Goal: Transaction & Acquisition: Purchase product/service

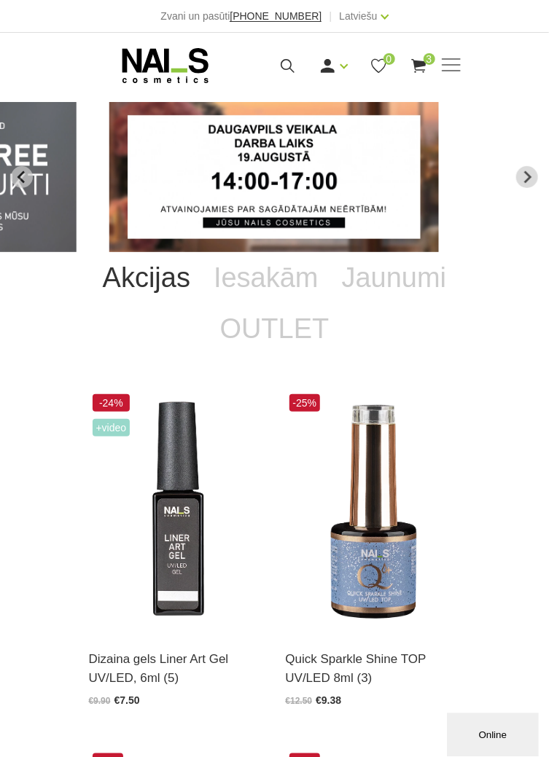
click at [421, 65] on use at bounding box center [418, 66] width 15 height 14
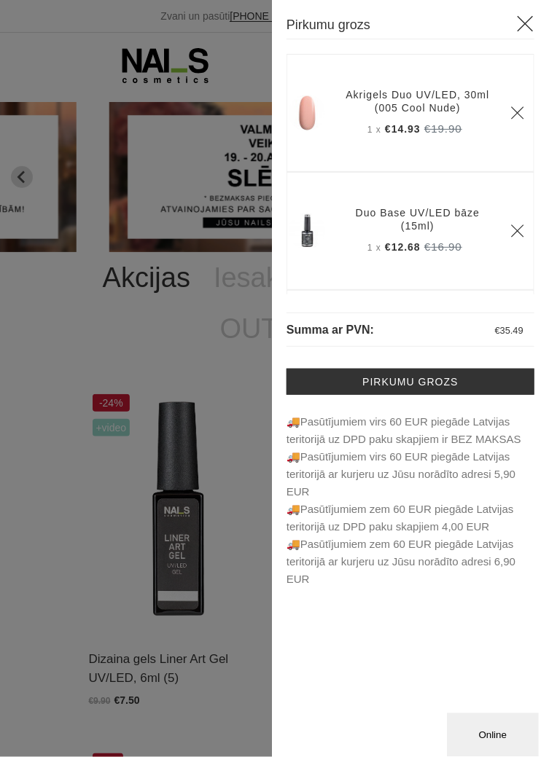
click at [520, 111] on icon "Delete" at bounding box center [517, 113] width 15 height 15
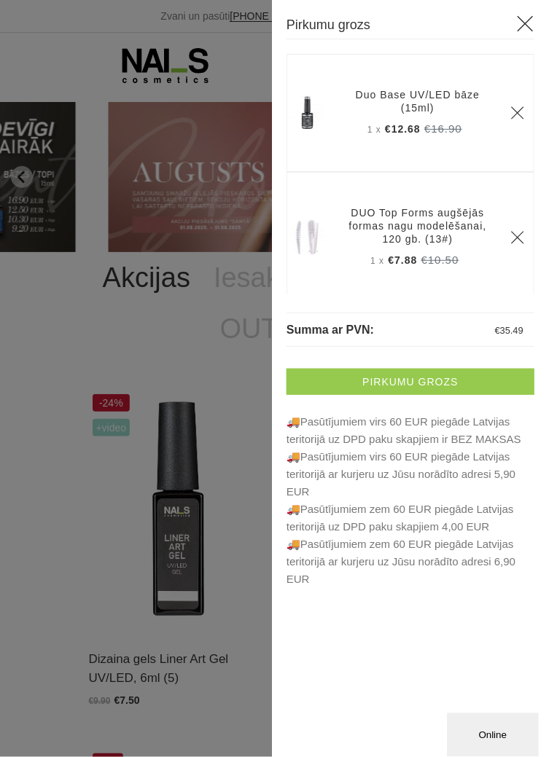
click at [465, 372] on link "Pirkumu grozs" at bounding box center [410, 382] width 248 height 26
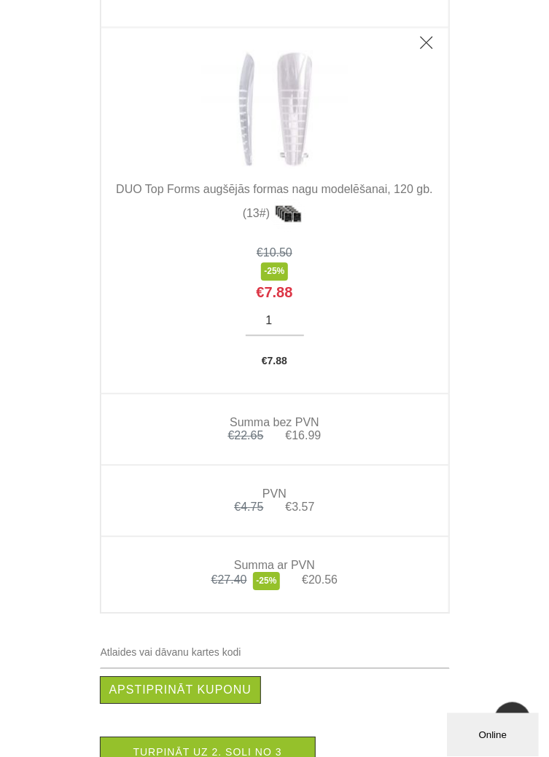
scroll to position [633, 0]
click at [518, 420] on div "Pirkumu grozs Sākums Pirkumu grozs Pirkumu grozs Produkts Cena Daudzums Kopā Du…" at bounding box center [274, 108] width 549 height 1482
click at [424, 39] on icon "Delete" at bounding box center [426, 43] width 15 height 15
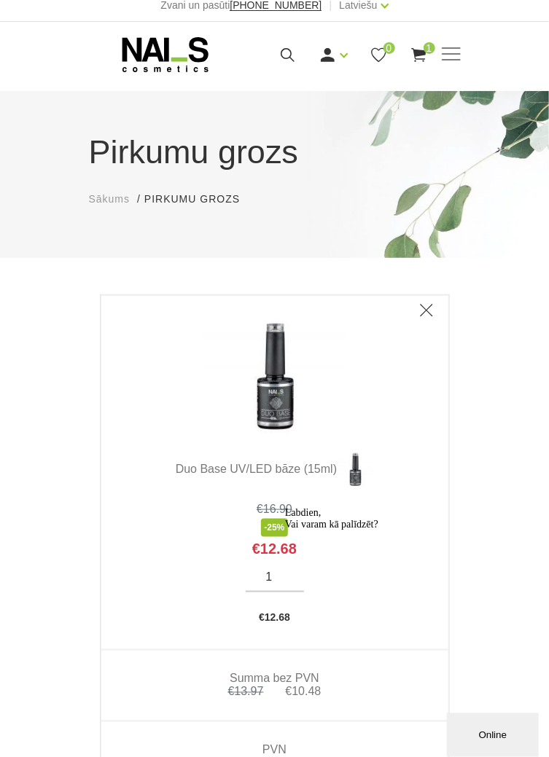
scroll to position [0, 0]
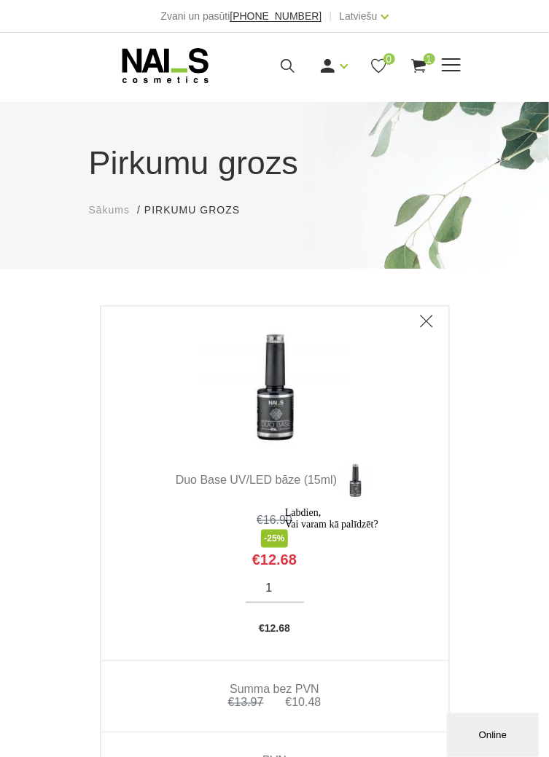
click at [283, 65] on icon at bounding box center [287, 66] width 18 height 18
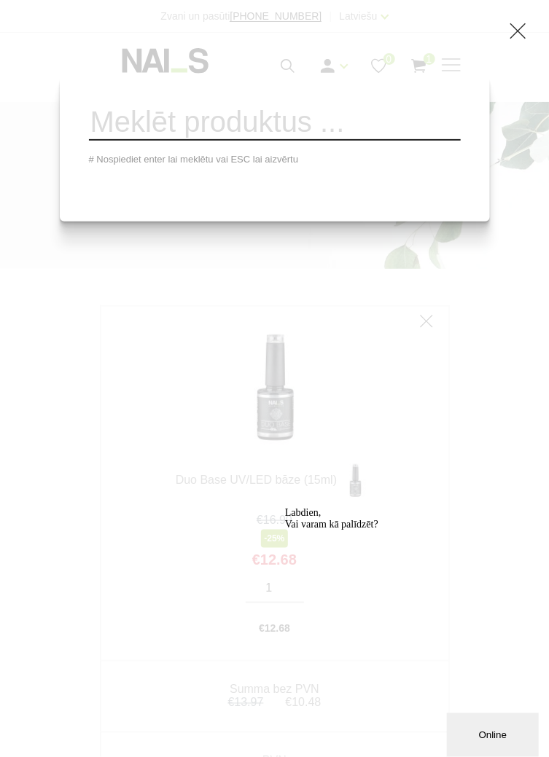
click at [506, 383] on div "# Nospiediet enter lai meklētu vai ESC lai aizvērtu" at bounding box center [274, 378] width 549 height 757
click at [318, 134] on input "search" at bounding box center [275, 123] width 372 height 36
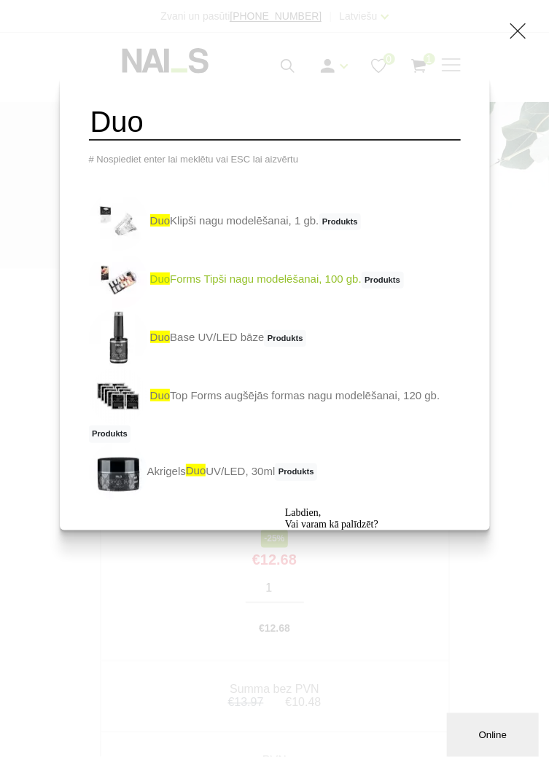
type input "Duo"
click at [293, 287] on link "Duo Forms Tipši nagu modelēšanai, 100 gb. Produkts" at bounding box center [246, 280] width 315 height 58
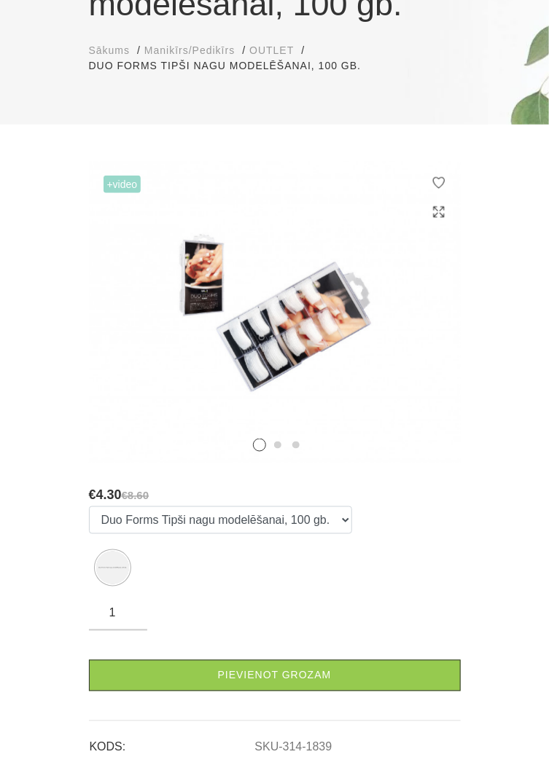
scroll to position [209, 0]
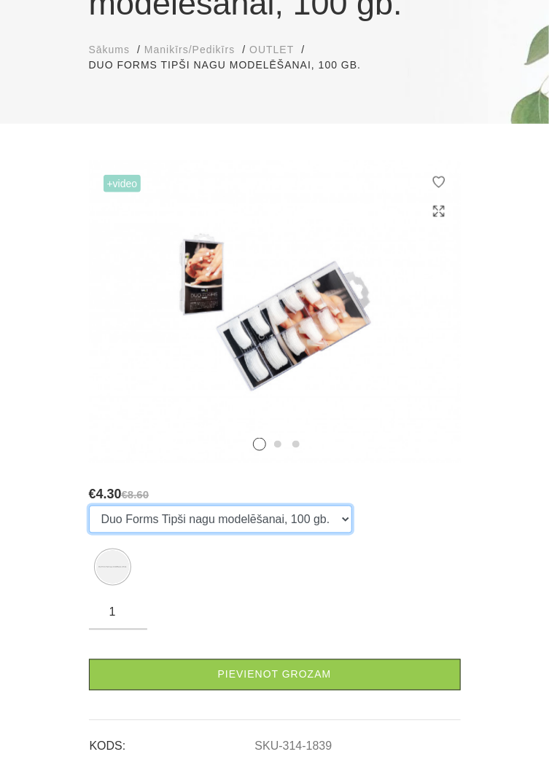
click at [338, 519] on select "Duo Forms Tipši nagu modelēšanai, 100 gb." at bounding box center [220, 520] width 263 height 28
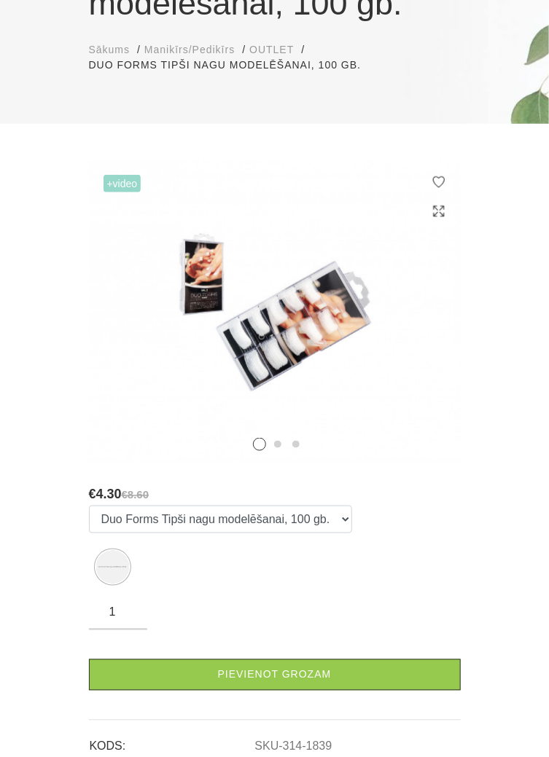
click at [363, 675] on link "Pievienot grozam" at bounding box center [275, 674] width 372 height 31
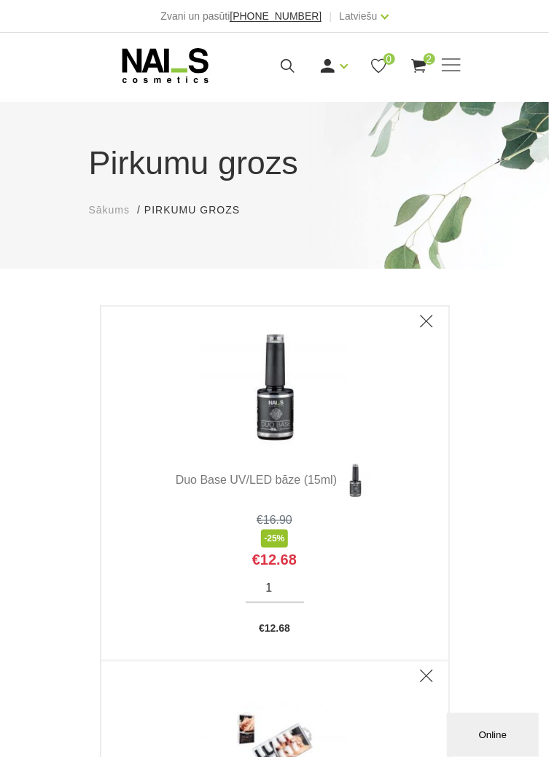
click at [428, 59] on span "2" at bounding box center [429, 59] width 12 height 12
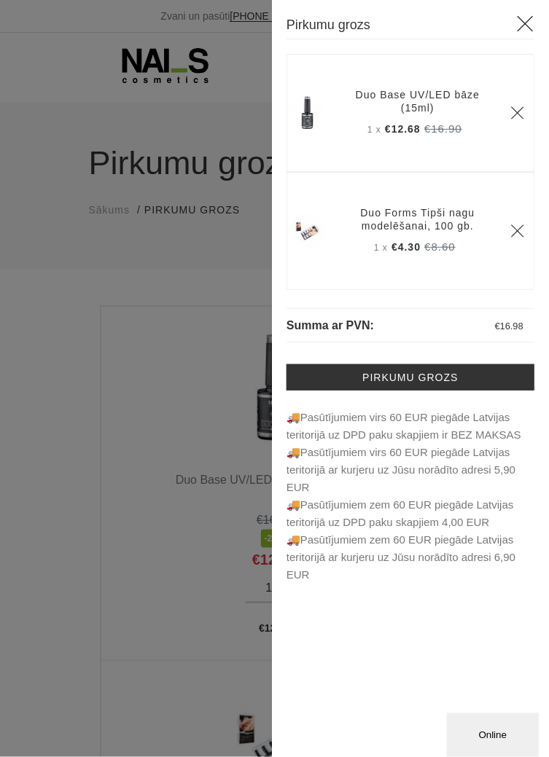
click at [169, 395] on div at bounding box center [274, 378] width 549 height 757
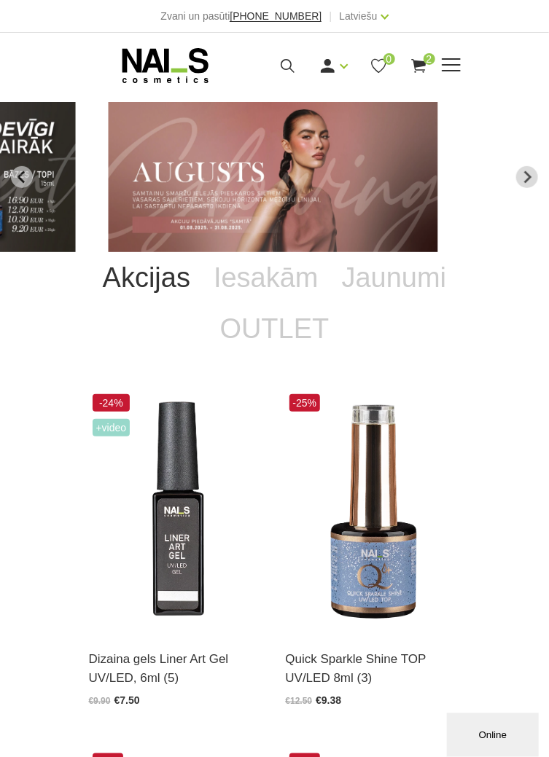
click at [449, 66] on span at bounding box center [450, 65] width 19 height 15
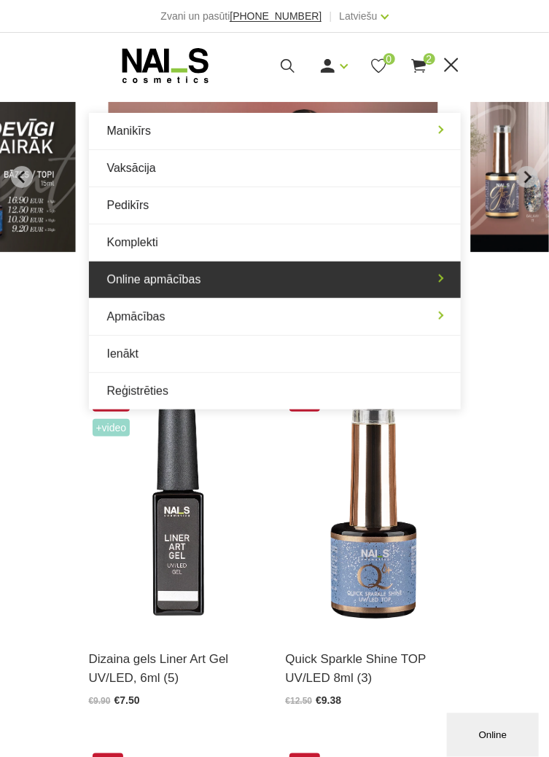
click at [254, 272] on link "Online apmācības" at bounding box center [275, 280] width 372 height 36
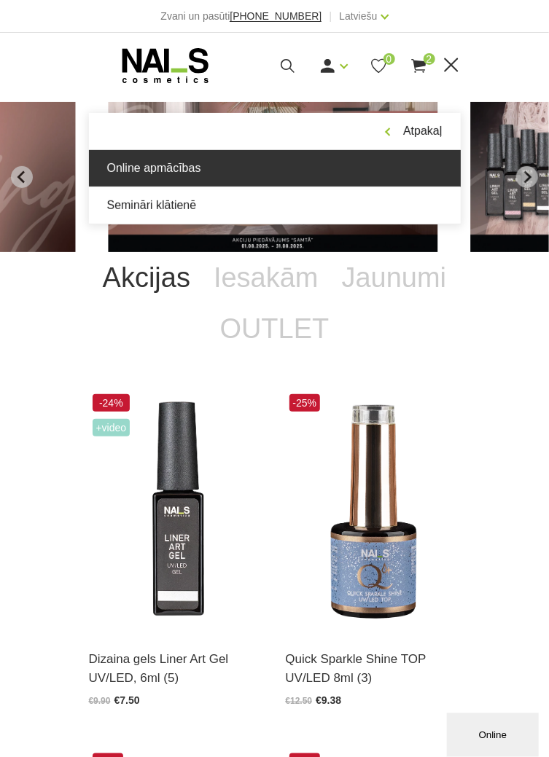
click at [314, 162] on link "Online apmācības" at bounding box center [275, 168] width 372 height 36
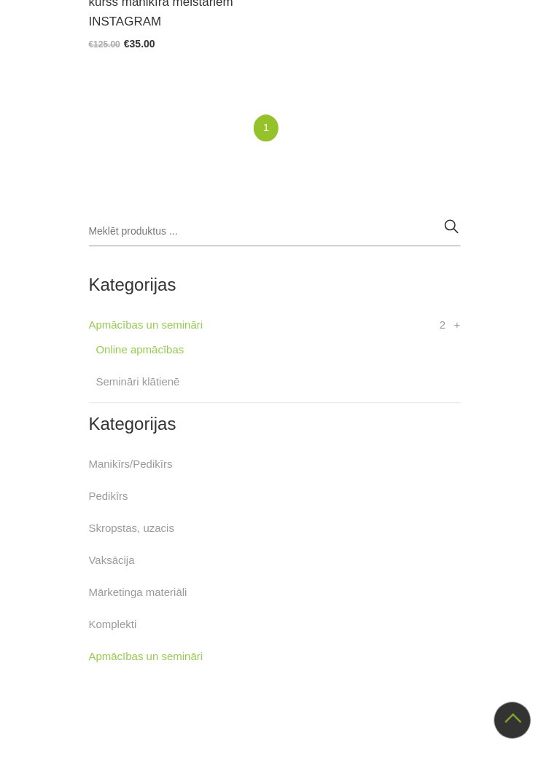
scroll to position [734, 0]
click at [165, 458] on link "Manikīrs/Pedikīrs" at bounding box center [131, 465] width 84 height 17
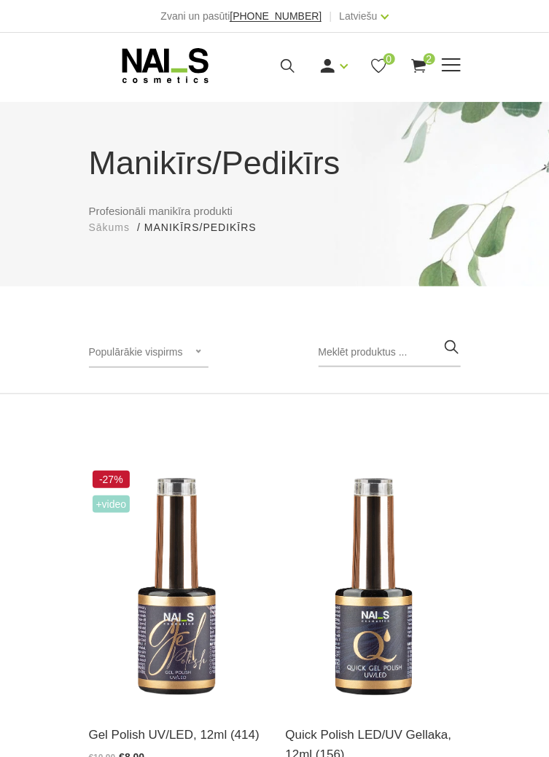
click at [457, 66] on span at bounding box center [450, 65] width 19 height 15
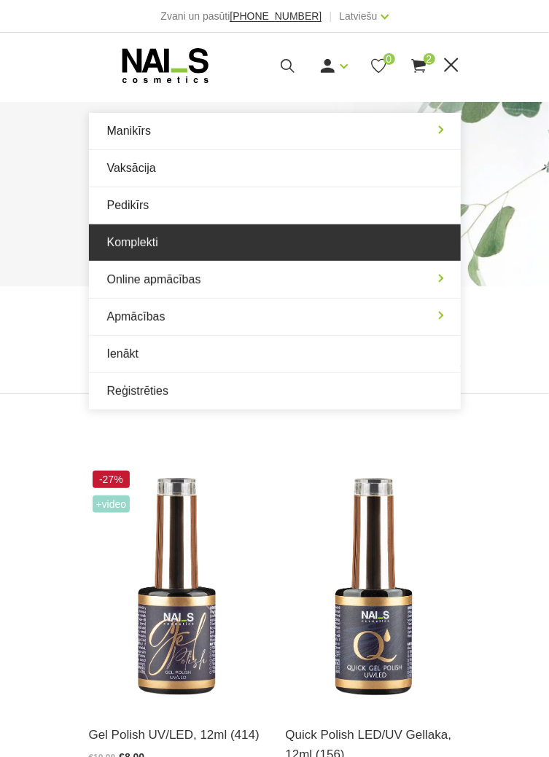
click at [264, 244] on link "Komplekti" at bounding box center [275, 242] width 372 height 36
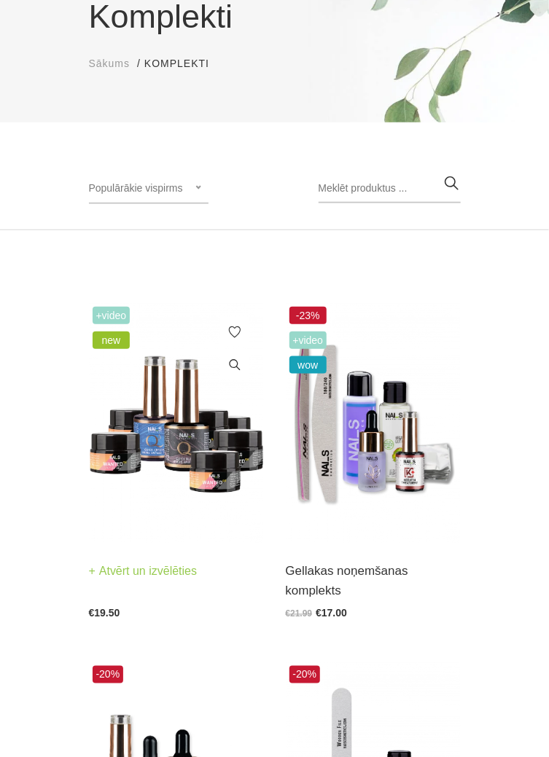
scroll to position [137, 0]
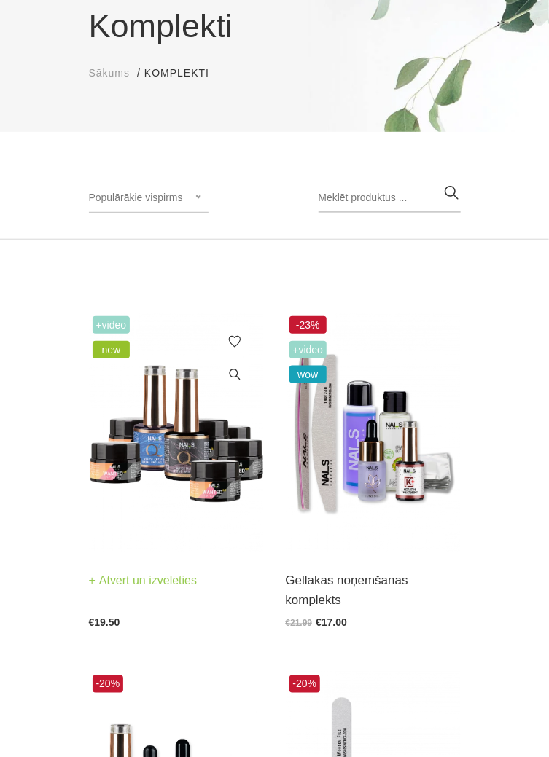
click at [214, 453] on img at bounding box center [176, 433] width 175 height 240
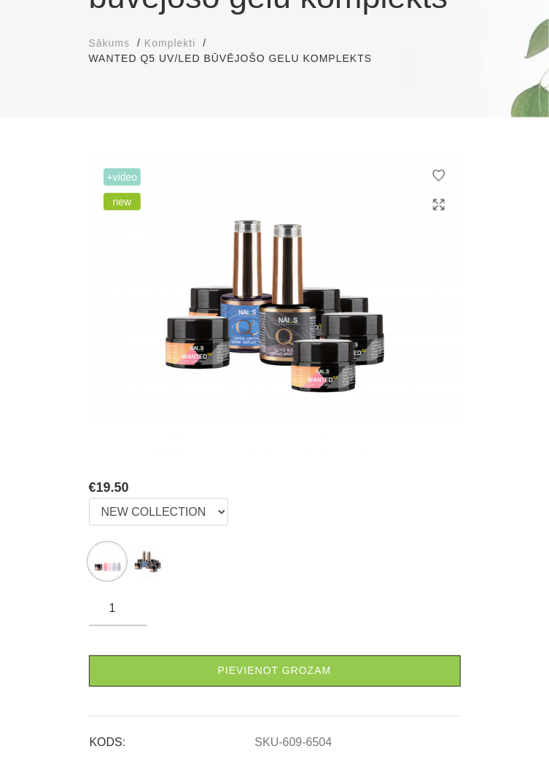
scroll to position [215, 0]
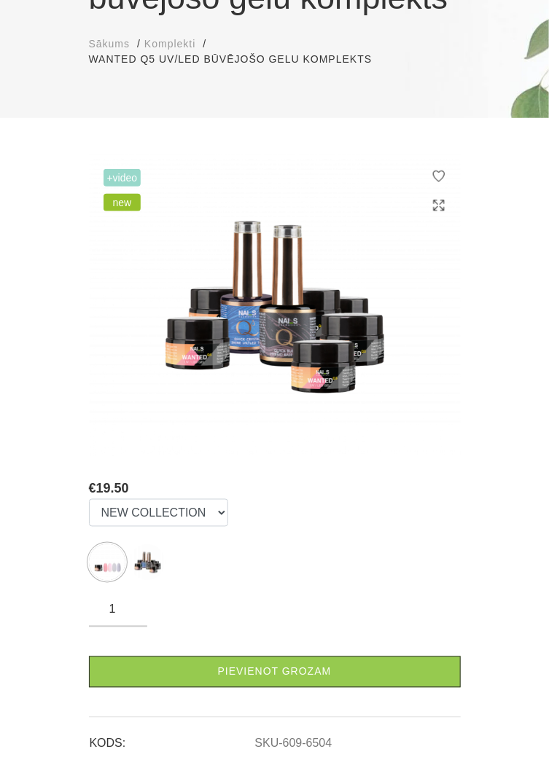
click at [345, 371] on img at bounding box center [275, 305] width 372 height 302
click at [207, 519] on select "NEW COLLECTION STARTER KIT" at bounding box center [158, 513] width 139 height 28
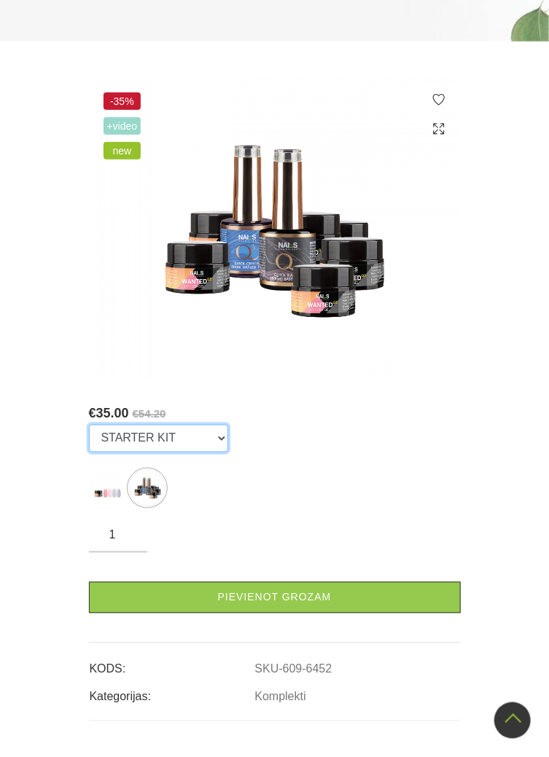
scroll to position [291, 0]
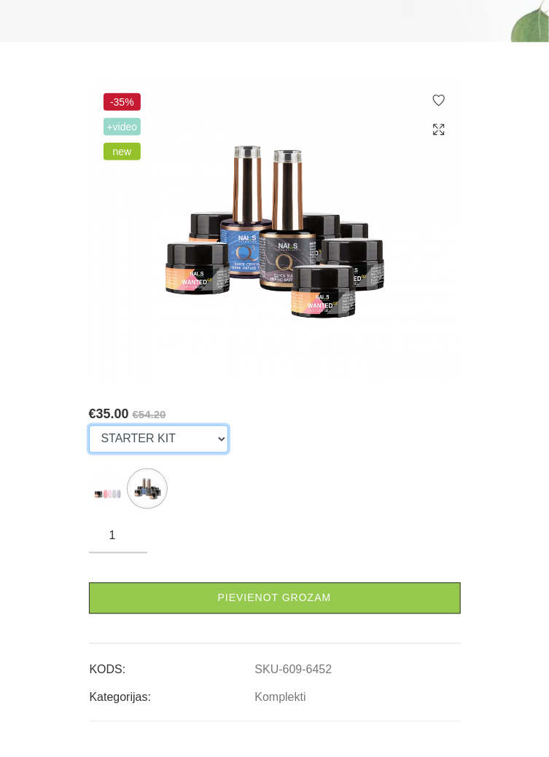
click at [180, 439] on select "NEW COLLECTION STARTER KIT" at bounding box center [158, 439] width 139 height 28
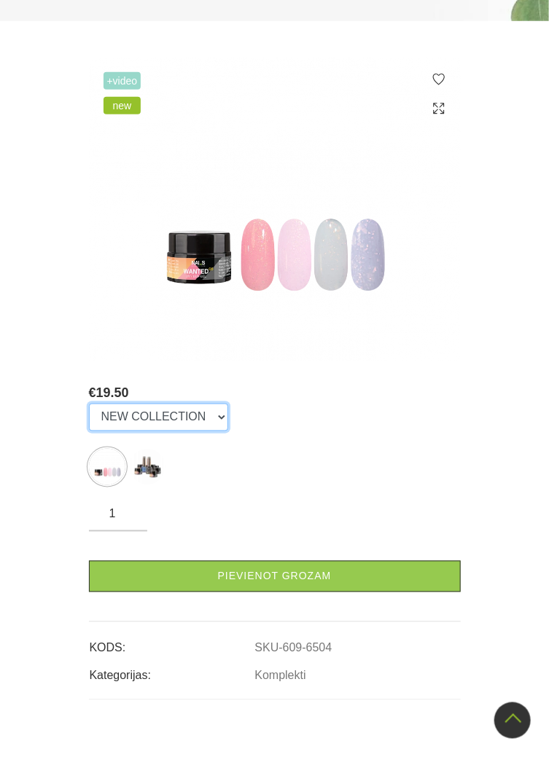
scroll to position [312, 0]
click at [196, 411] on select "NEW COLLECTION STARTER KIT" at bounding box center [158, 418] width 139 height 28
select select "6452"
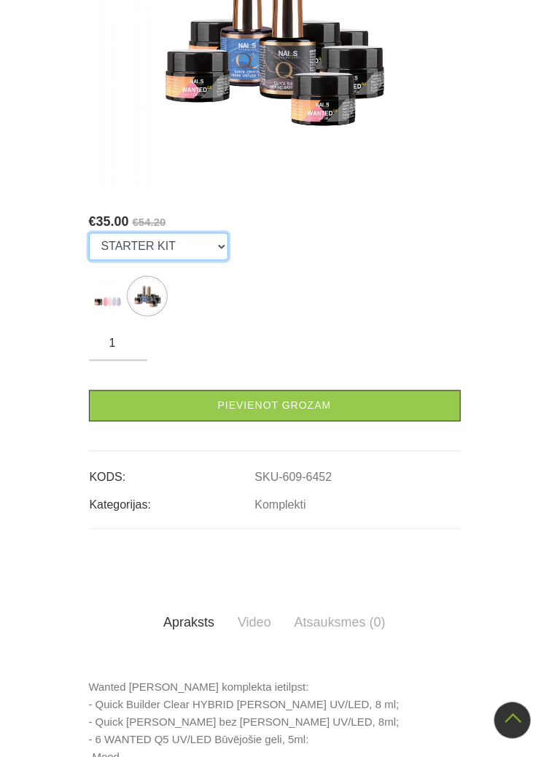
scroll to position [551, 0]
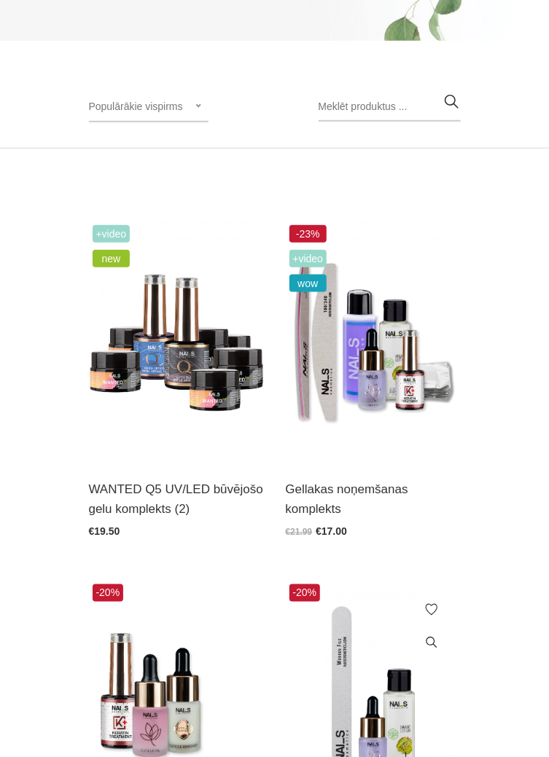
scroll to position [297, 0]
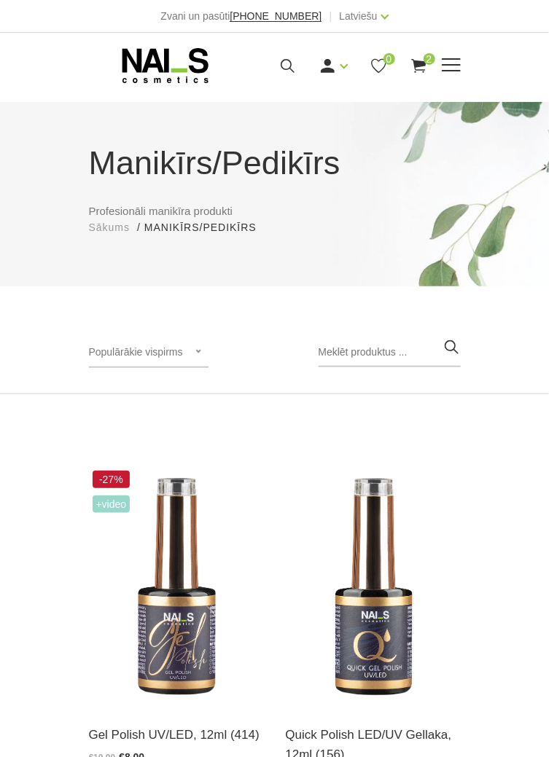
click at [294, 60] on icon at bounding box center [287, 66] width 18 height 18
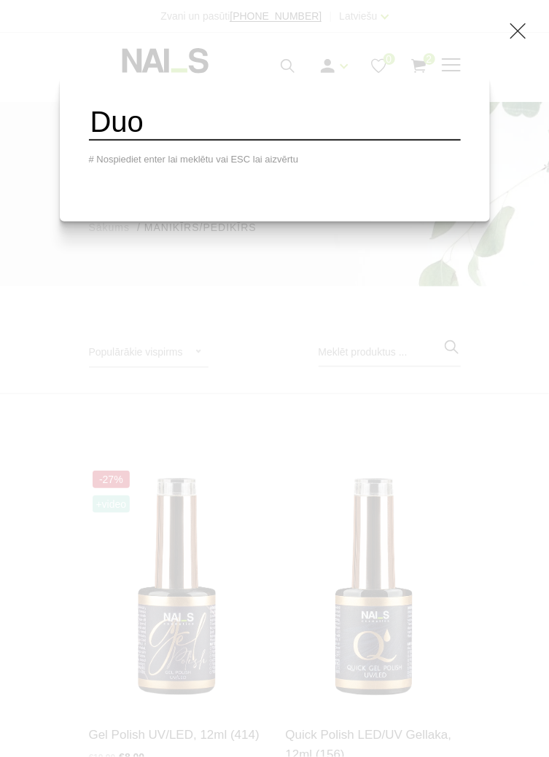
type input "Duo"
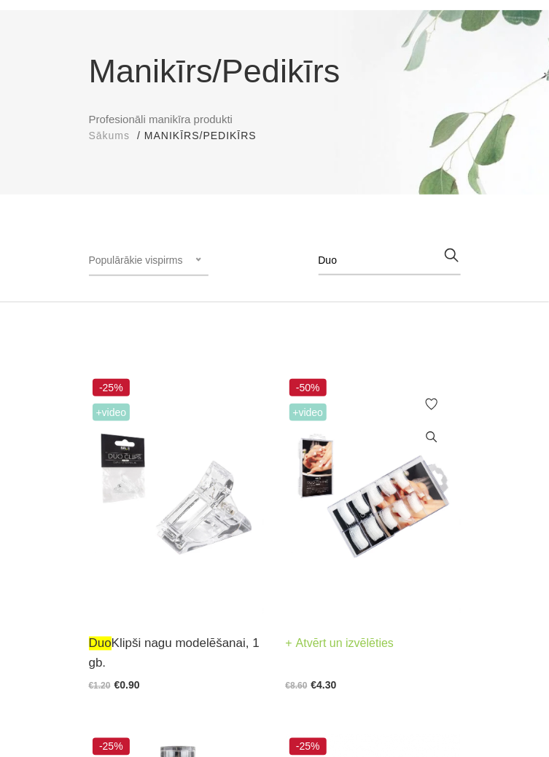
scroll to position [92, 0]
click at [402, 509] on img at bounding box center [373, 495] width 175 height 240
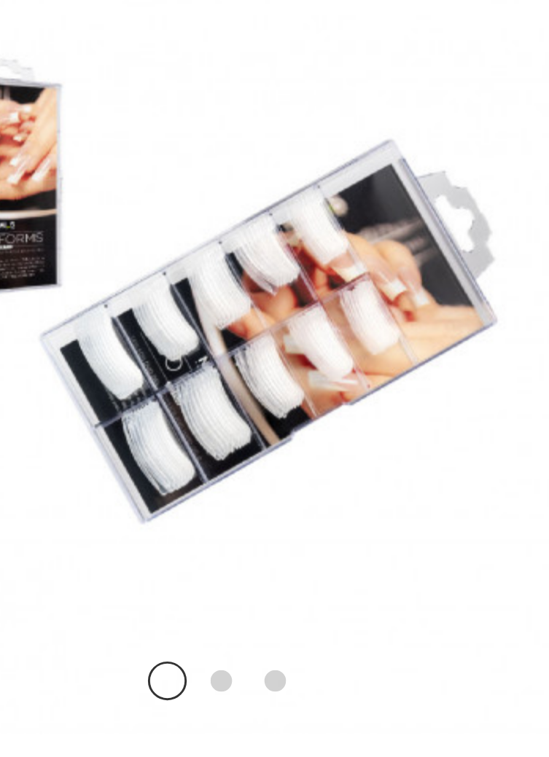
scroll to position [1, 0]
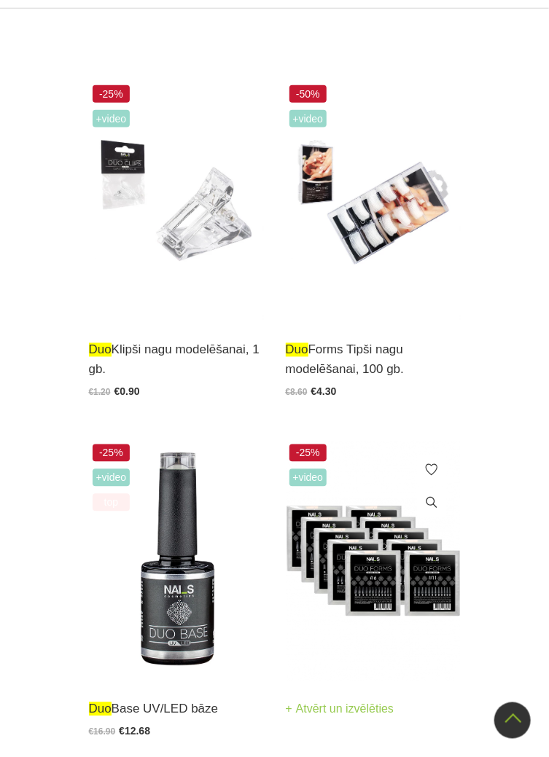
scroll to position [386, 0]
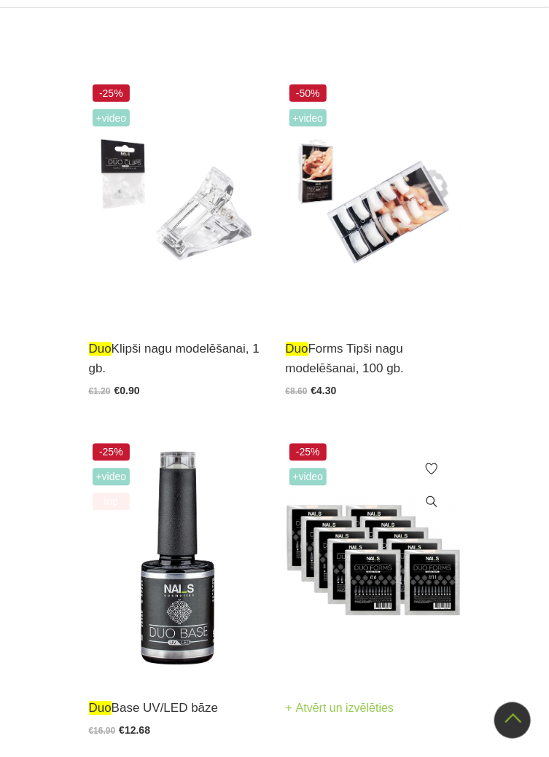
click at [388, 561] on img at bounding box center [373, 560] width 175 height 240
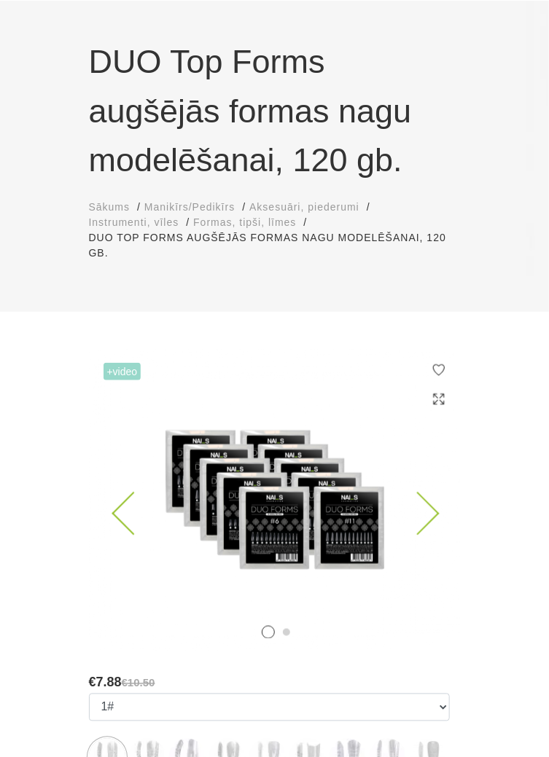
scroll to position [102, 0]
click at [423, 517] on icon at bounding box center [417, 512] width 43 height 43
click at [435, 510] on icon at bounding box center [417, 512] width 43 height 43
click at [428, 506] on icon at bounding box center [417, 512] width 43 height 43
click at [425, 509] on icon at bounding box center [417, 512] width 43 height 43
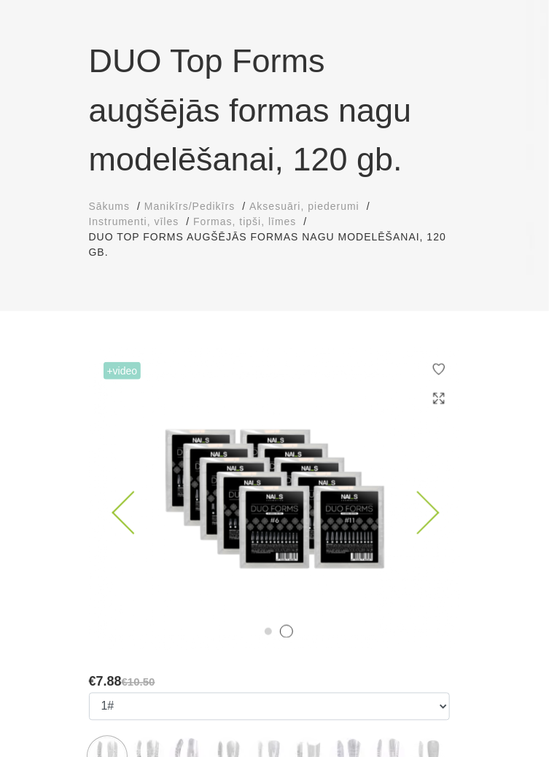
click at [429, 514] on icon at bounding box center [417, 512] width 43 height 43
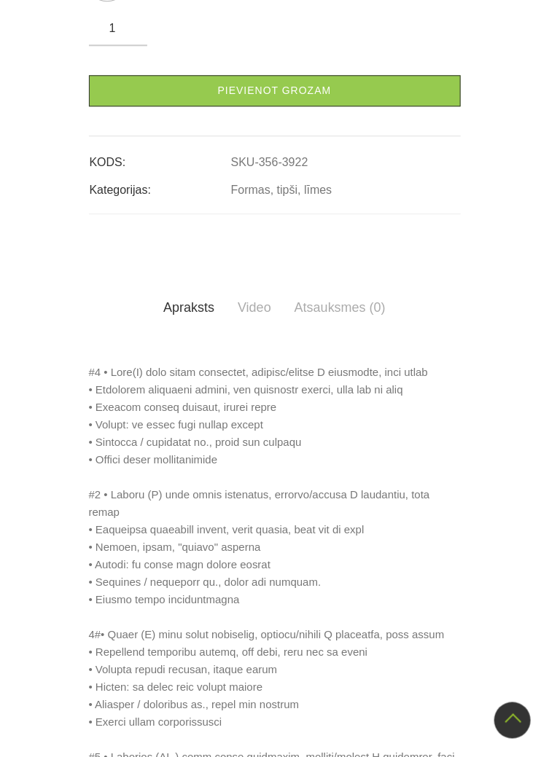
scroll to position [879, 0]
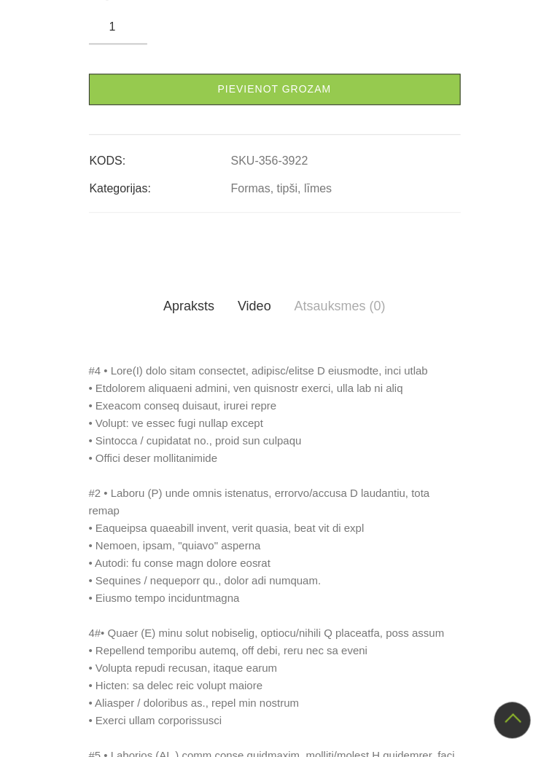
click at [254, 304] on link "Video" at bounding box center [254, 306] width 57 height 41
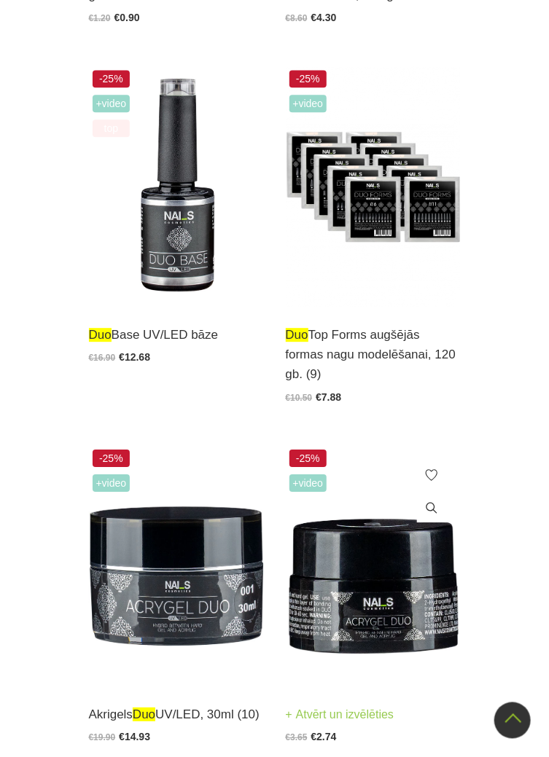
scroll to position [761, 0]
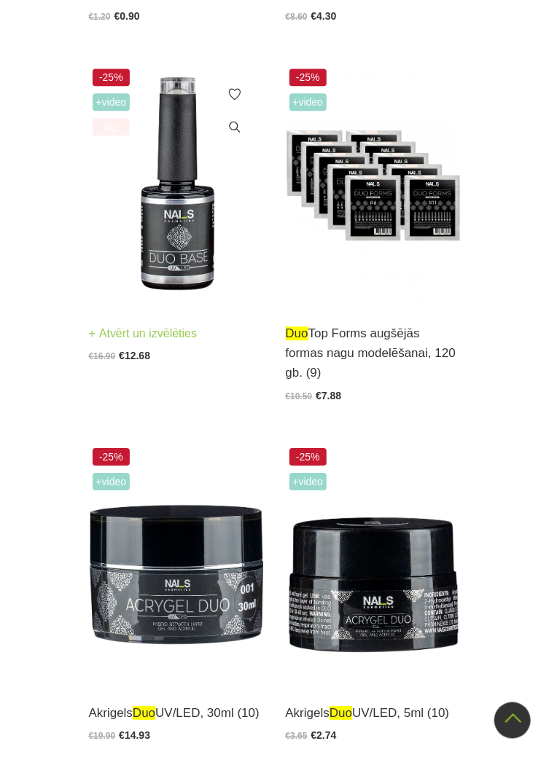
click at [183, 241] on img at bounding box center [176, 185] width 175 height 240
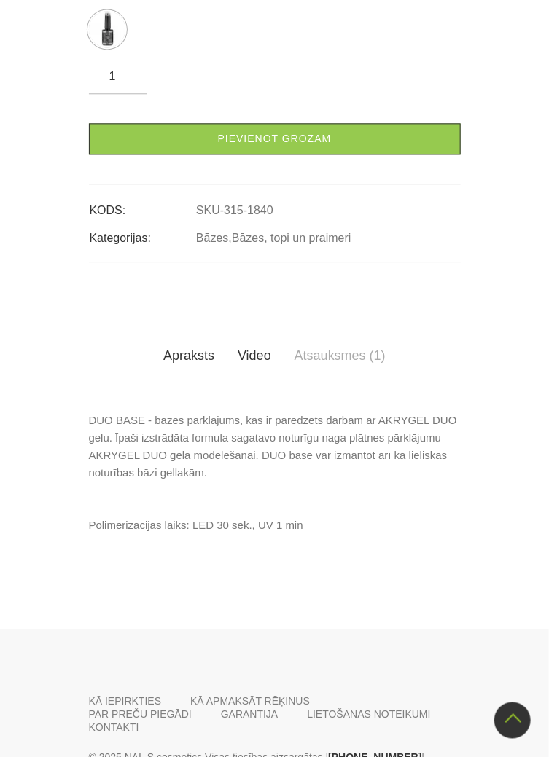
scroll to position [728, 0]
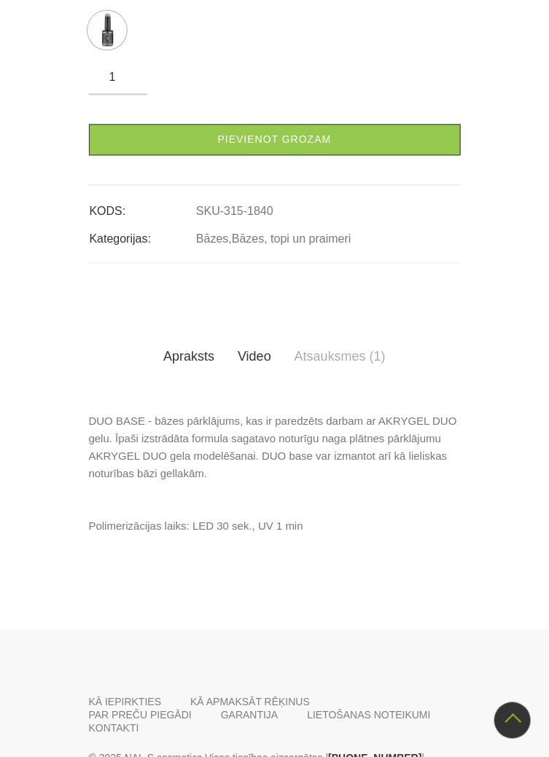
click at [253, 353] on link "Video" at bounding box center [254, 356] width 57 height 41
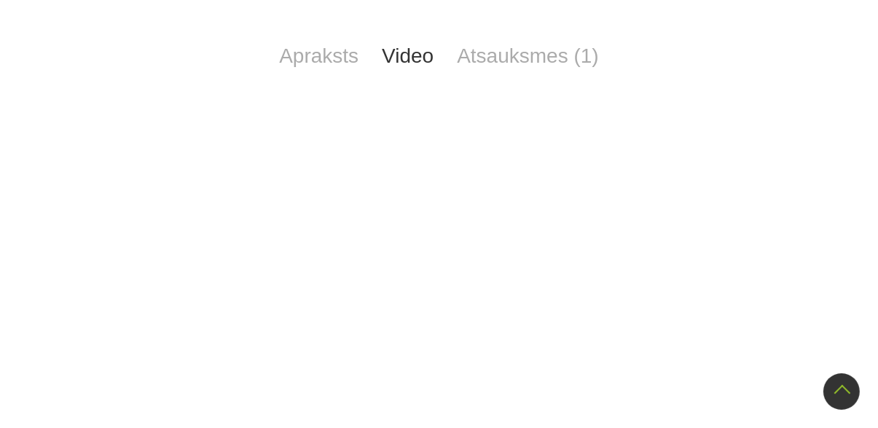
scroll to position [718, 0]
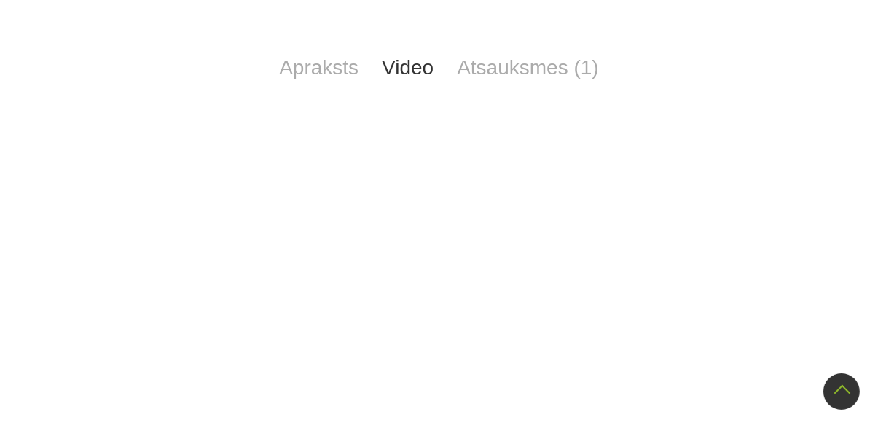
click at [548, 7] on div "Apraksts Video Atsauksmes (1) DUO BASE - bāzes pārklājums, kas ir paredzēts dar…" at bounding box center [439, 211] width 874 height 482
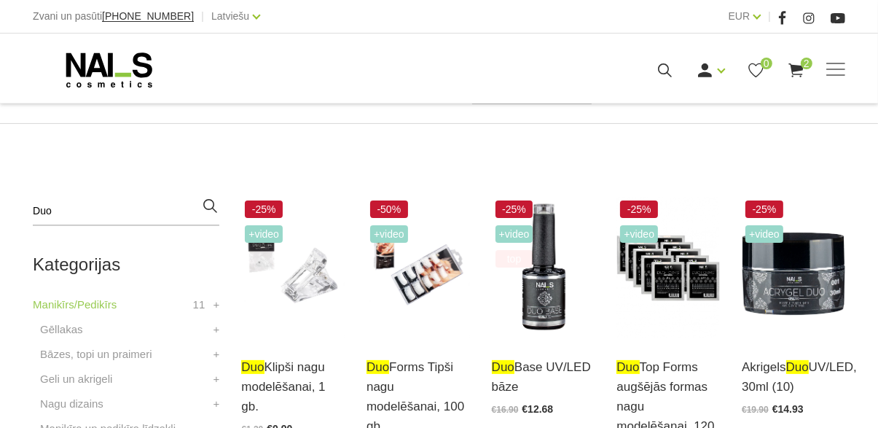
scroll to position [274, 0]
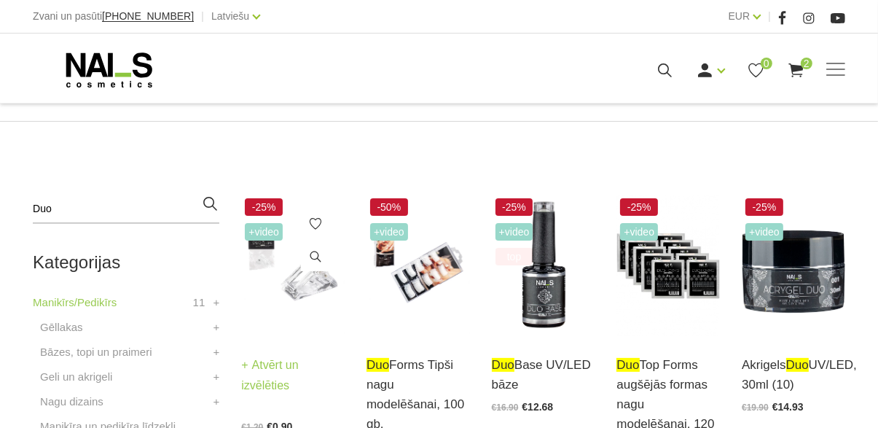
click at [302, 272] on span at bounding box center [315, 258] width 29 height 33
click at [283, 362] on link "Atvērt un izvēlēties" at bounding box center [292, 375] width 103 height 41
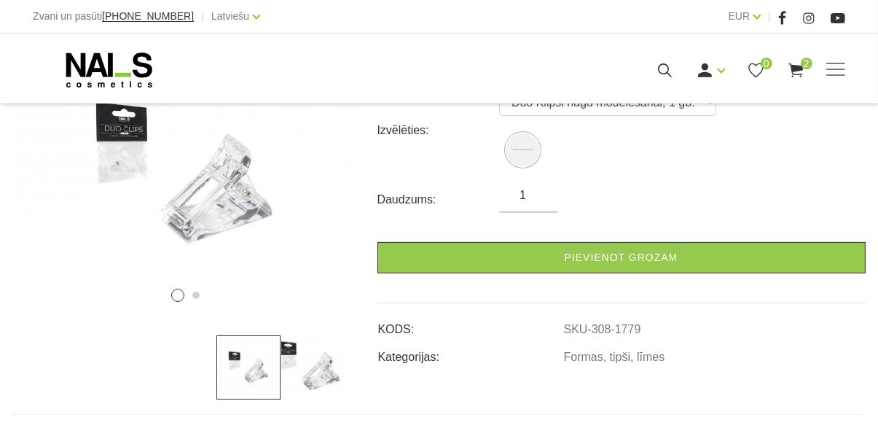
scroll to position [343, 0]
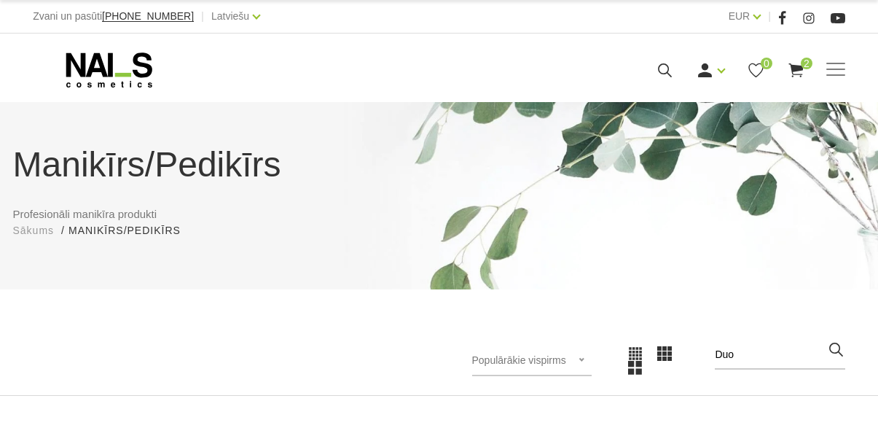
scroll to position [339, 0]
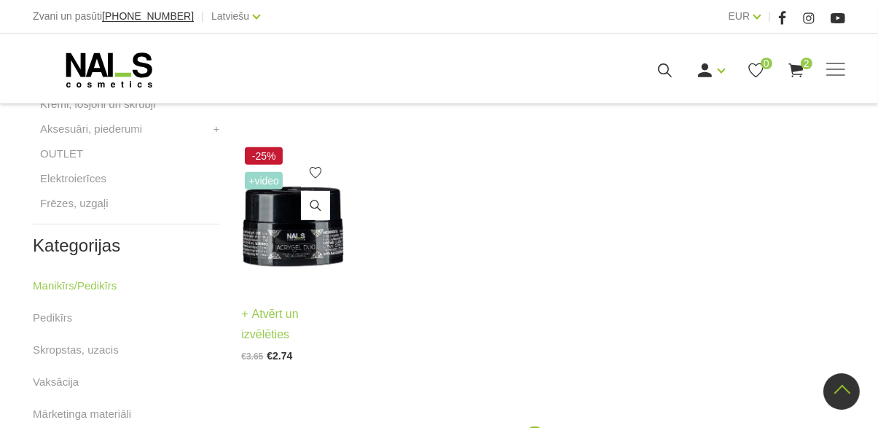
click at [305, 253] on img at bounding box center [292, 215] width 103 height 142
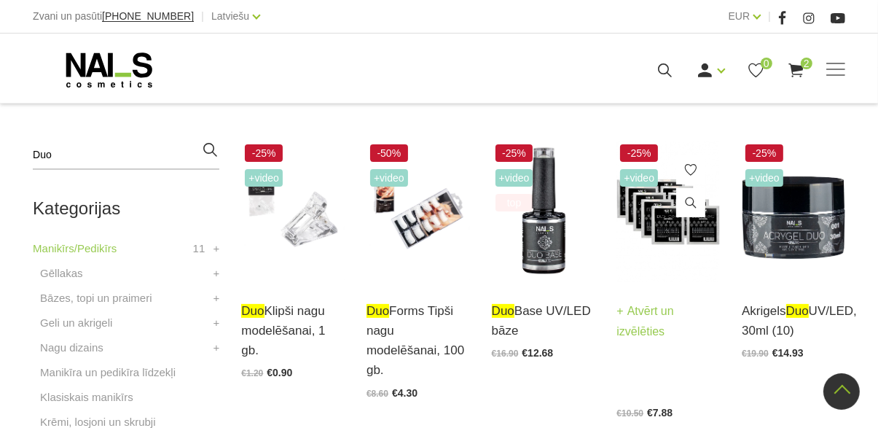
scroll to position [303, 0]
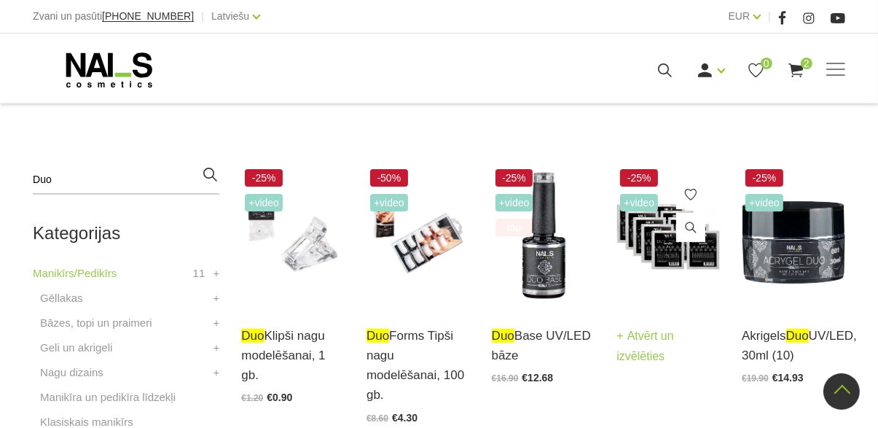
click at [664, 235] on img at bounding box center [667, 236] width 103 height 142
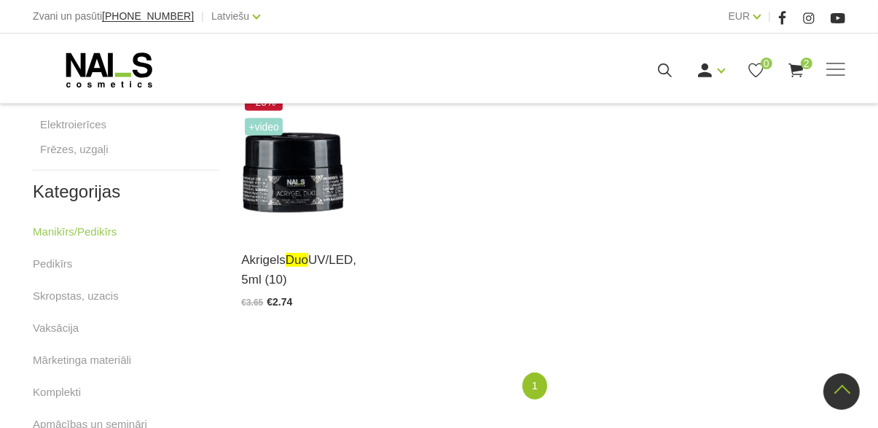
scroll to position [668, 0]
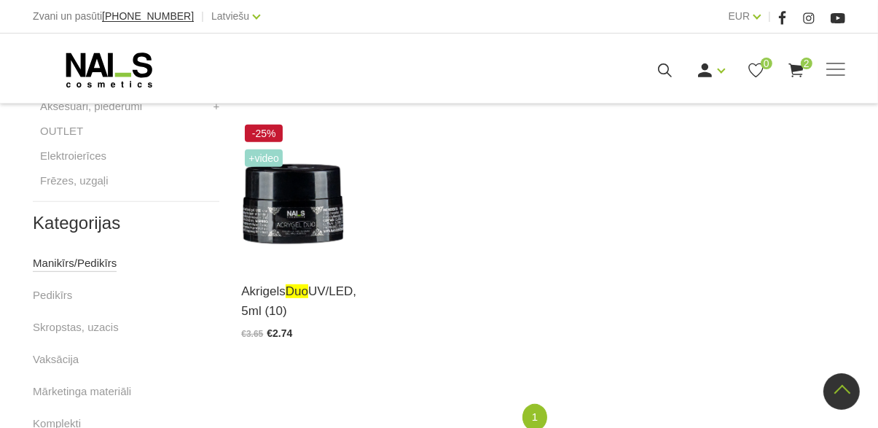
click at [99, 270] on link "Manikīrs/Pedikīrs" at bounding box center [75, 262] width 84 height 17
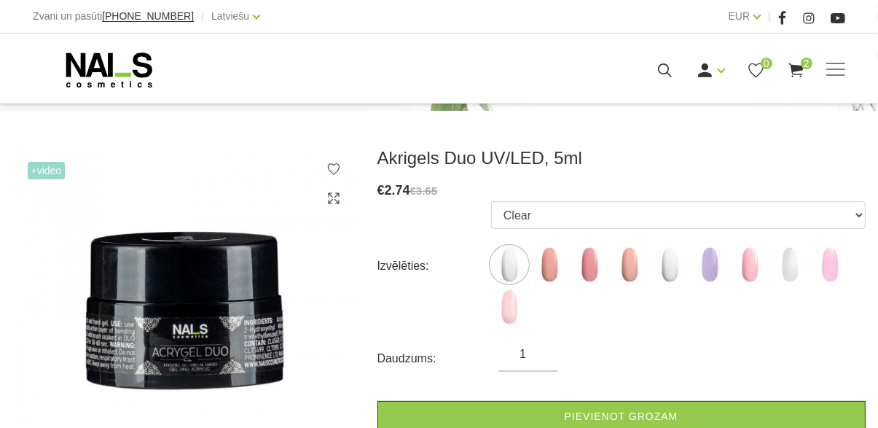
scroll to position [162, 0]
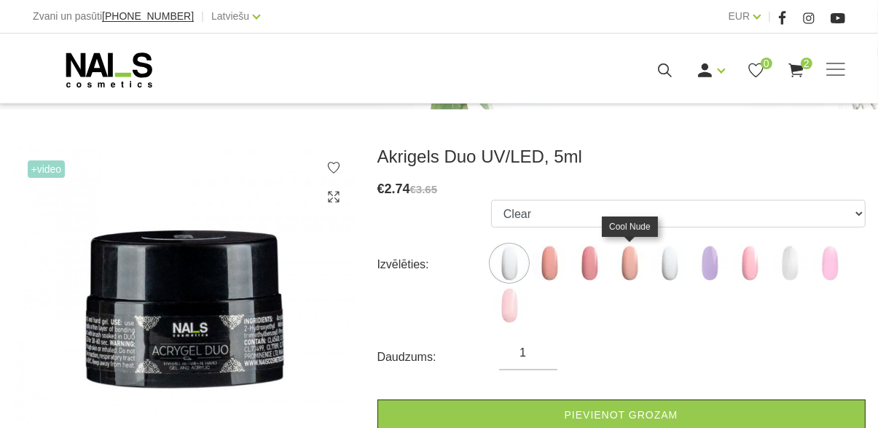
click at [631, 254] on img at bounding box center [629, 263] width 36 height 36
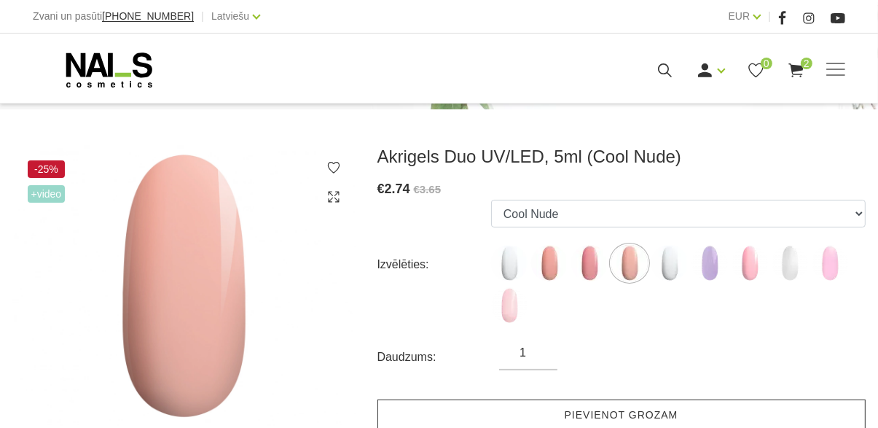
click at [641, 417] on link "Pievienot grozam" at bounding box center [621, 414] width 488 height 31
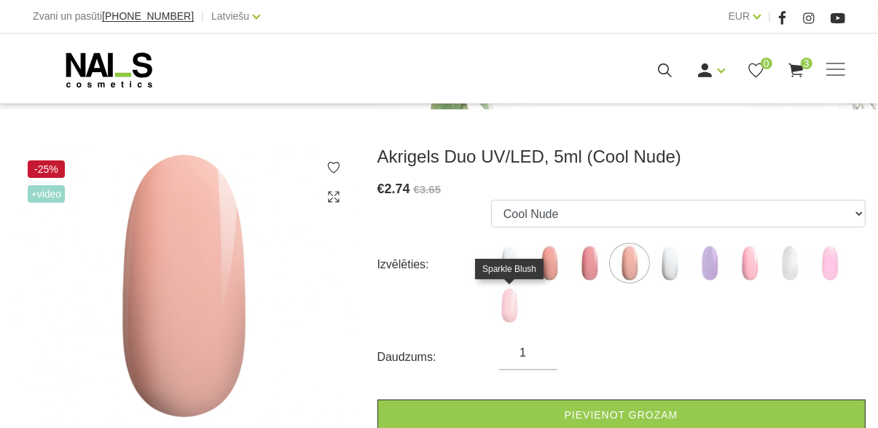
click at [506, 311] on img at bounding box center [509, 305] width 36 height 36
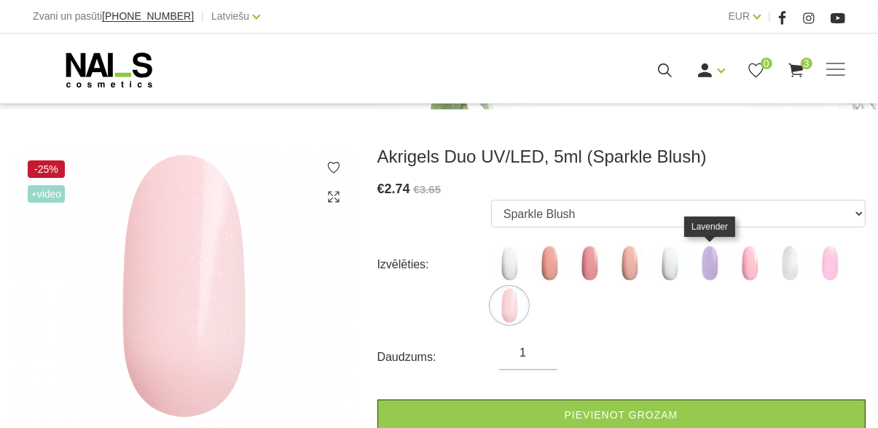
click at [702, 262] on img at bounding box center [709, 263] width 36 height 36
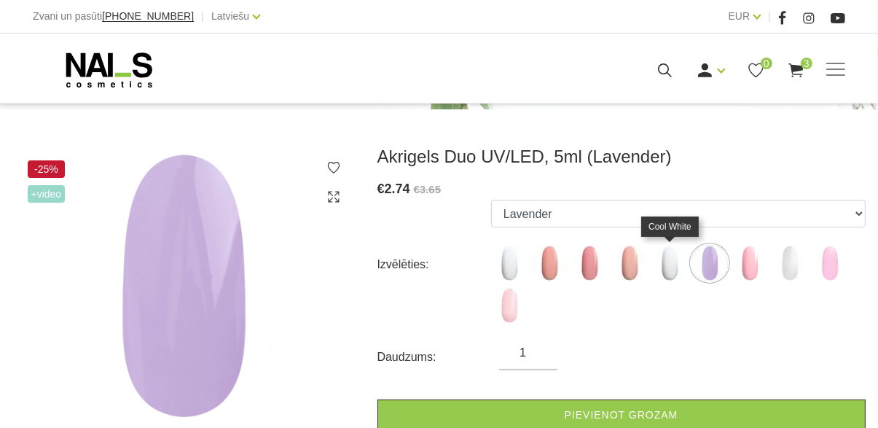
click at [665, 263] on img at bounding box center [669, 263] width 36 height 36
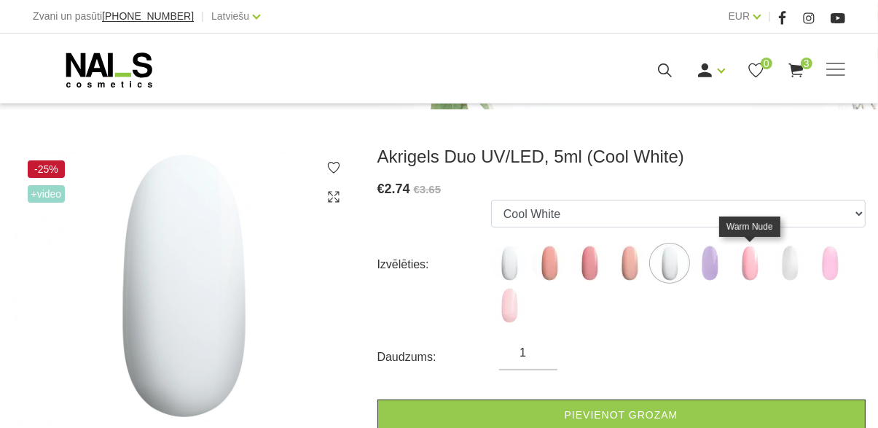
click at [740, 261] on img at bounding box center [749, 263] width 36 height 36
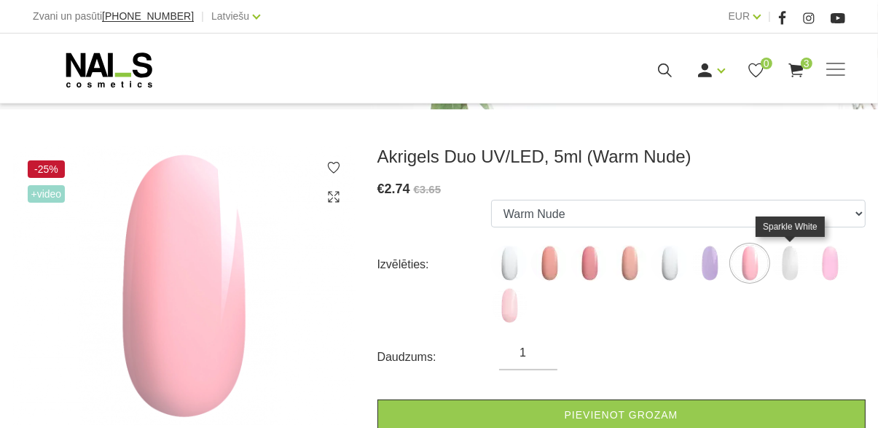
click at [793, 261] on img at bounding box center [789, 263] width 36 height 36
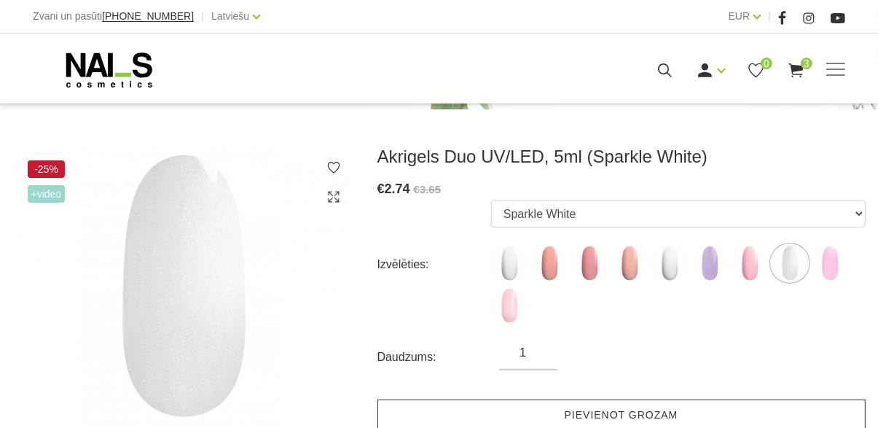
click at [706, 412] on link "Pievienot grozam" at bounding box center [621, 414] width 488 height 31
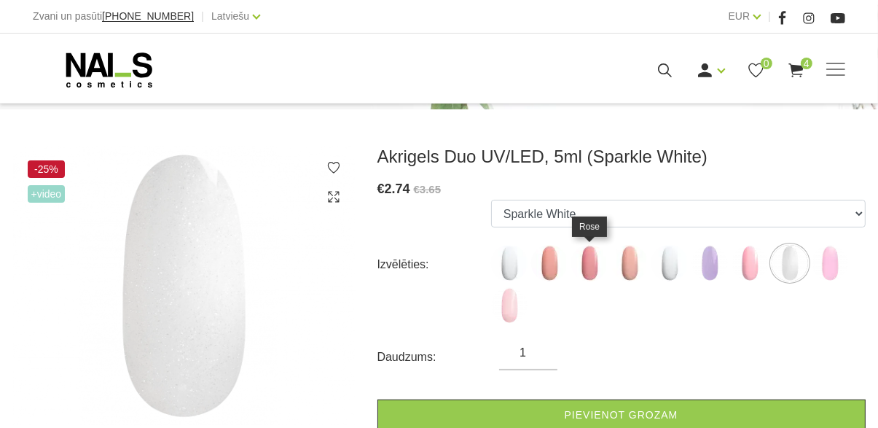
click at [589, 260] on img at bounding box center [589, 263] width 36 height 36
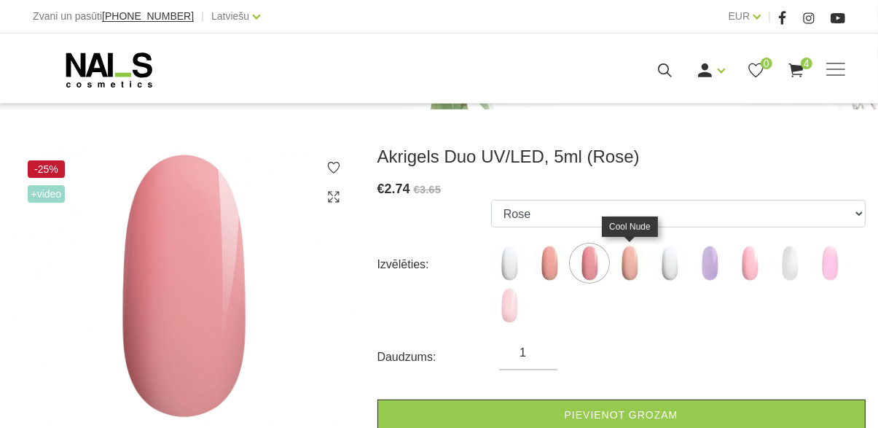
click at [622, 258] on img at bounding box center [629, 263] width 36 height 36
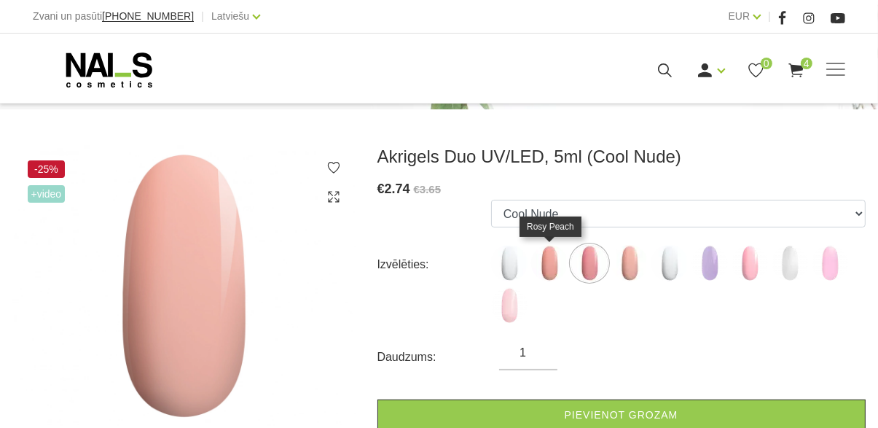
click at [556, 261] on img at bounding box center [549, 263] width 36 height 36
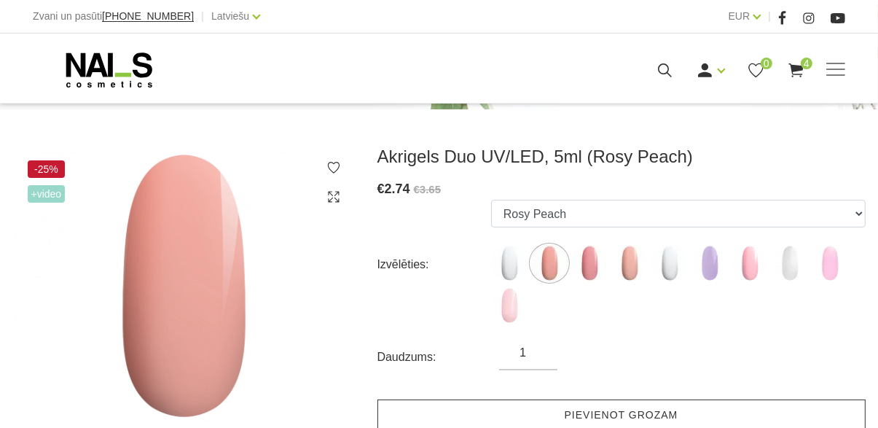
click at [584, 417] on link "Pievienot grozam" at bounding box center [621, 414] width 488 height 31
click at [621, 417] on link "Pievienot grozam" at bounding box center [621, 414] width 488 height 31
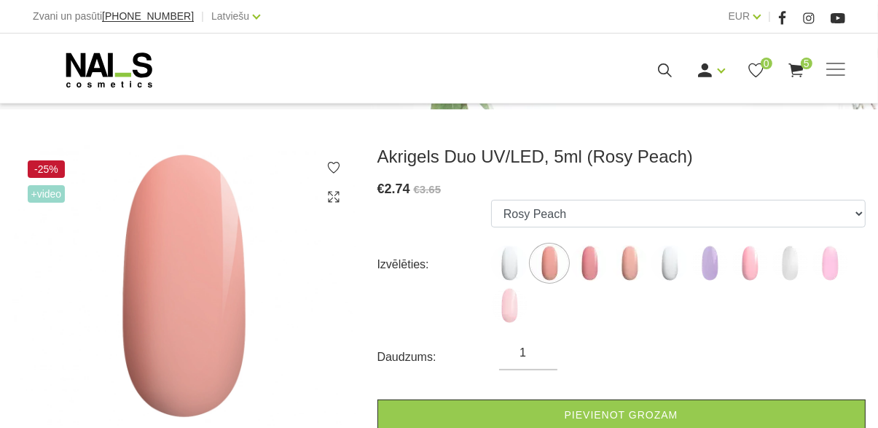
click at [508, 264] on img at bounding box center [509, 263] width 36 height 36
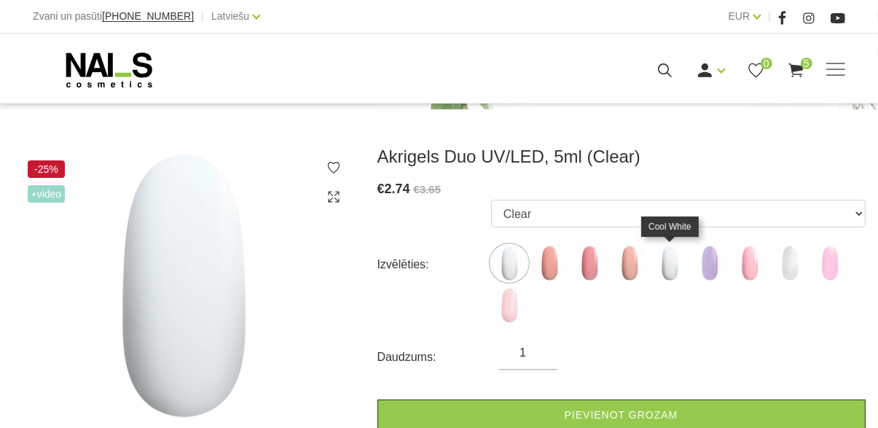
click at [669, 267] on img at bounding box center [669, 263] width 36 height 36
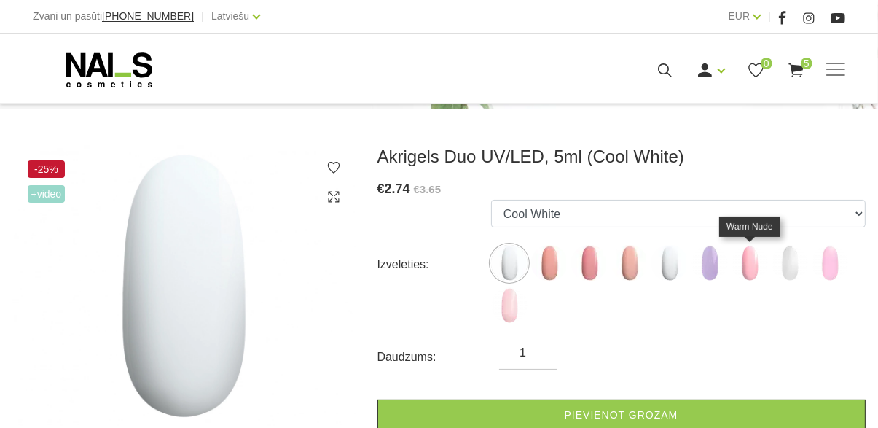
click at [752, 266] on img at bounding box center [749, 263] width 36 height 36
select select "6388"
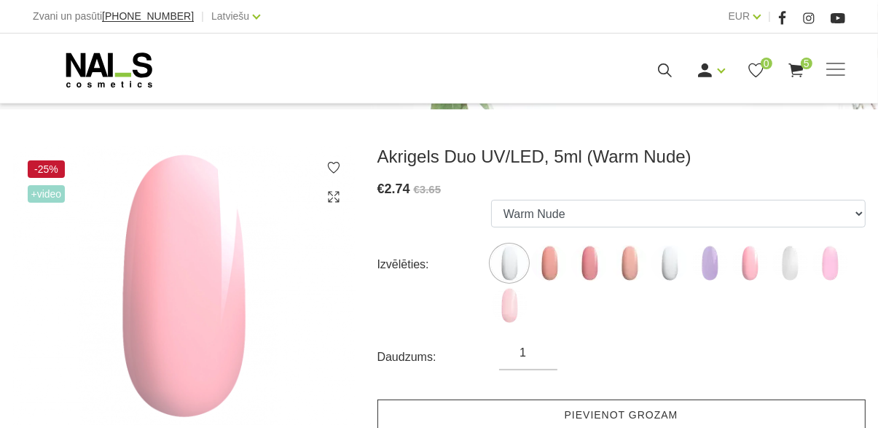
click at [693, 410] on link "Pievienot grozam" at bounding box center [621, 414] width 488 height 31
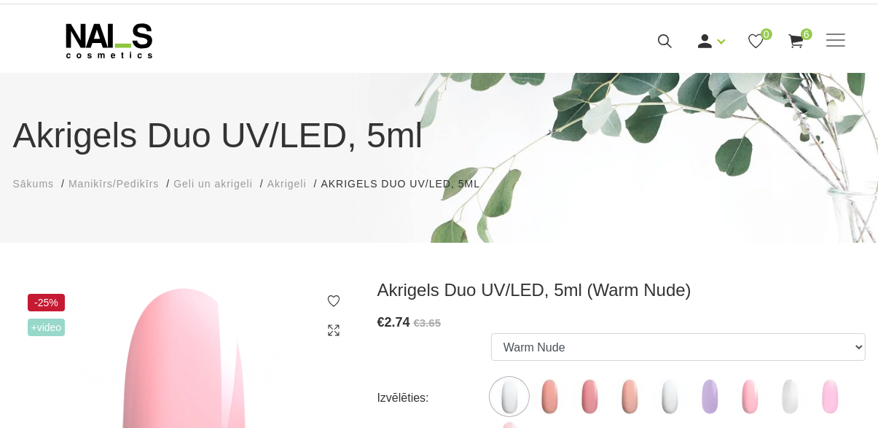
scroll to position [0, 0]
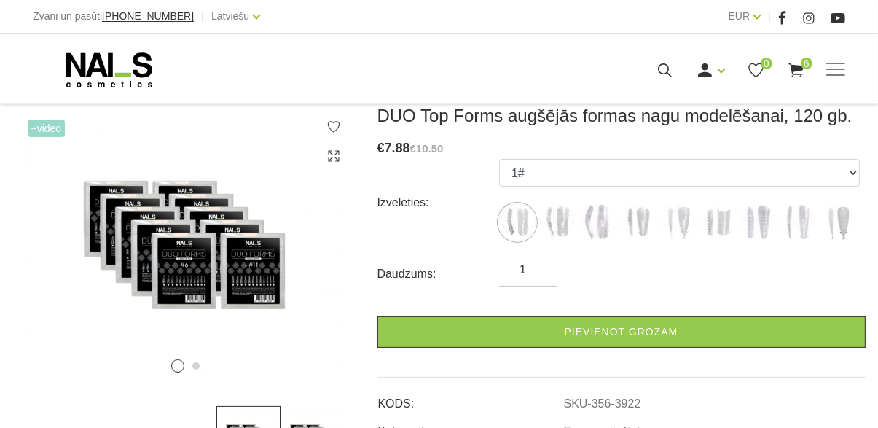
scroll to position [280, 0]
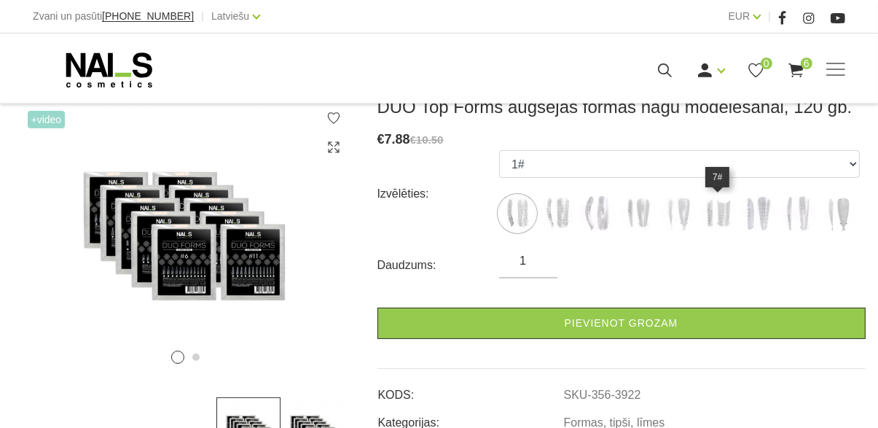
click at [711, 218] on img at bounding box center [717, 213] width 36 height 36
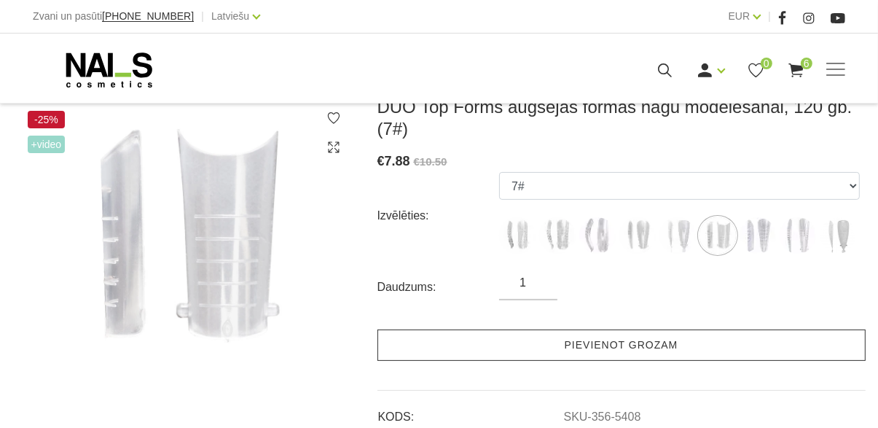
click at [707, 348] on link "Pievienot grozam" at bounding box center [621, 344] width 488 height 31
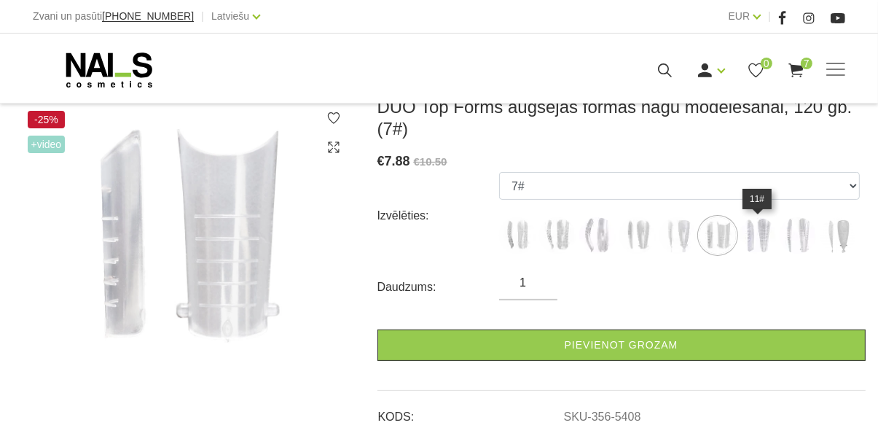
click at [760, 229] on img at bounding box center [757, 235] width 36 height 36
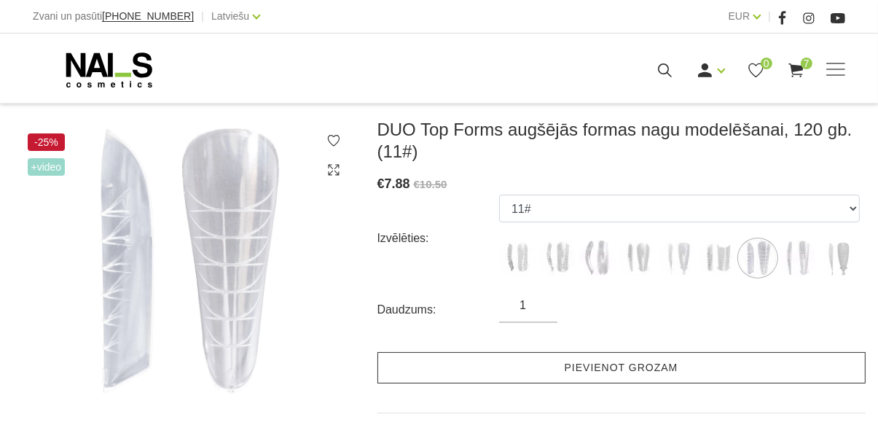
scroll to position [259, 0]
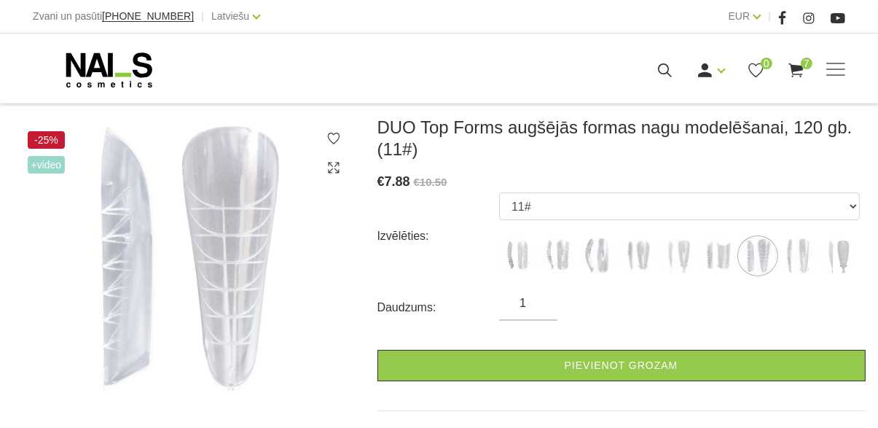
click at [844, 256] on img at bounding box center [838, 255] width 36 height 36
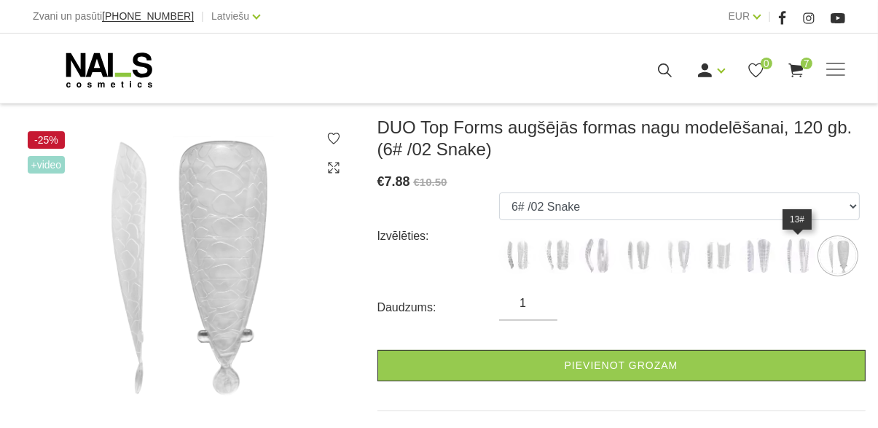
click at [797, 253] on img at bounding box center [797, 255] width 36 height 36
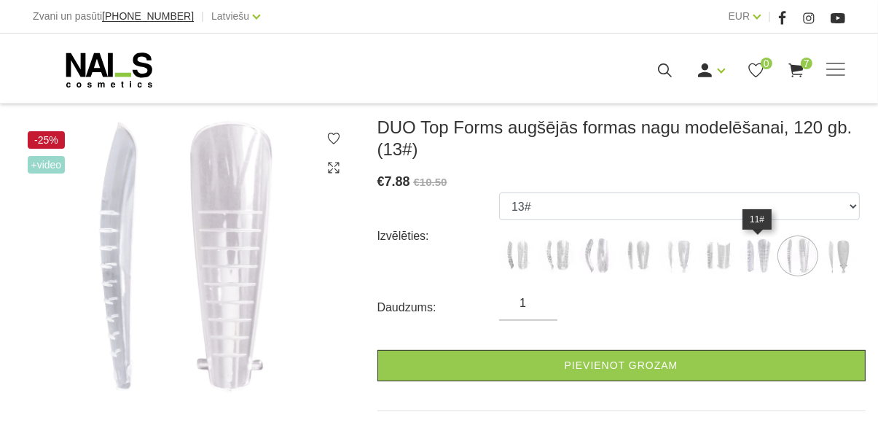
click at [755, 262] on img at bounding box center [757, 255] width 36 height 36
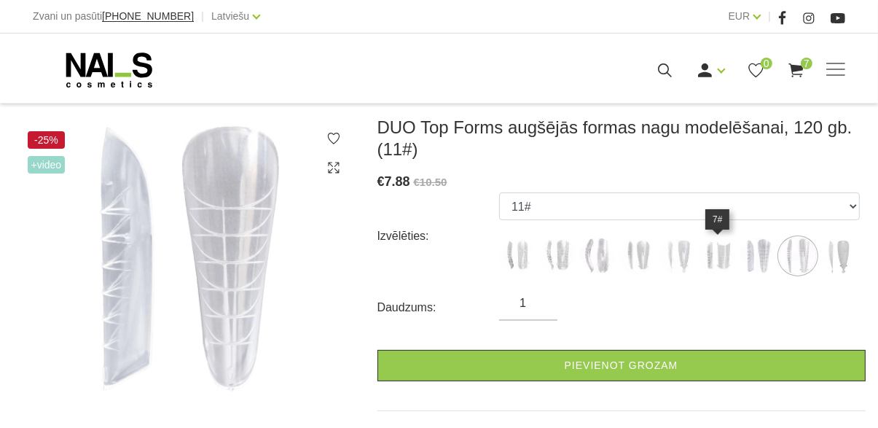
click at [710, 258] on img at bounding box center [717, 255] width 36 height 36
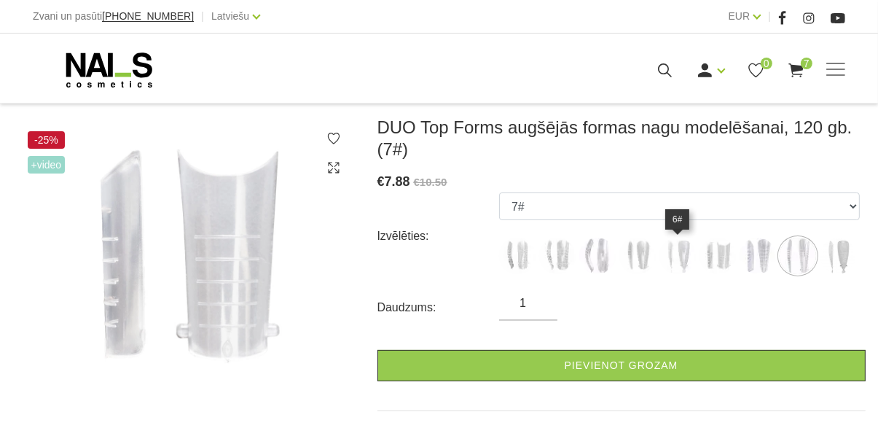
click at [688, 254] on img at bounding box center [677, 255] width 36 height 36
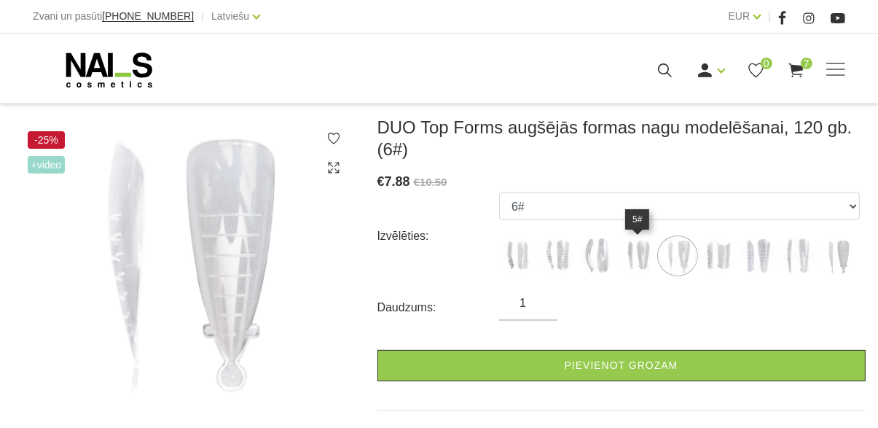
click at [630, 261] on img at bounding box center [637, 255] width 36 height 36
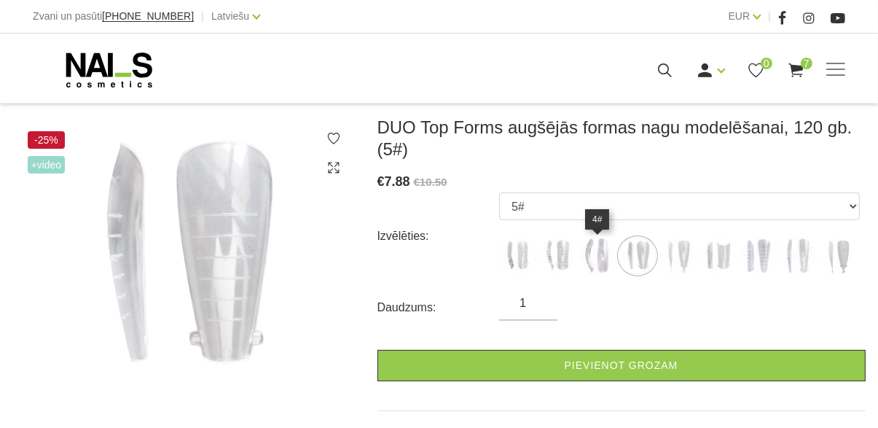
click at [591, 259] on img at bounding box center [597, 255] width 36 height 36
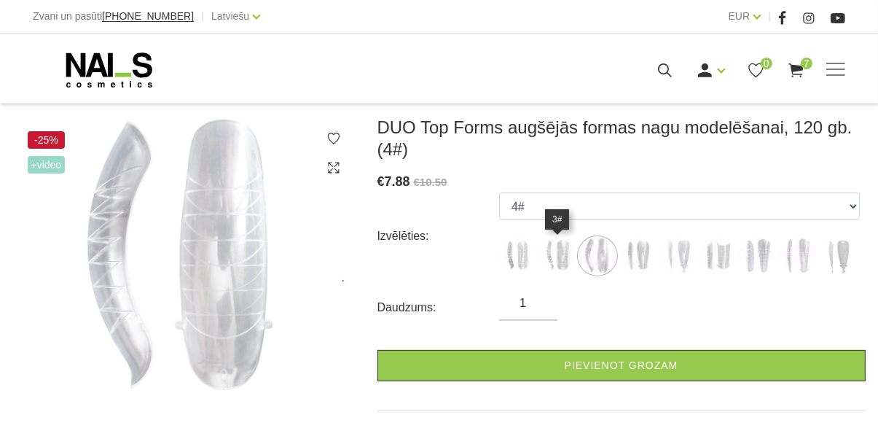
click at [561, 252] on img at bounding box center [557, 255] width 36 height 36
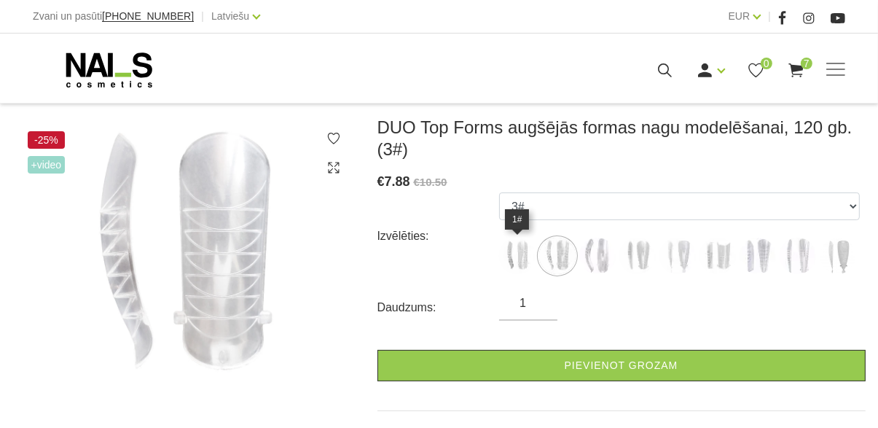
click at [520, 255] on img at bounding box center [517, 255] width 36 height 36
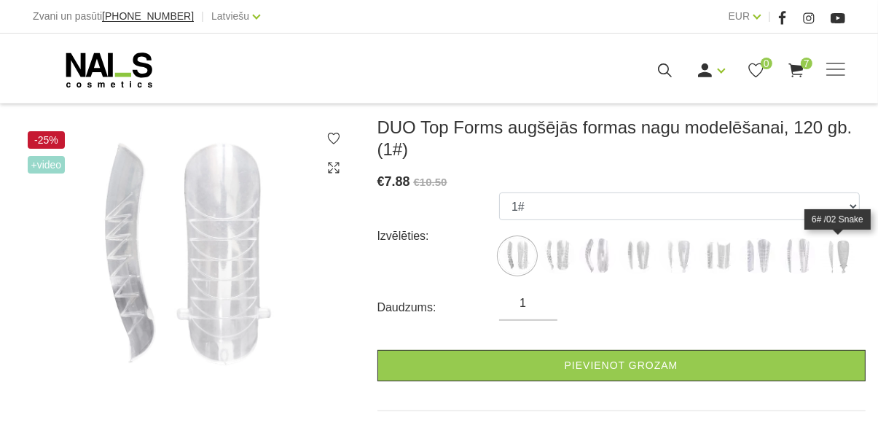
click at [834, 242] on img at bounding box center [838, 255] width 36 height 36
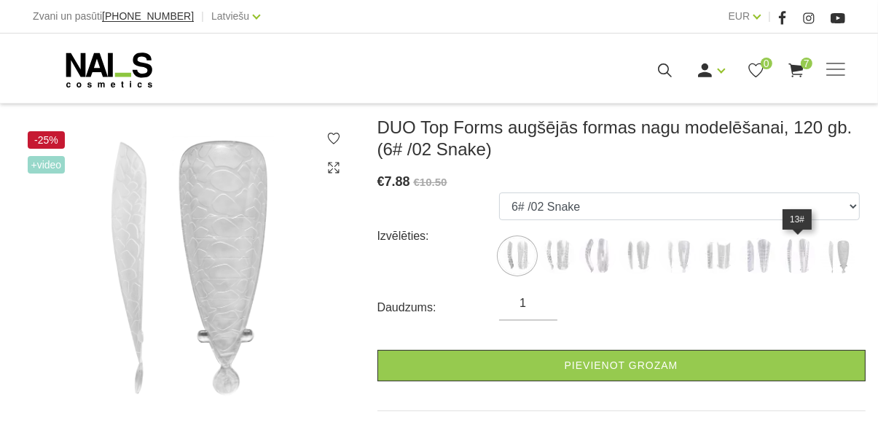
click at [801, 255] on img at bounding box center [797, 255] width 36 height 36
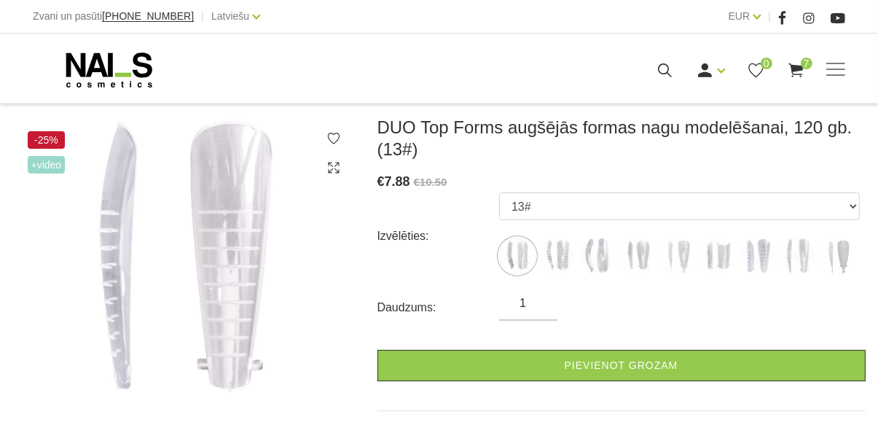
click at [832, 262] on img at bounding box center [838, 255] width 36 height 36
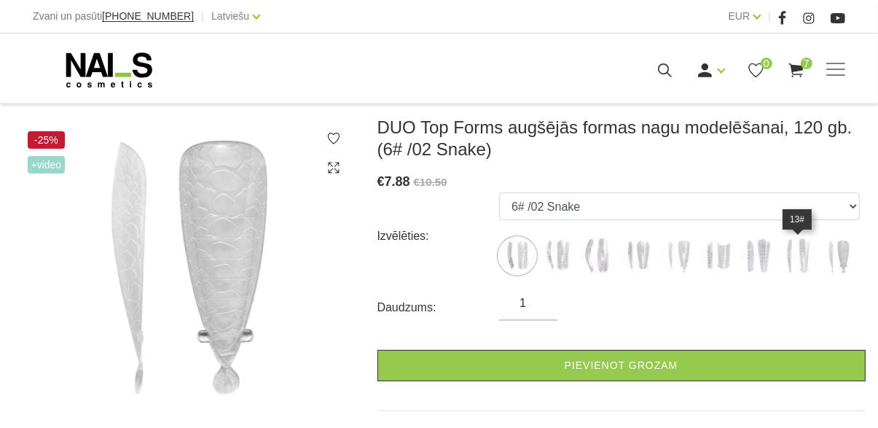
click at [799, 260] on img at bounding box center [797, 255] width 36 height 36
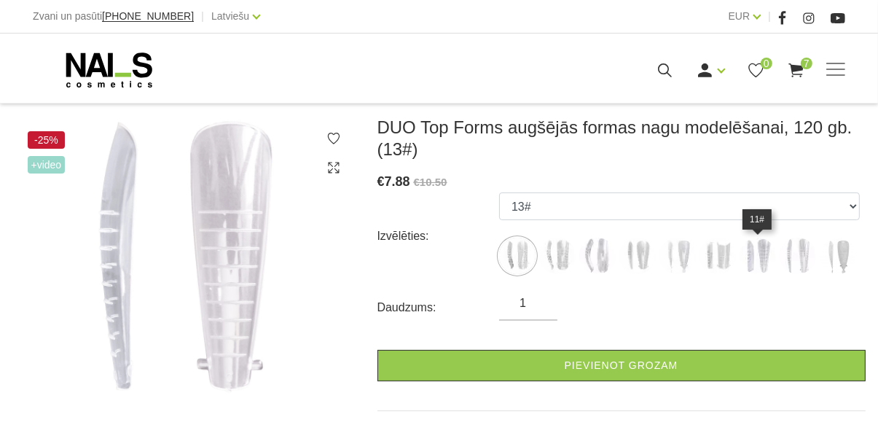
click at [760, 260] on img at bounding box center [757, 255] width 36 height 36
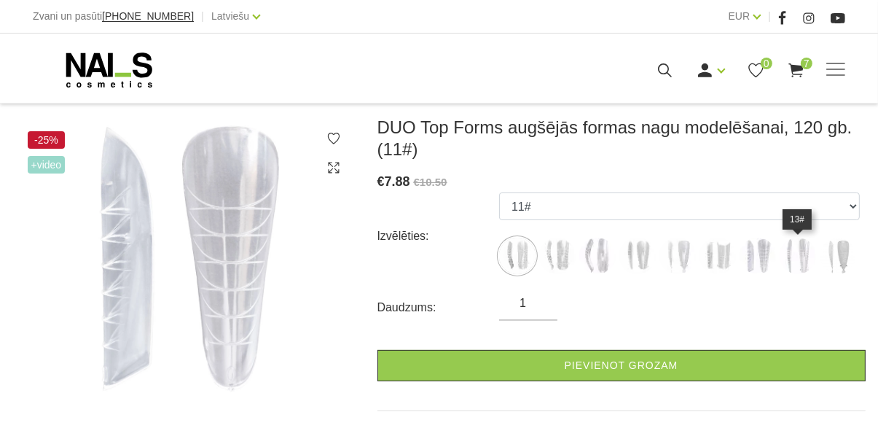
click at [793, 258] on img at bounding box center [797, 255] width 36 height 36
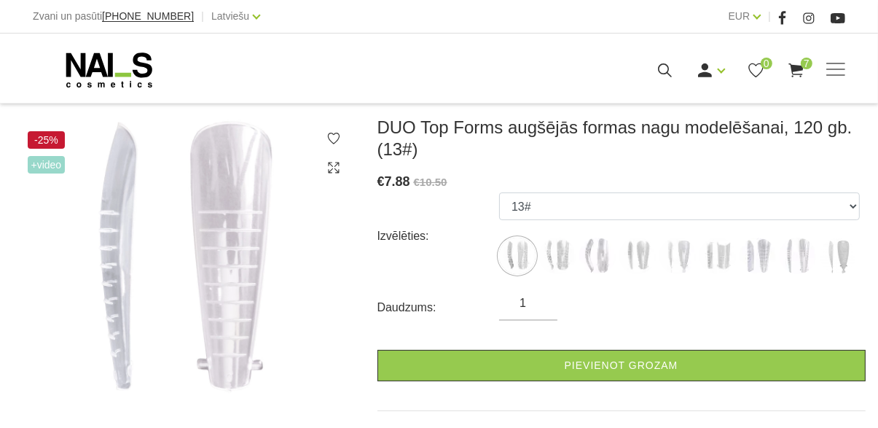
click at [759, 261] on img at bounding box center [757, 255] width 36 height 36
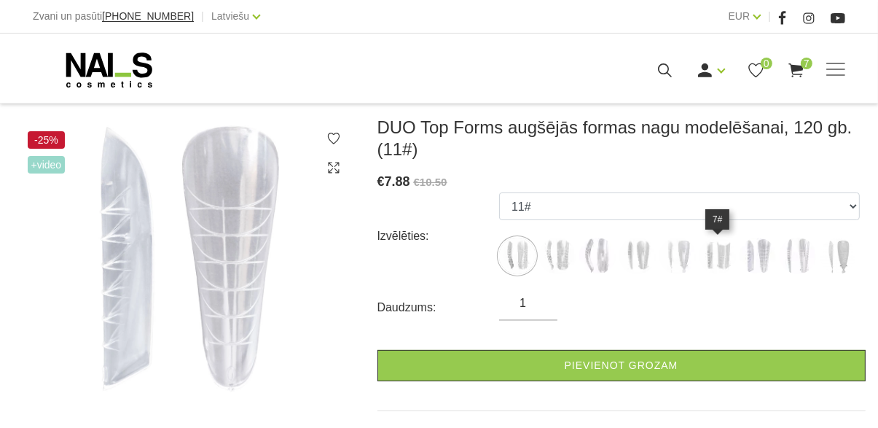
click at [720, 260] on img at bounding box center [717, 255] width 36 height 36
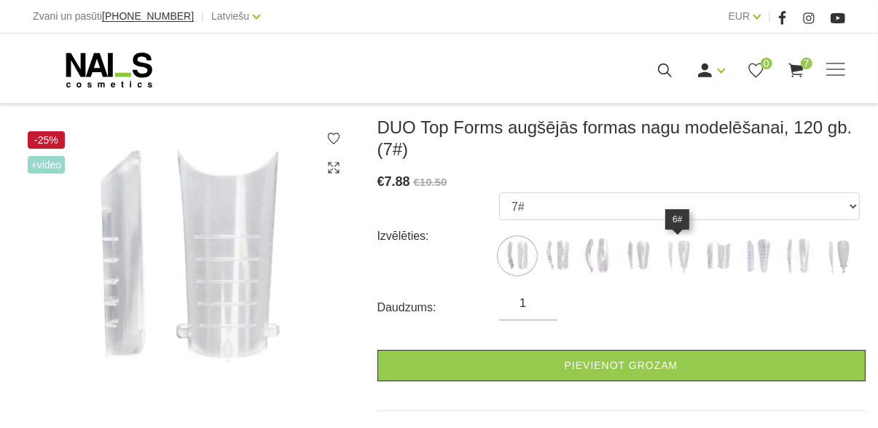
click at [670, 262] on img at bounding box center [677, 255] width 36 height 36
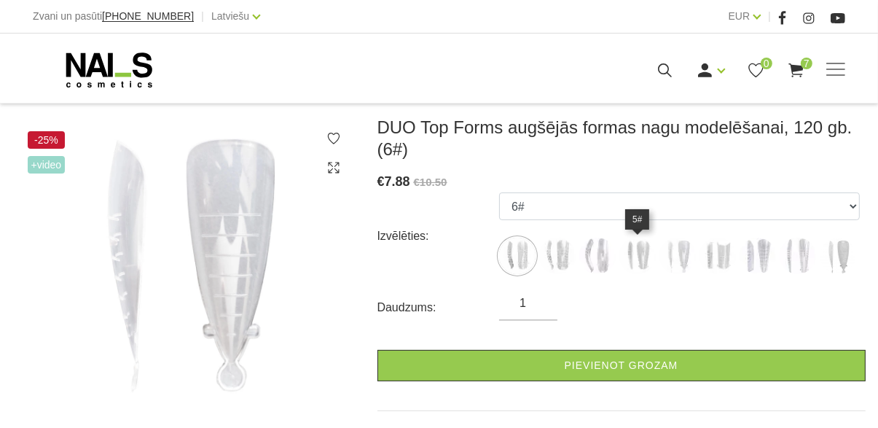
click at [641, 256] on img at bounding box center [637, 255] width 36 height 36
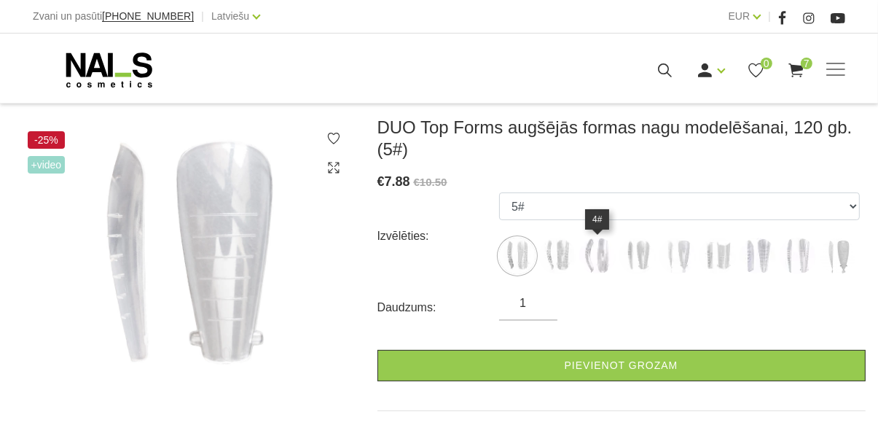
click at [597, 258] on img at bounding box center [597, 255] width 36 height 36
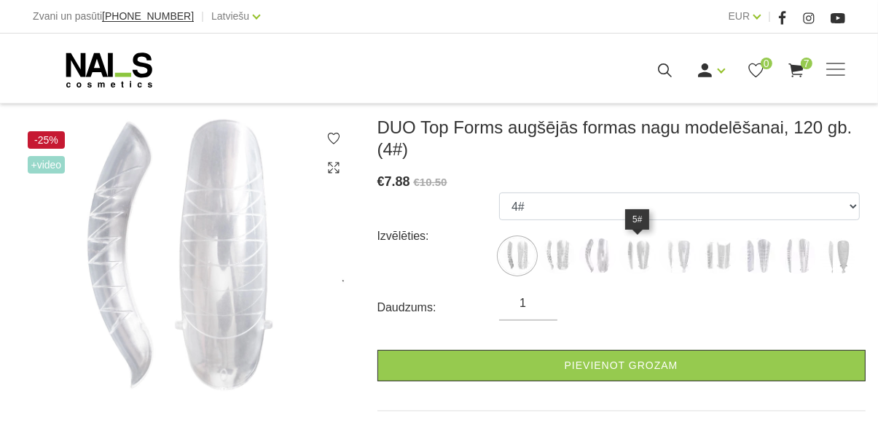
click at [635, 260] on img at bounding box center [637, 255] width 36 height 36
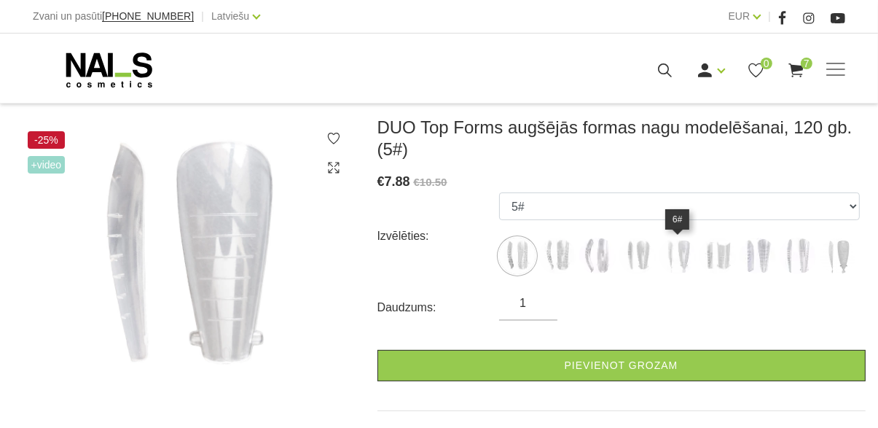
click at [679, 253] on img at bounding box center [677, 255] width 36 height 36
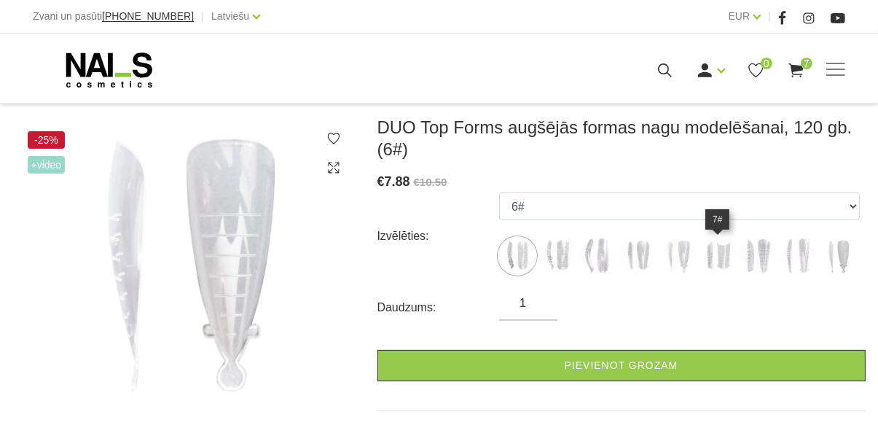
click at [720, 247] on img at bounding box center [717, 255] width 36 height 36
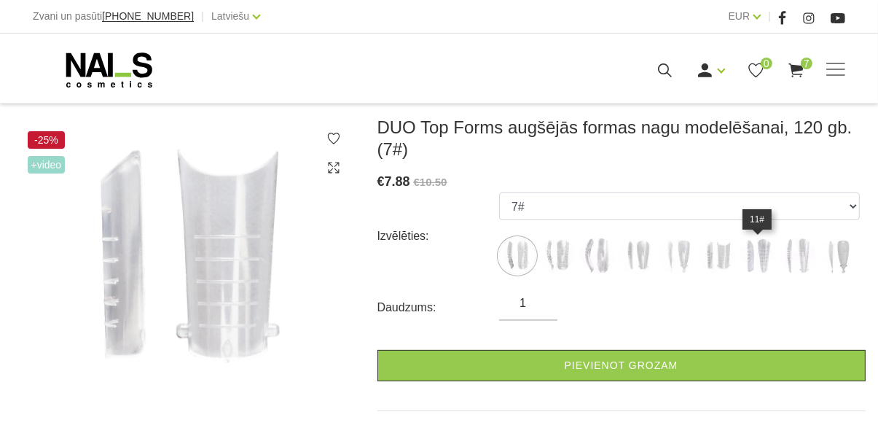
click at [748, 254] on img at bounding box center [757, 255] width 36 height 36
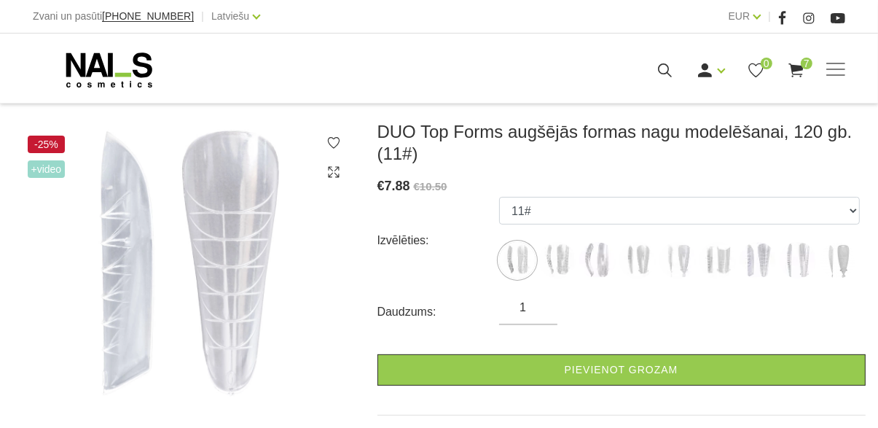
scroll to position [272, 0]
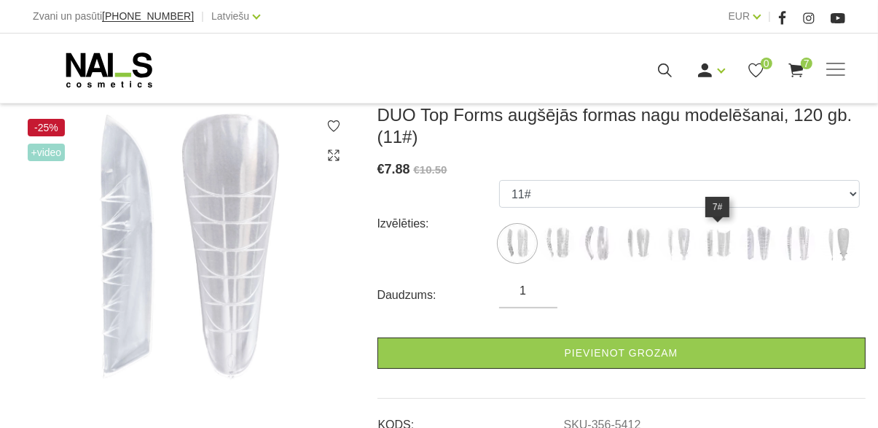
click at [719, 242] on img at bounding box center [717, 243] width 36 height 36
select select "5408"
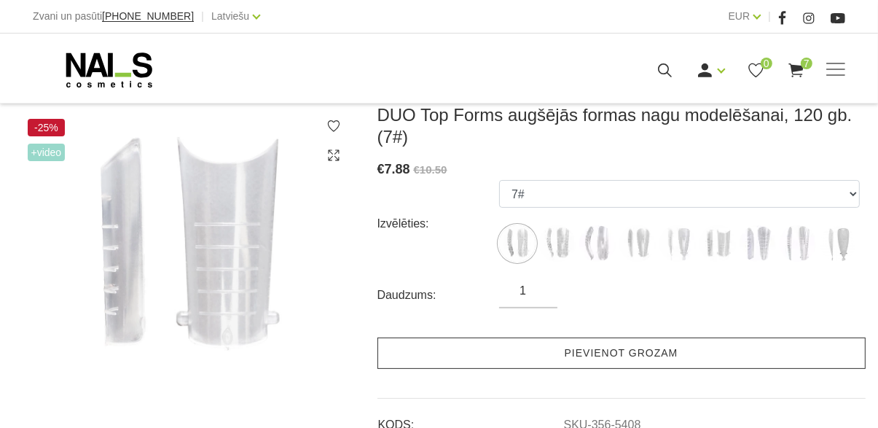
click at [684, 361] on link "Pievienot grozam" at bounding box center [621, 352] width 488 height 31
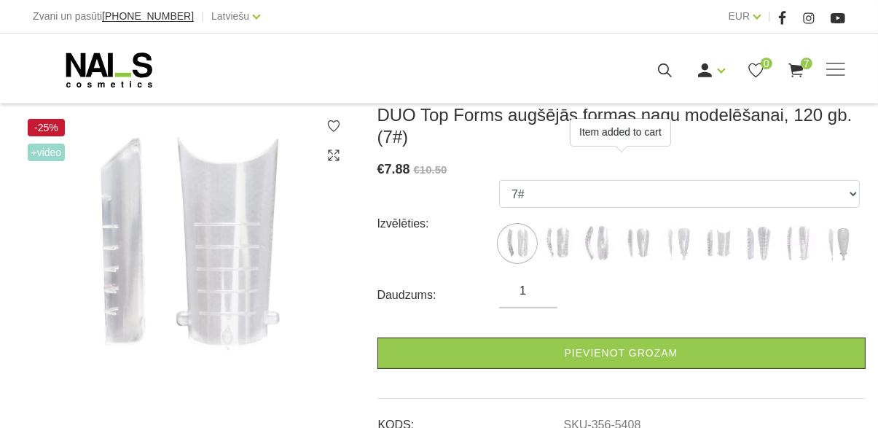
click at [790, 74] on icon at bounding box center [796, 70] width 18 height 18
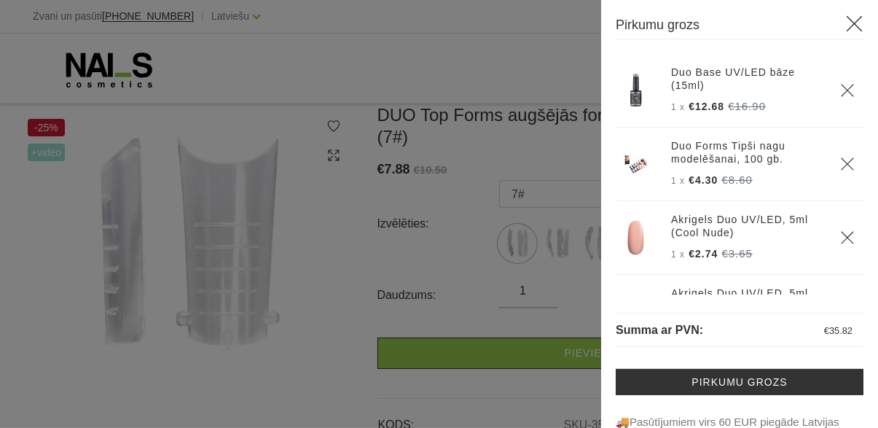
click at [852, 25] on icon at bounding box center [854, 24] width 18 height 18
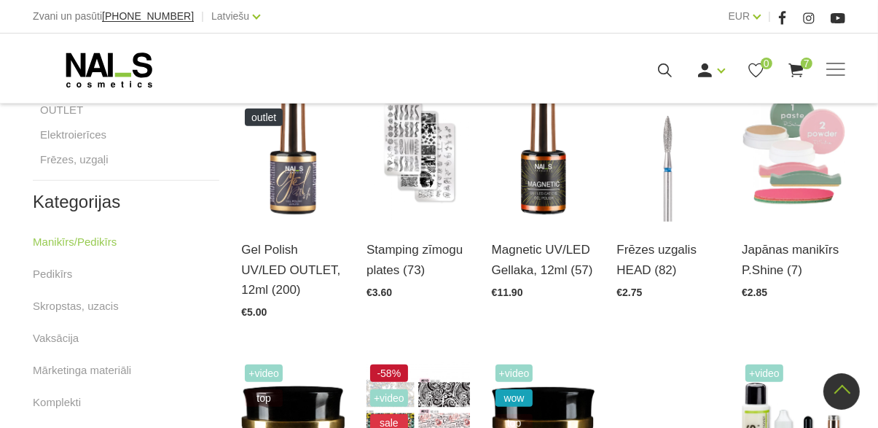
scroll to position [688, 0]
click at [758, 290] on span "€2.85" at bounding box center [754, 293] width 25 height 12
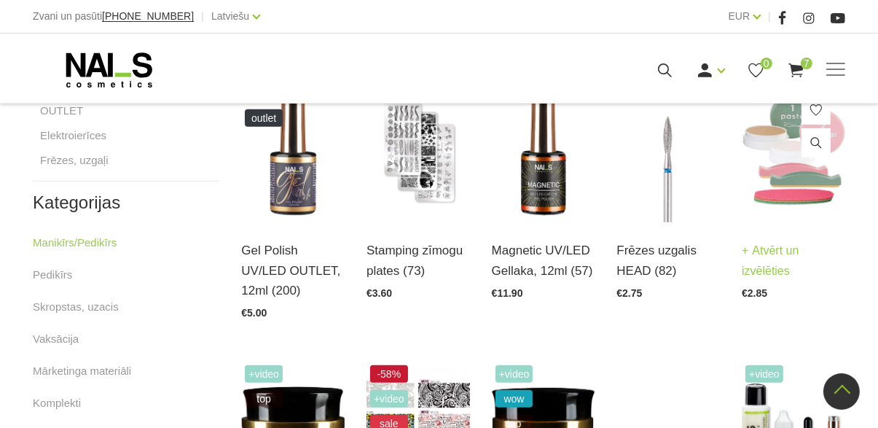
click at [794, 175] on img at bounding box center [793, 152] width 103 height 142
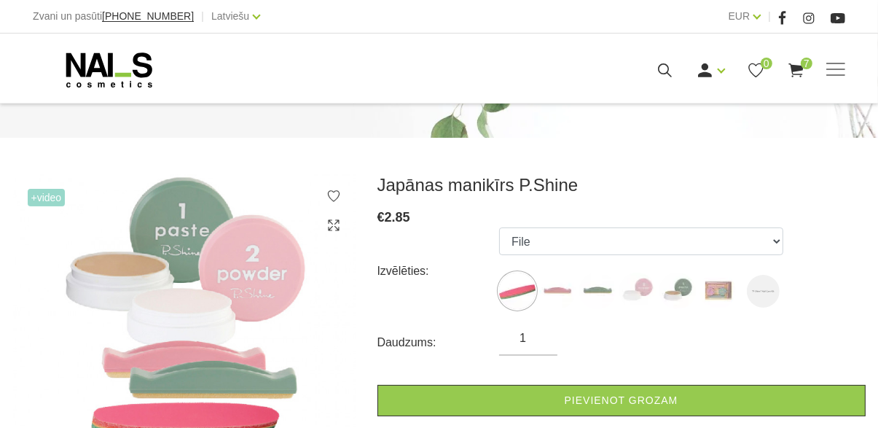
scroll to position [133, 0]
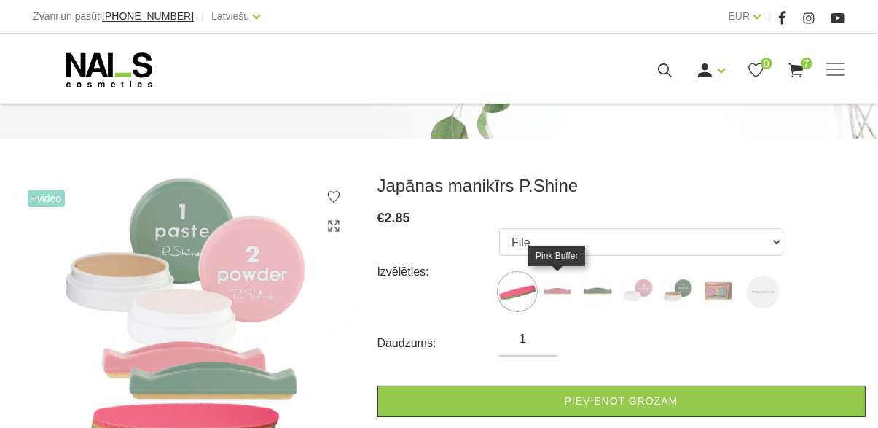
click at [554, 295] on img at bounding box center [557, 291] width 36 height 36
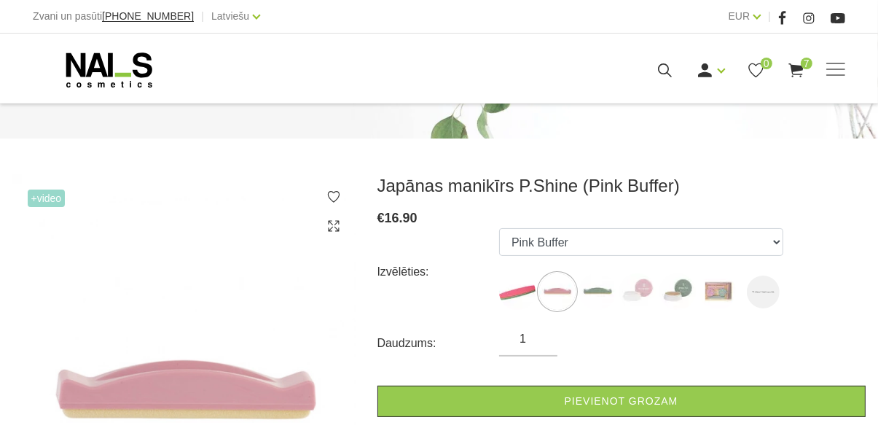
click at [715, 294] on img at bounding box center [717, 291] width 36 height 36
select select "127"
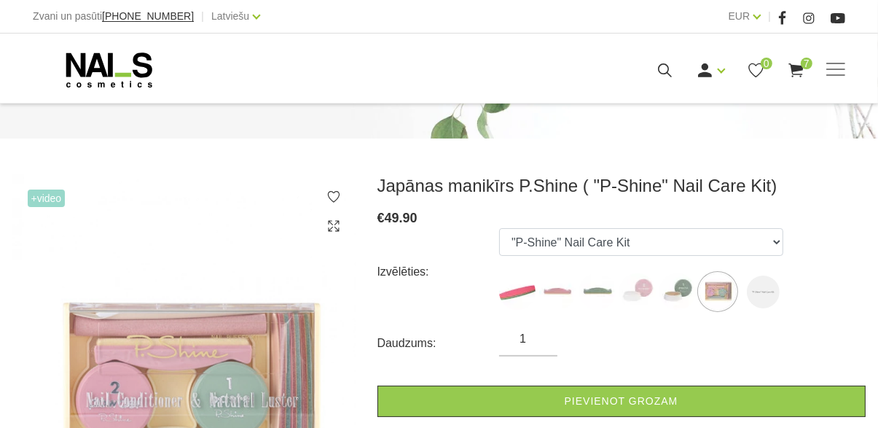
scroll to position [202, 0]
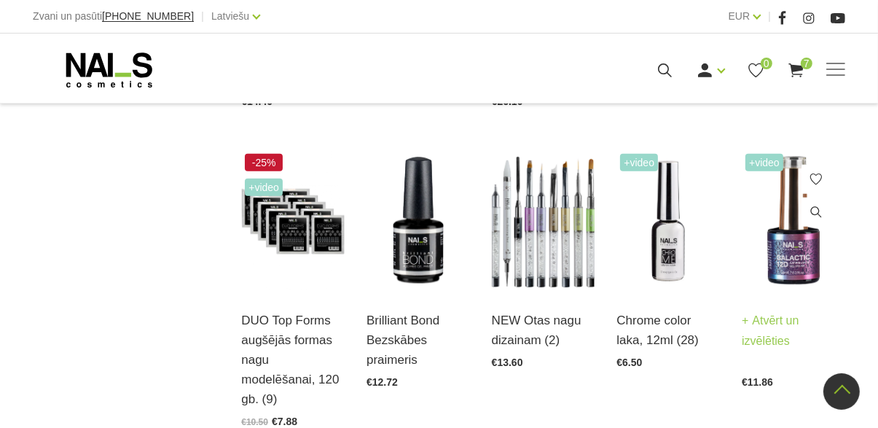
scroll to position [1203, 0]
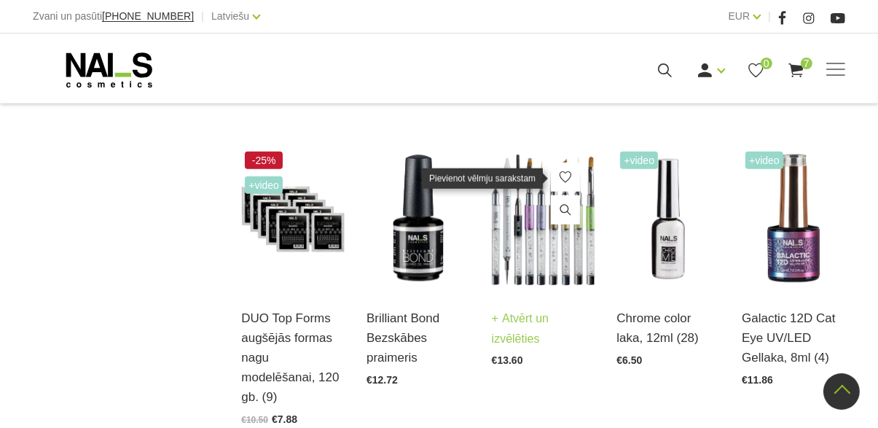
click at [541, 244] on img at bounding box center [543, 219] width 103 height 142
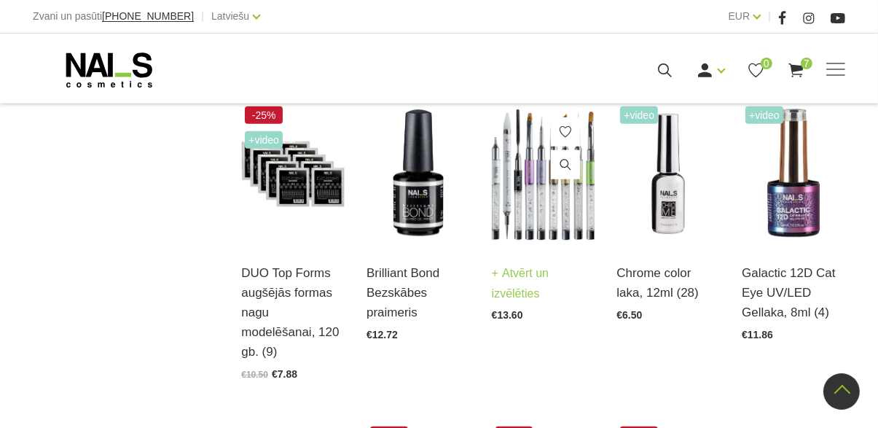
scroll to position [1271, 0]
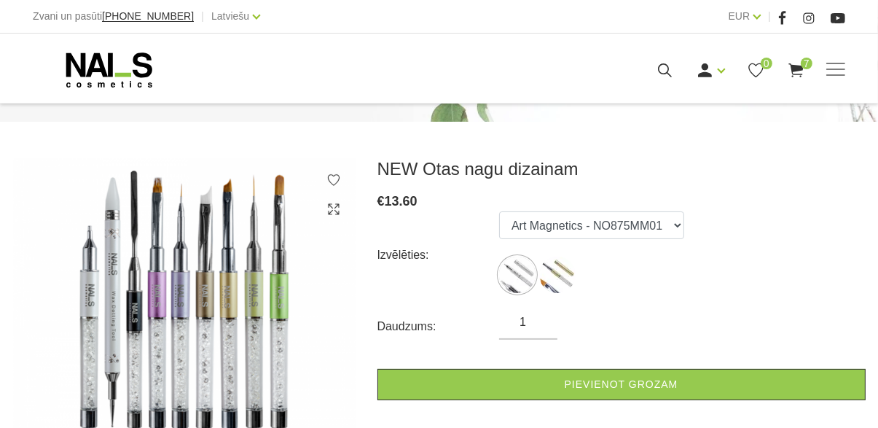
scroll to position [151, 0]
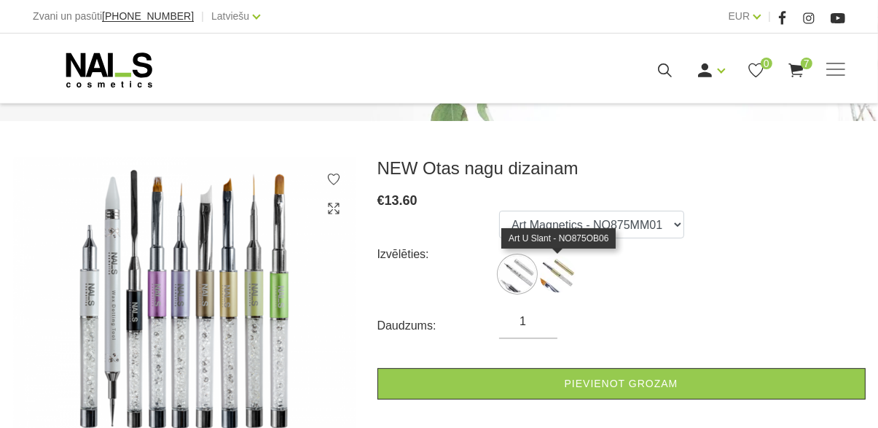
click at [557, 272] on img at bounding box center [557, 274] width 36 height 36
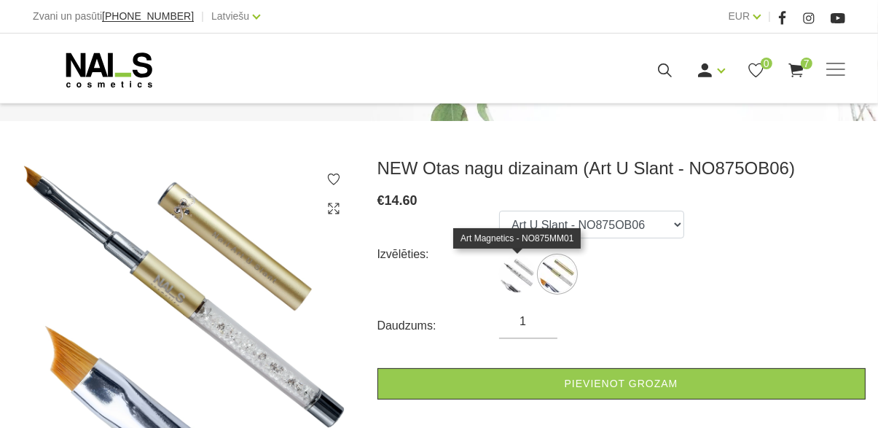
click at [506, 276] on img at bounding box center [517, 274] width 36 height 36
select select "1501"
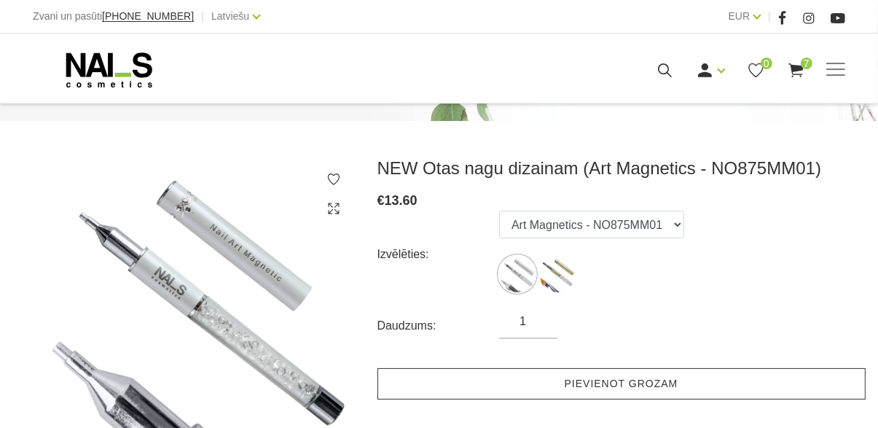
scroll to position [219, 0]
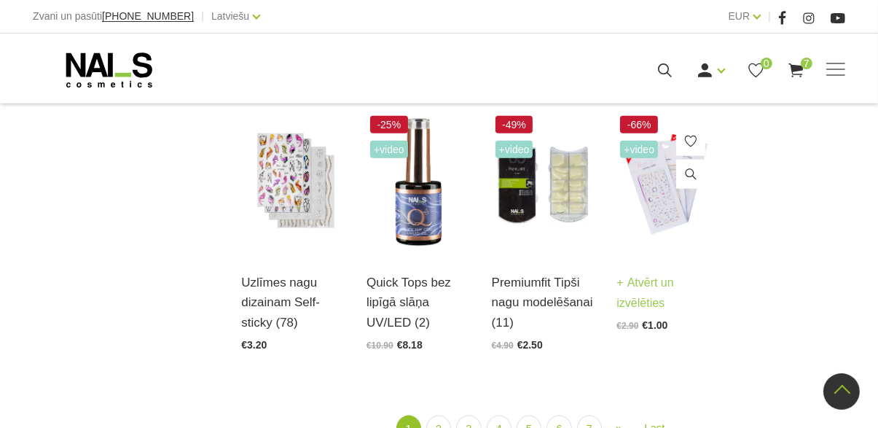
scroll to position [1559, 0]
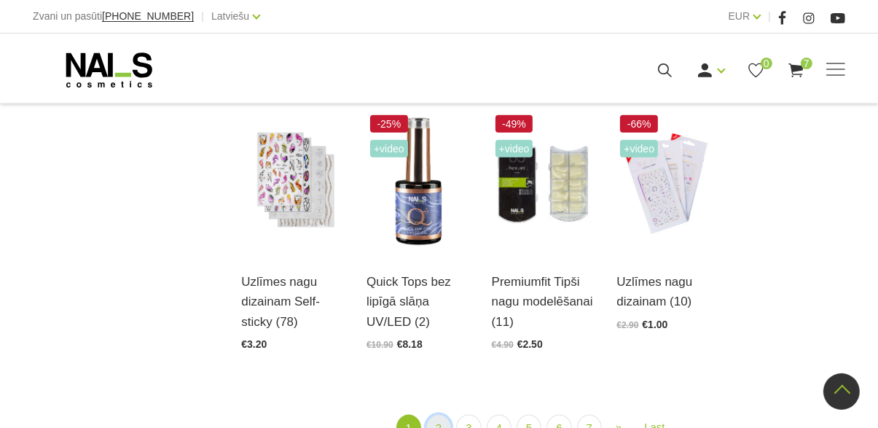
click at [442, 425] on link "2" at bounding box center [438, 427] width 25 height 27
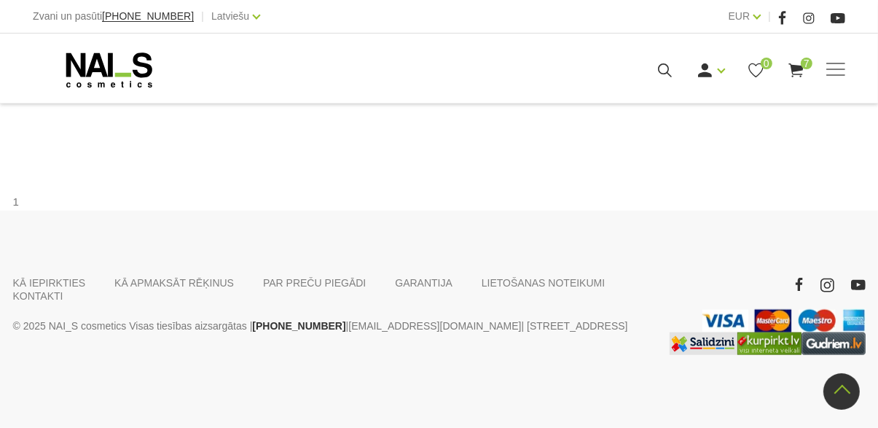
scroll to position [1533, 0]
click at [476, 103] on link "3" at bounding box center [483, 89] width 25 height 27
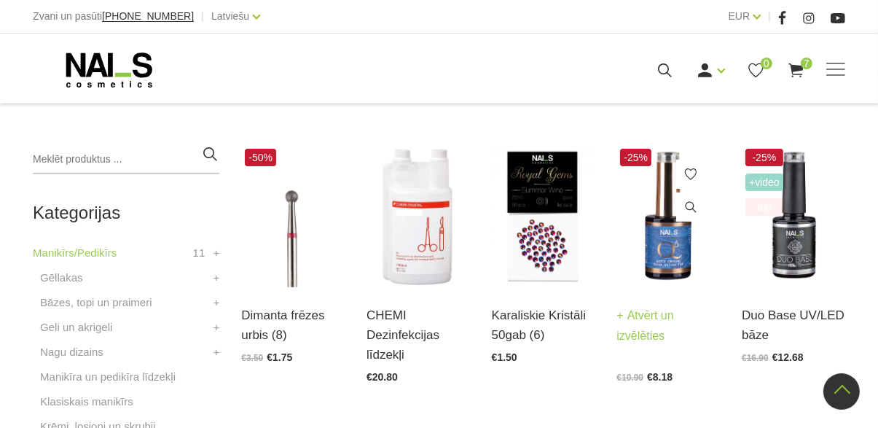
scroll to position [310, 0]
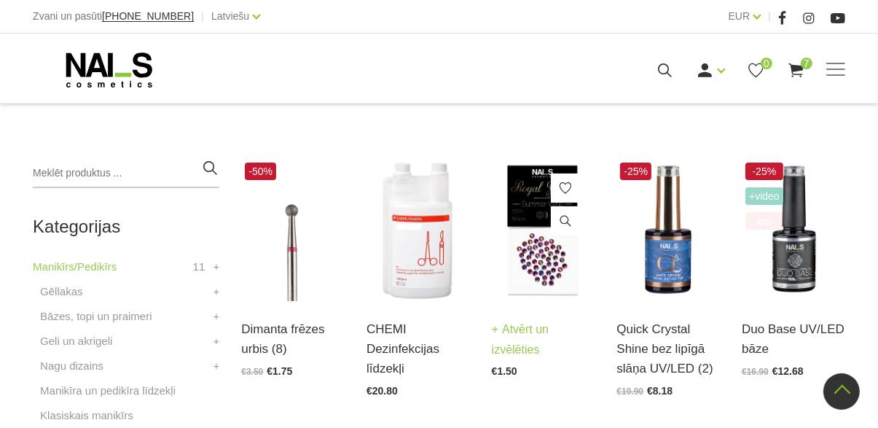
click at [554, 187] on link at bounding box center [565, 187] width 29 height 29
click at [543, 250] on img at bounding box center [543, 230] width 103 height 142
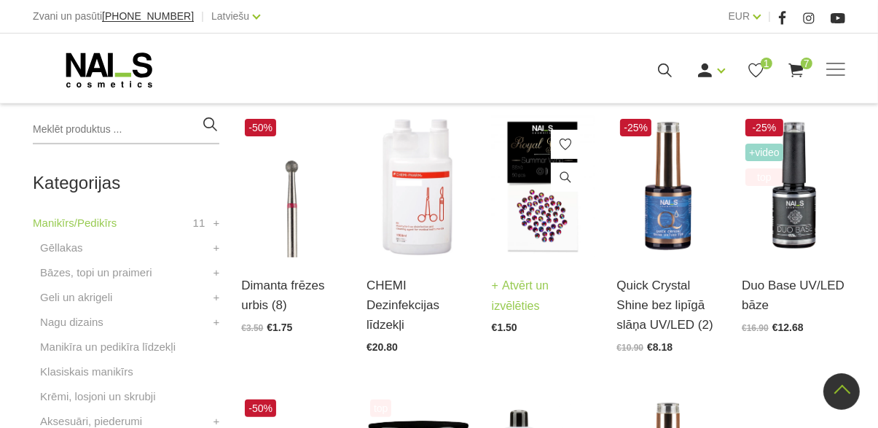
scroll to position [379, 0]
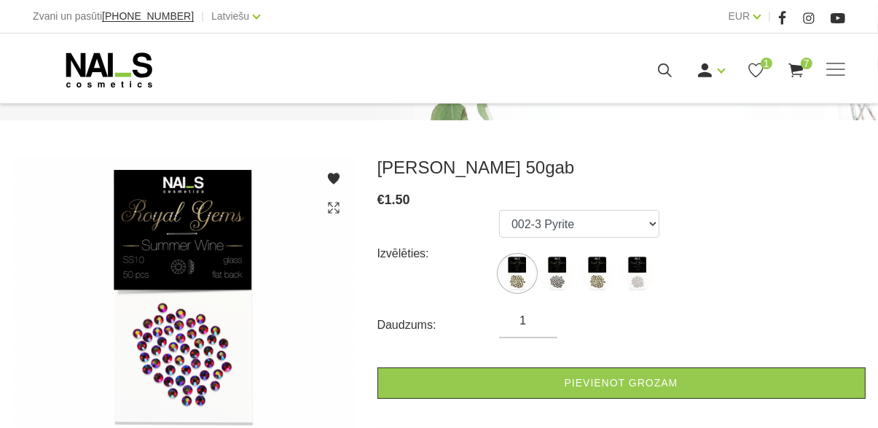
scroll to position [153, 0]
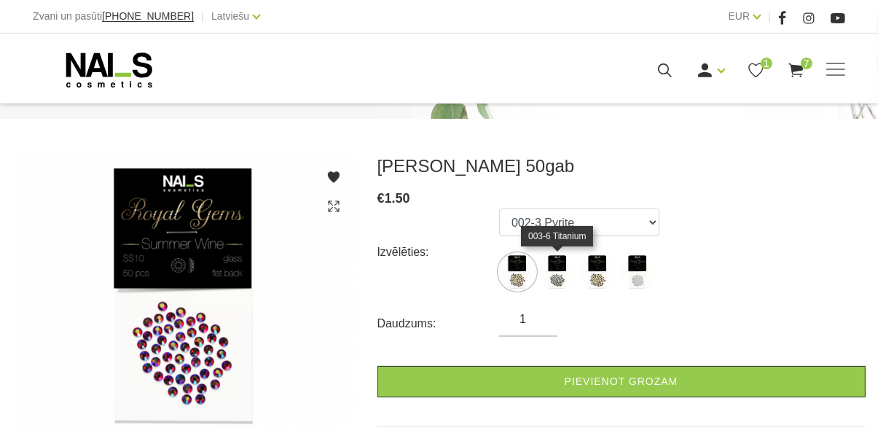
click at [539, 270] on img at bounding box center [557, 272] width 36 height 36
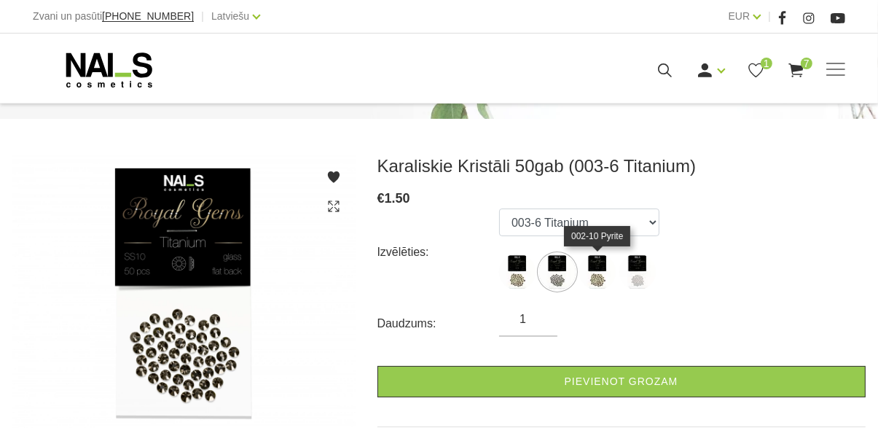
click at [604, 269] on img at bounding box center [597, 272] width 36 height 36
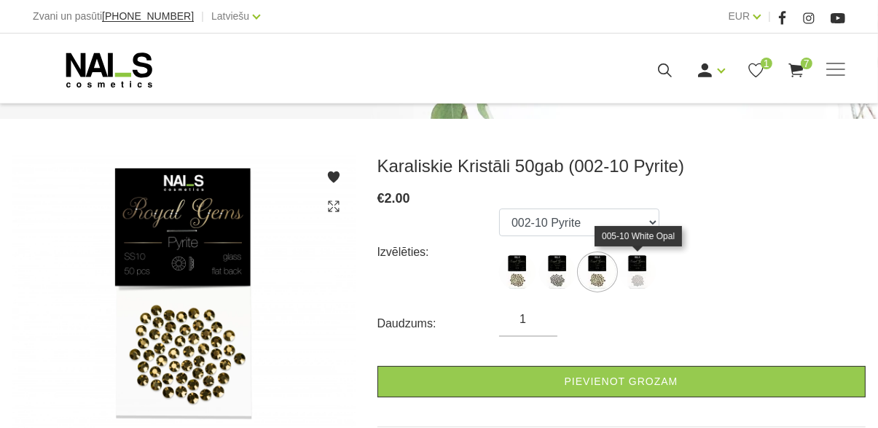
click at [630, 274] on img at bounding box center [637, 272] width 36 height 36
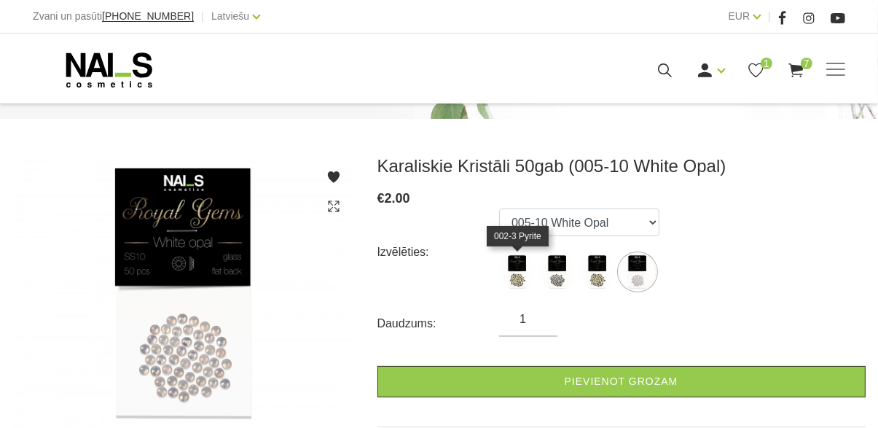
click at [515, 268] on img at bounding box center [517, 272] width 36 height 36
select select "1591"
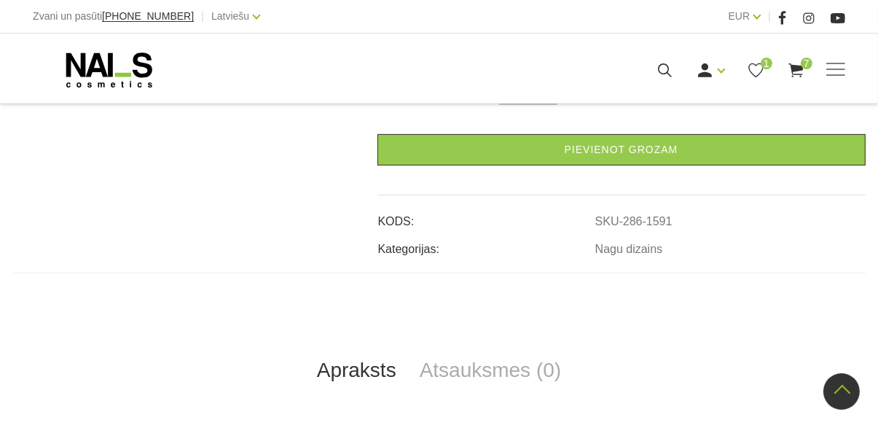
scroll to position [453, 0]
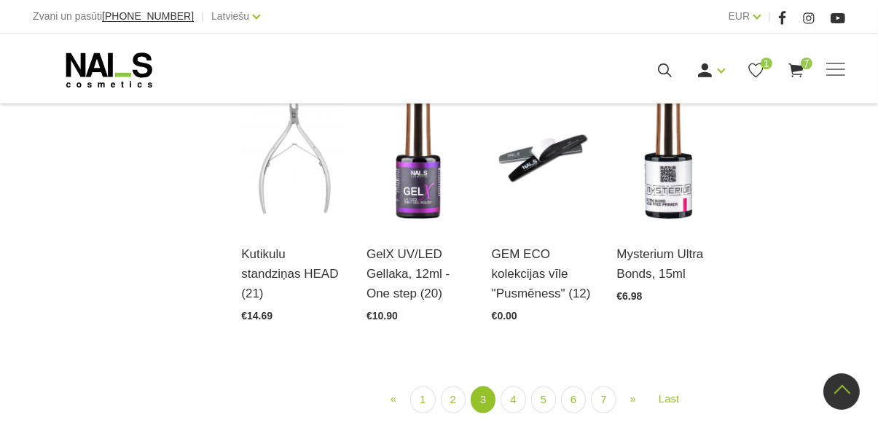
scroll to position [1547, 0]
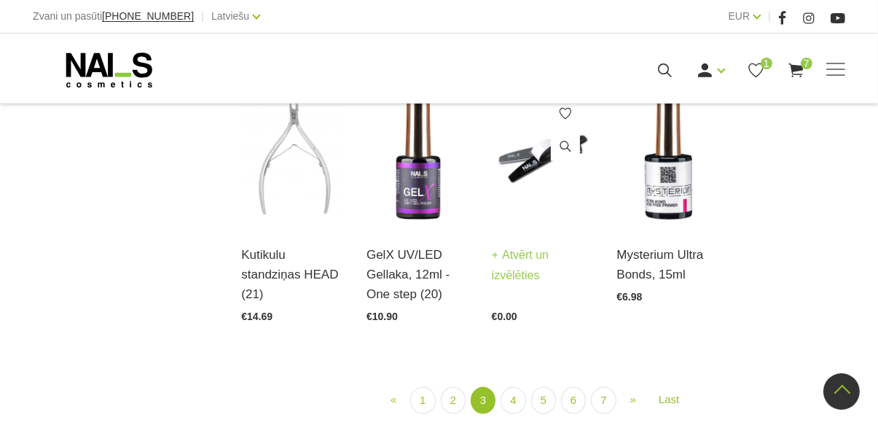
click at [518, 283] on link "Atvērt un izvēlēties" at bounding box center [543, 265] width 103 height 41
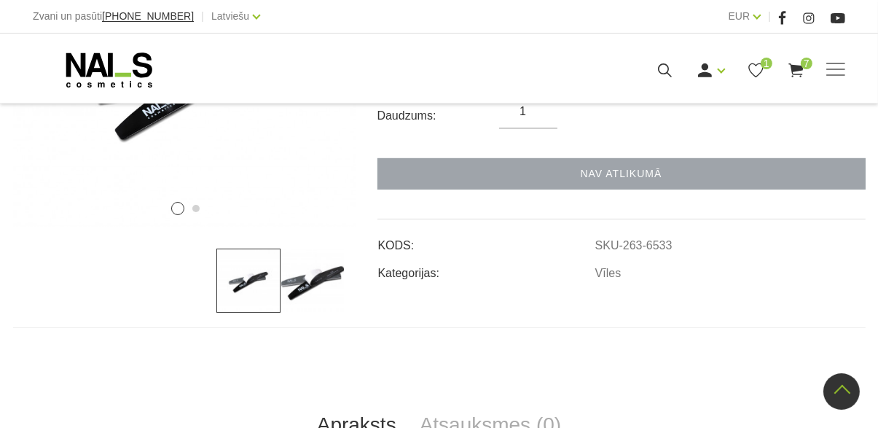
scroll to position [384, 0]
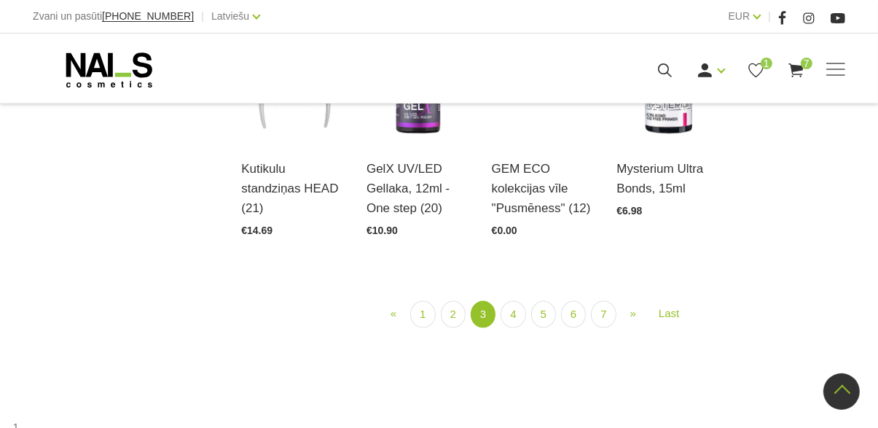
scroll to position [1633, 0]
click at [516, 313] on link "4" at bounding box center [512, 313] width 25 height 27
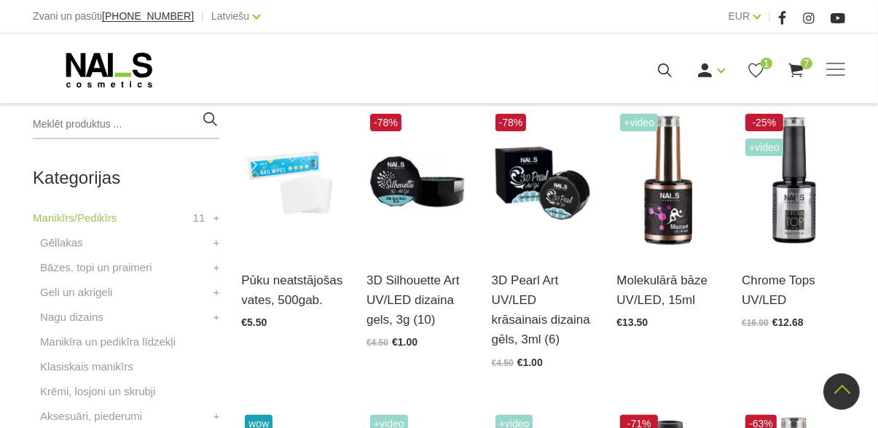
scroll to position [360, 0]
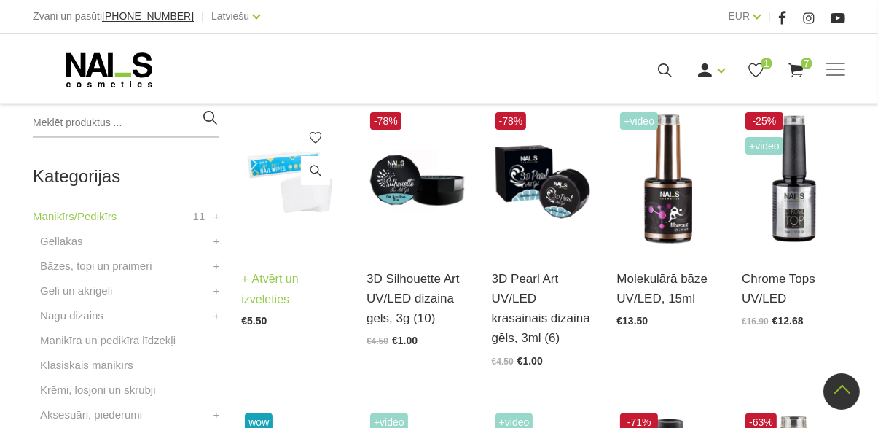
click at [296, 191] on img at bounding box center [292, 180] width 103 height 142
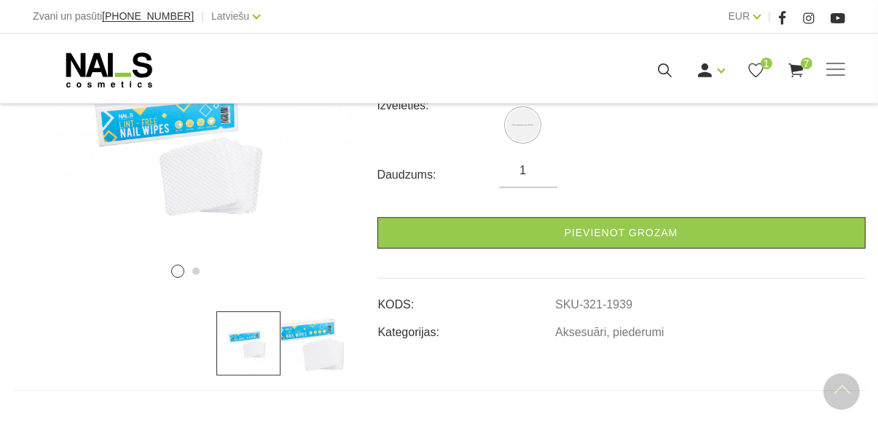
scroll to position [299, 0]
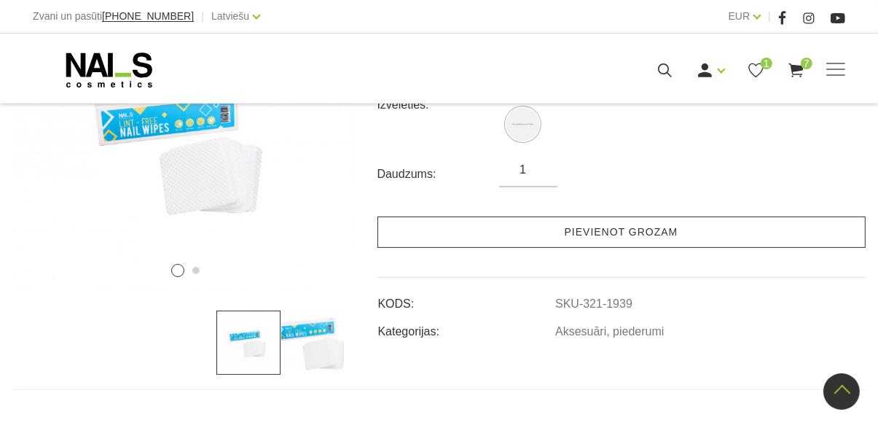
click at [689, 241] on link "Pievienot grozam" at bounding box center [621, 231] width 488 height 31
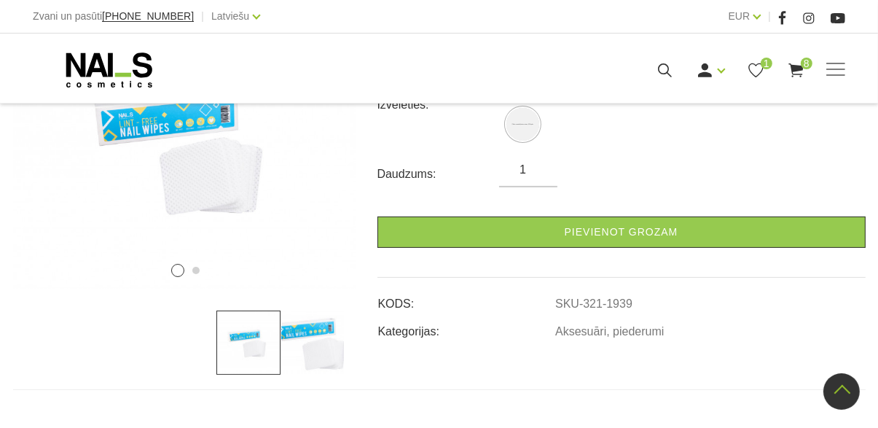
scroll to position [367, 0]
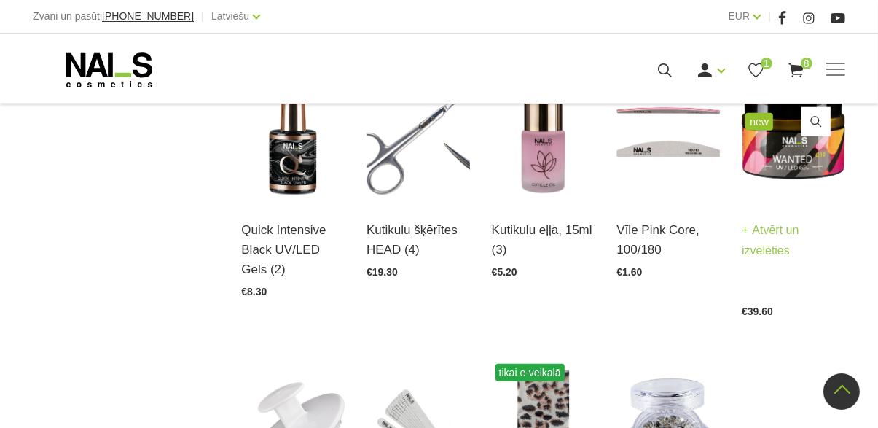
scroll to position [1308, 0]
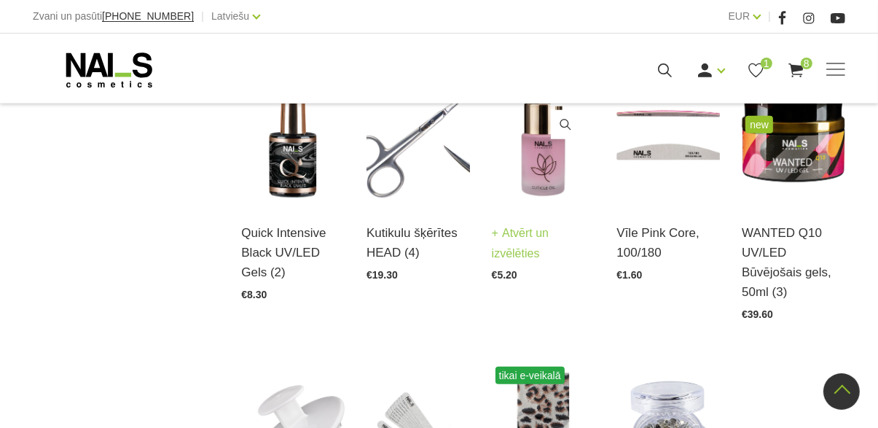
click at [543, 158] on img at bounding box center [543, 134] width 103 height 142
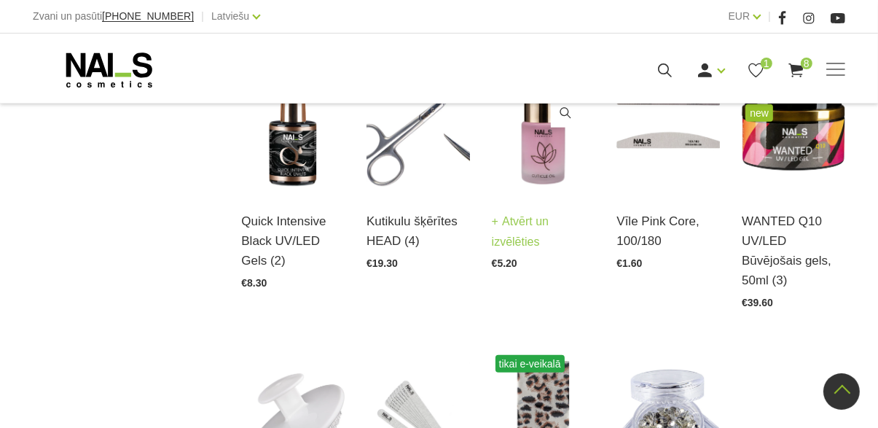
scroll to position [1376, 0]
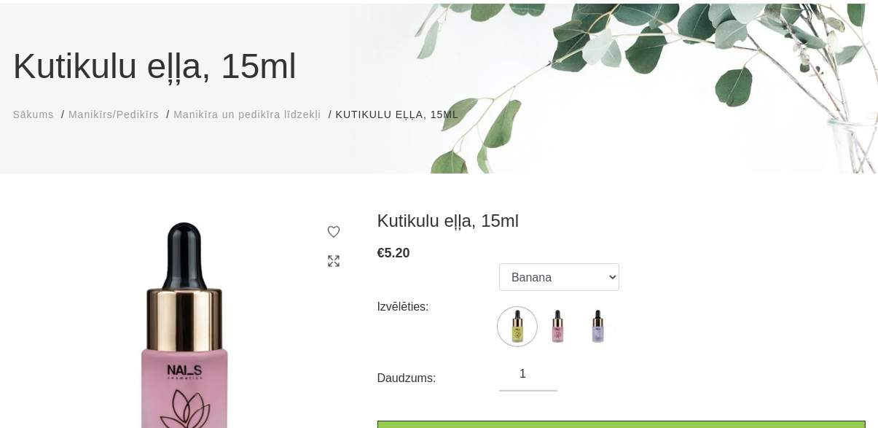
scroll to position [99, 0]
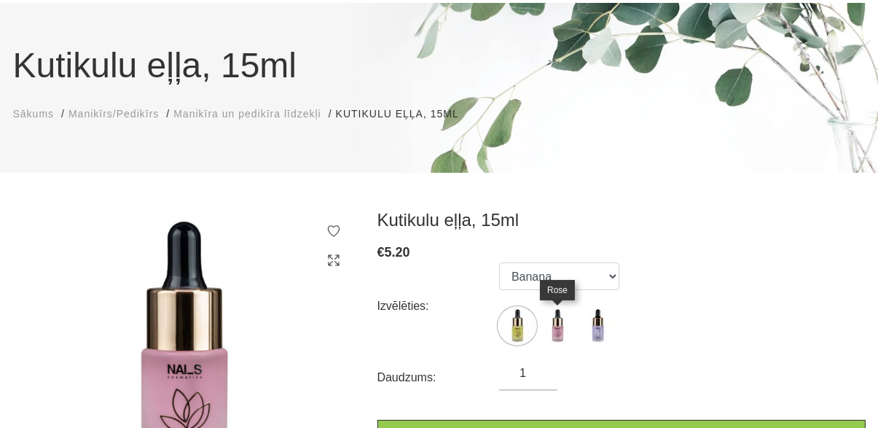
click at [559, 331] on img at bounding box center [557, 325] width 36 height 36
click at [595, 326] on img at bounding box center [597, 325] width 36 height 36
select select "6096"
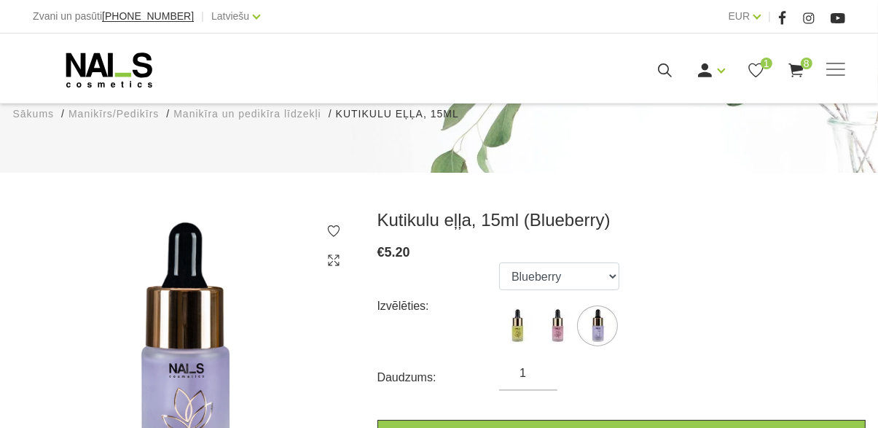
scroll to position [168, 0]
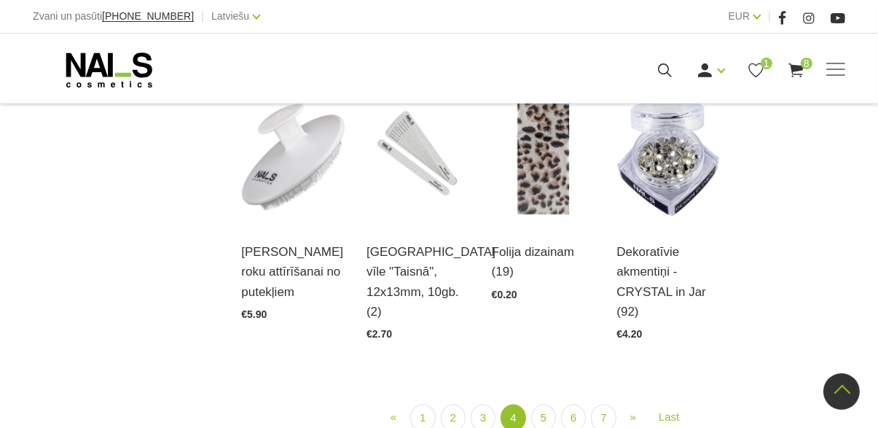
scroll to position [1589, 0]
click at [538, 422] on link "5" at bounding box center [543, 417] width 25 height 27
click at [536, 423] on link "5" at bounding box center [543, 417] width 25 height 27
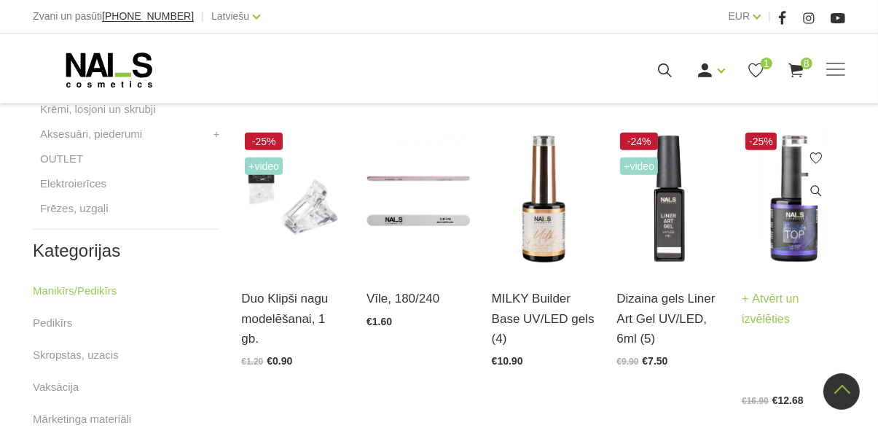
scroll to position [643, 0]
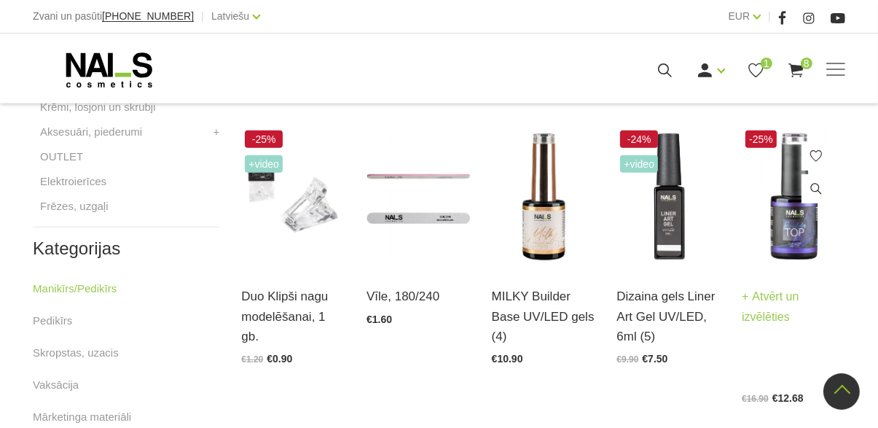
click at [836, 364] on h3 "Virsējais pārklājums BUILDER Top Coat UV/LED 15ml" at bounding box center [793, 335] width 103 height 99
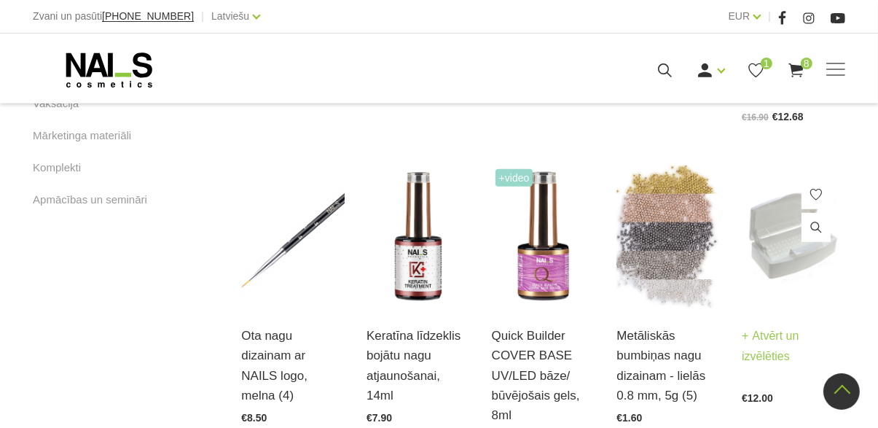
scroll to position [924, 0]
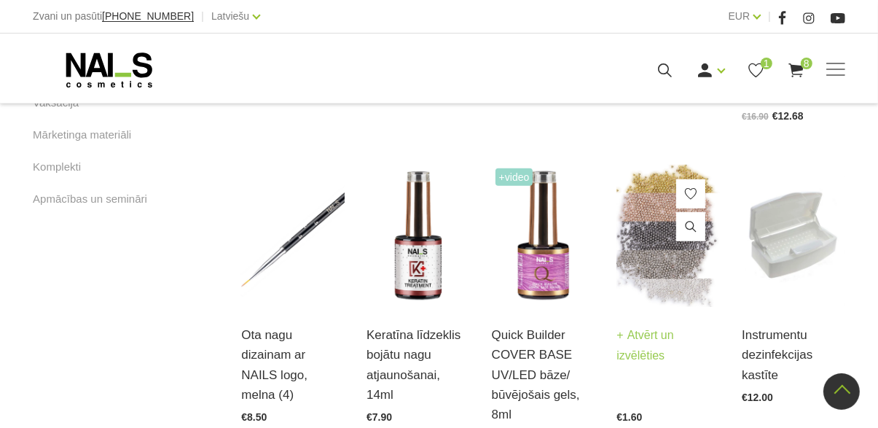
click at [651, 222] on img at bounding box center [667, 236] width 103 height 142
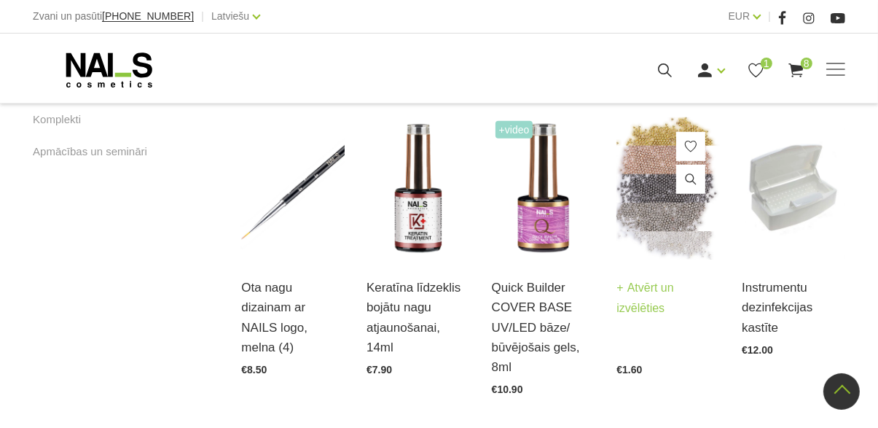
scroll to position [993, 0]
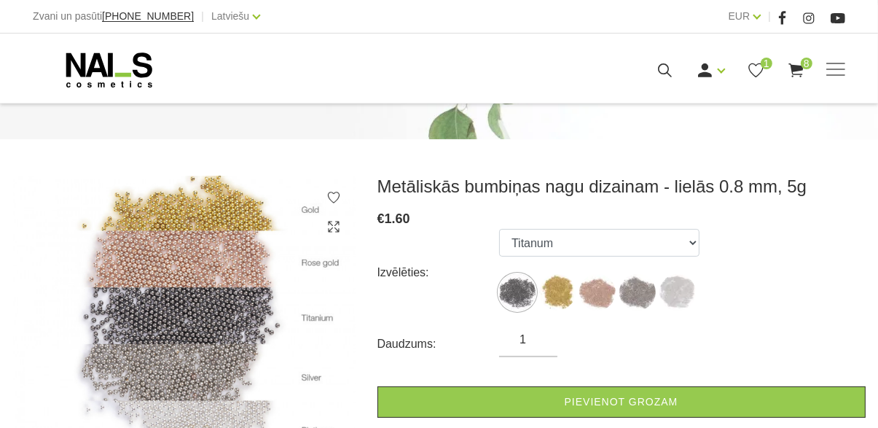
scroll to position [186, 0]
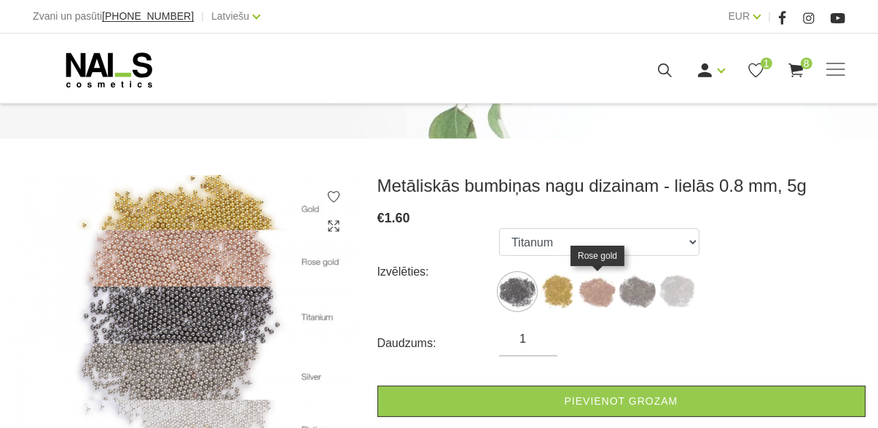
click at [589, 295] on img at bounding box center [597, 291] width 36 height 36
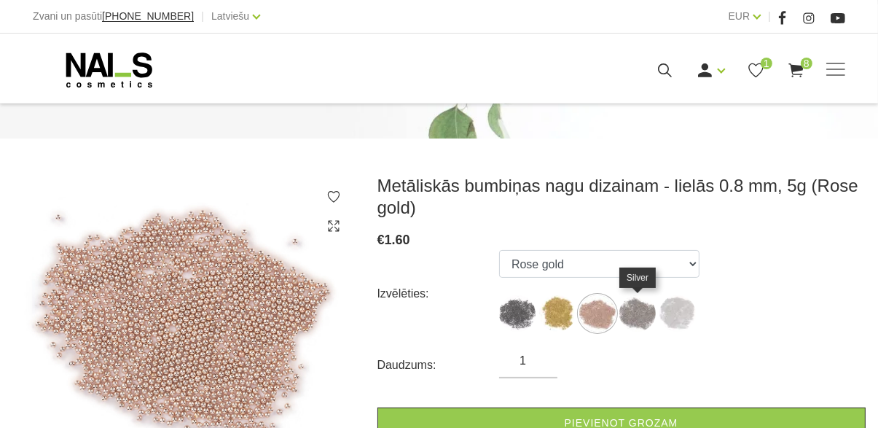
click at [634, 328] on img at bounding box center [637, 313] width 36 height 36
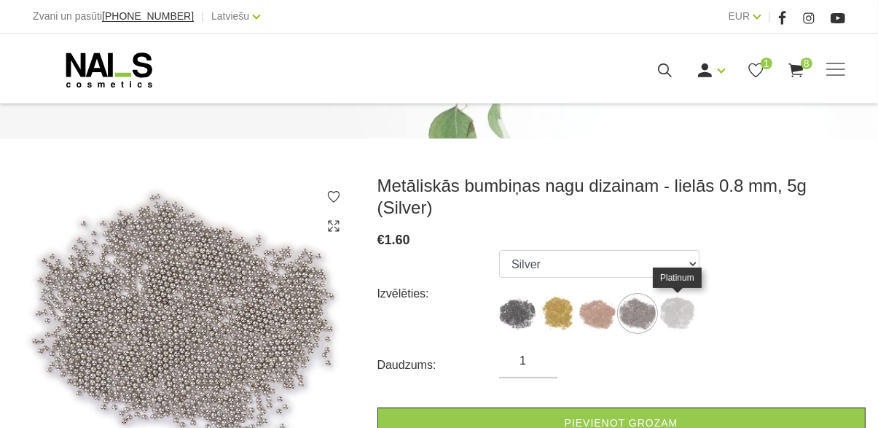
click at [671, 309] on img at bounding box center [677, 313] width 36 height 36
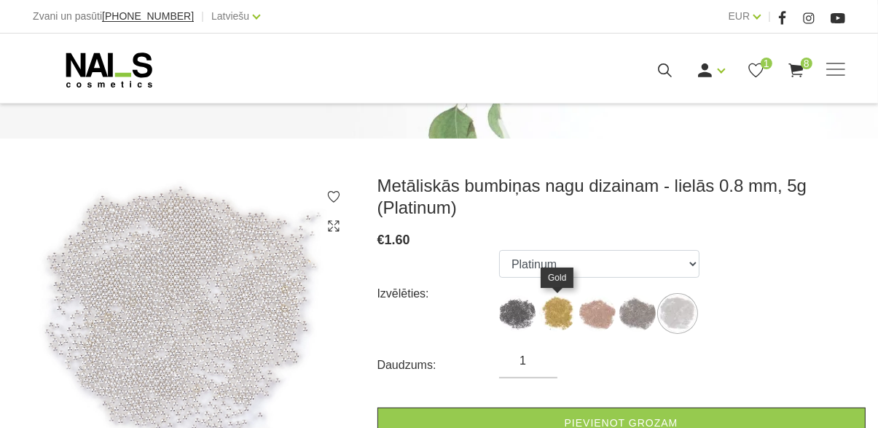
click at [556, 309] on img at bounding box center [557, 313] width 36 height 36
select select "1620"
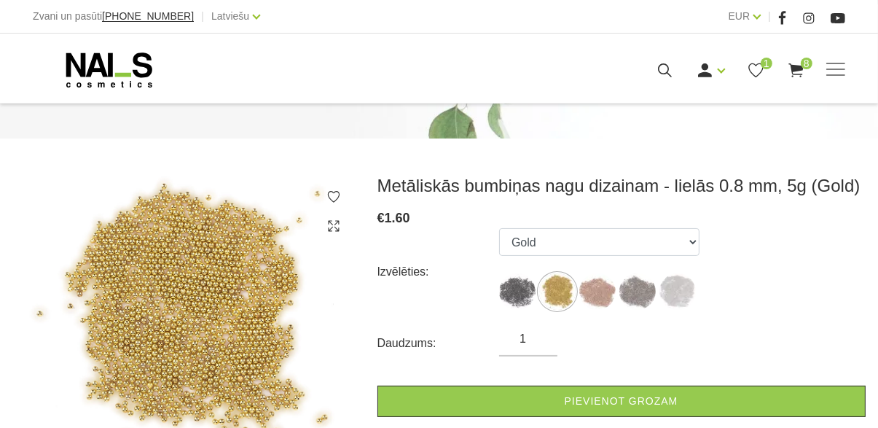
scroll to position [254, 0]
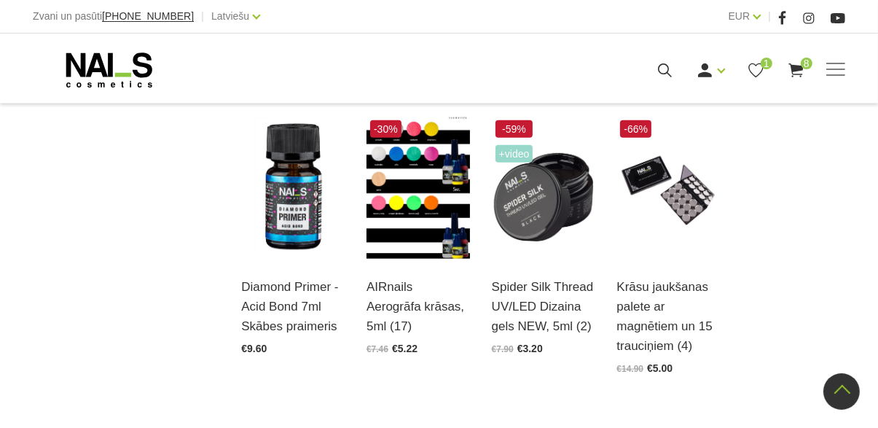
scroll to position [1596, 0]
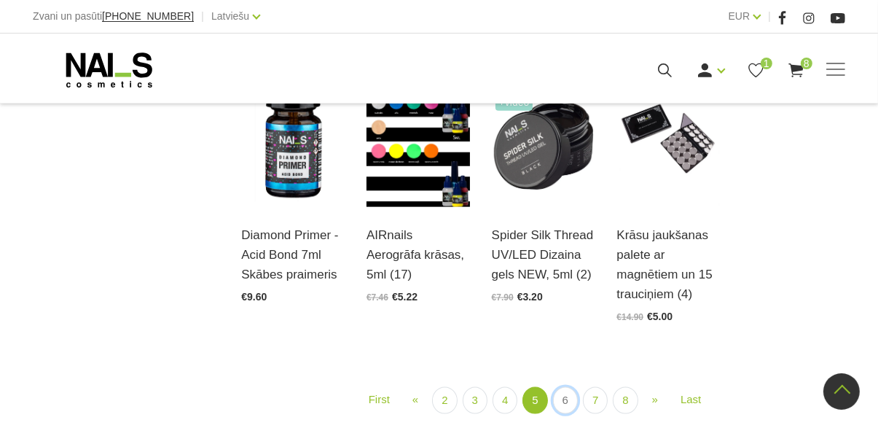
click at [566, 387] on link "6" at bounding box center [565, 400] width 25 height 27
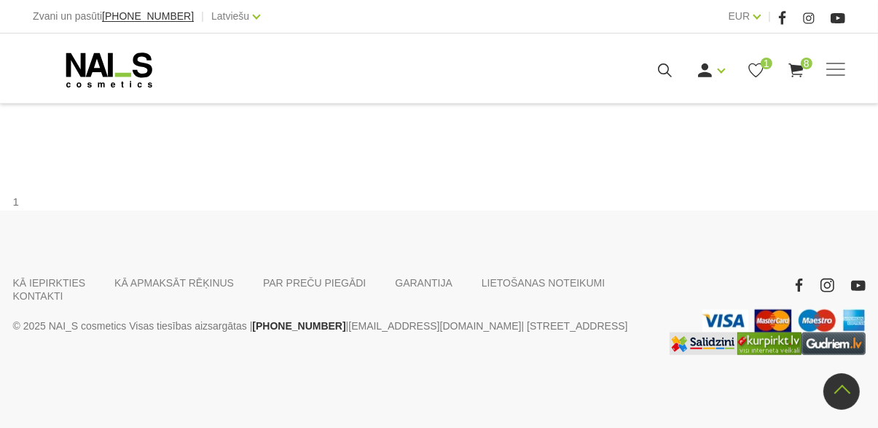
scroll to position [1473, 0]
click at [565, 103] on link "7" at bounding box center [565, 89] width 25 height 27
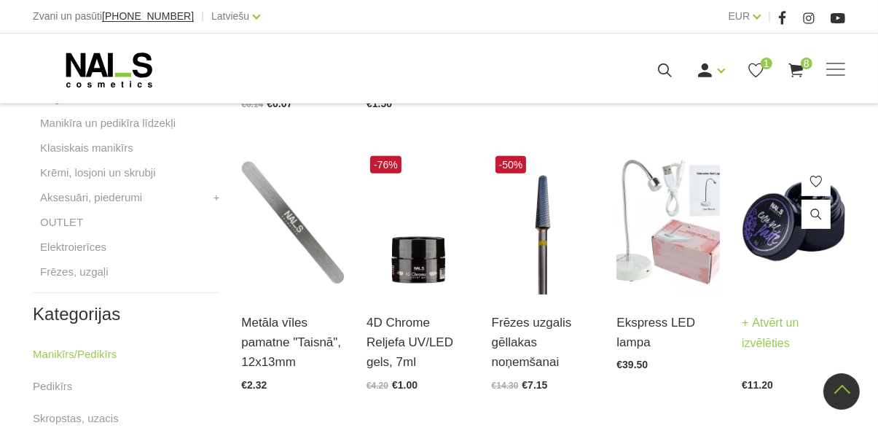
scroll to position [578, 0]
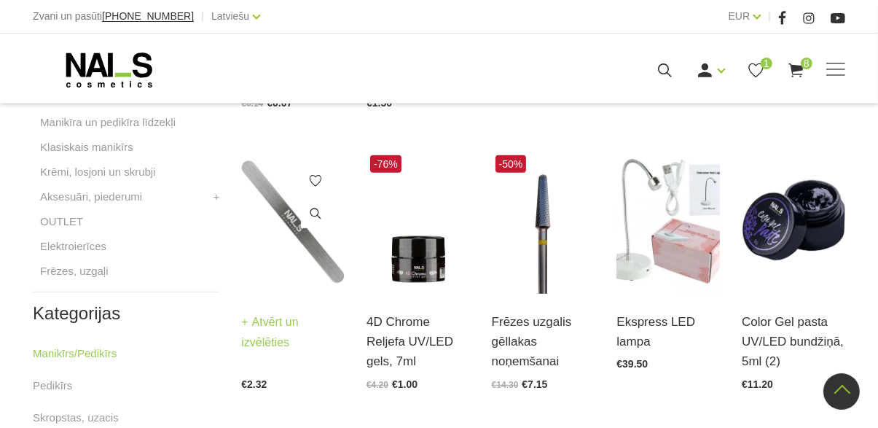
click at [289, 235] on img at bounding box center [292, 223] width 103 height 142
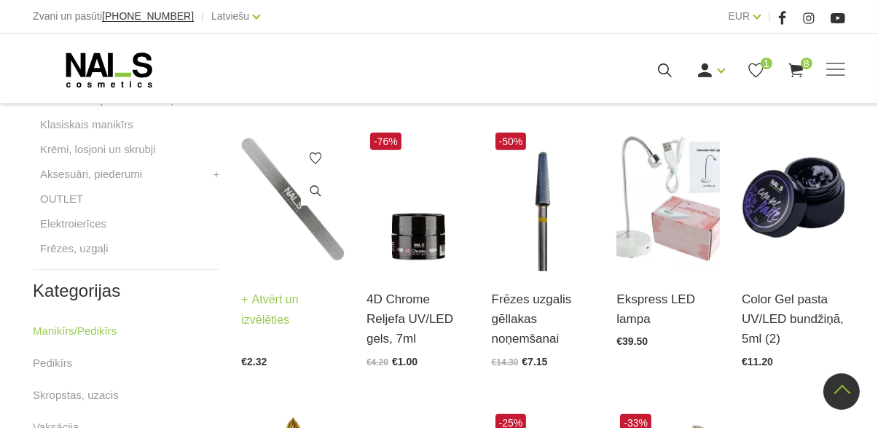
scroll to position [646, 0]
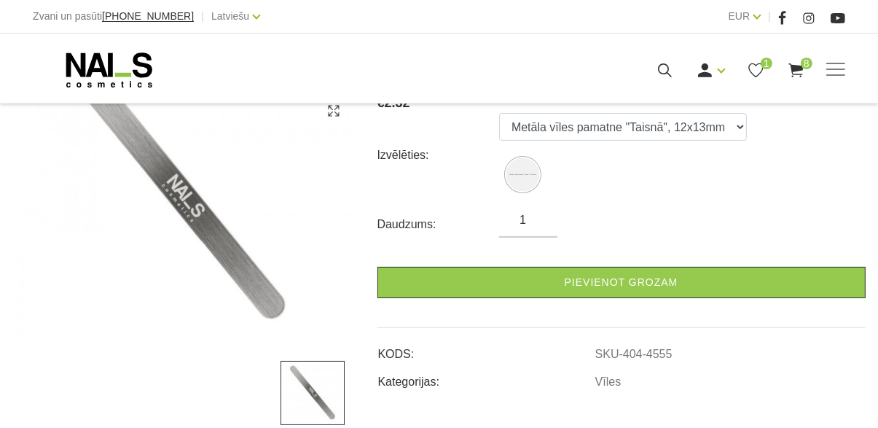
scroll to position [250, 0]
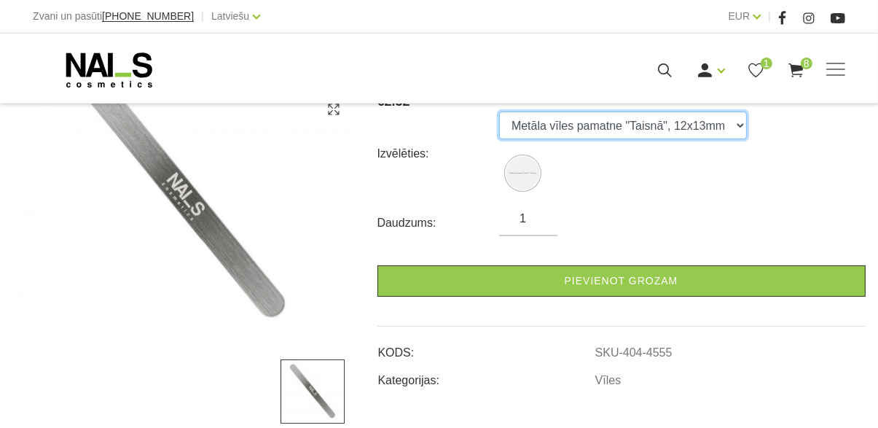
click at [724, 122] on select "Metāla vīles pamatne "Taisnā", 12x13mm" at bounding box center [623, 125] width 248 height 28
click at [782, 221] on div "Daudzums: 1" at bounding box center [621, 223] width 488 height 26
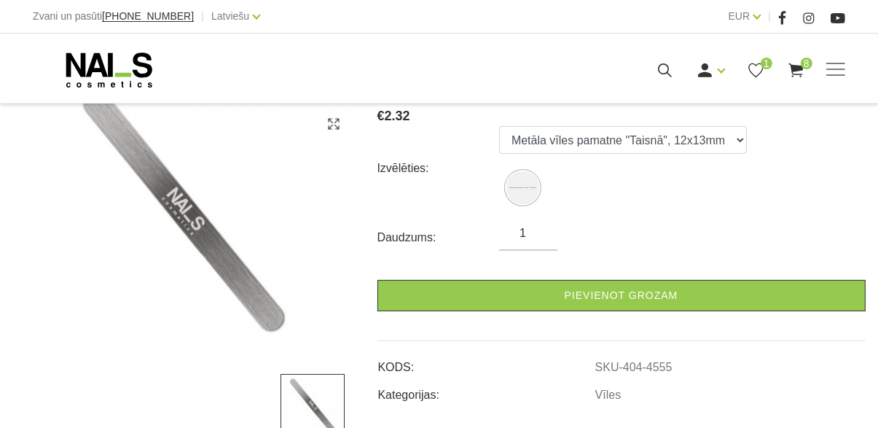
scroll to position [304, 0]
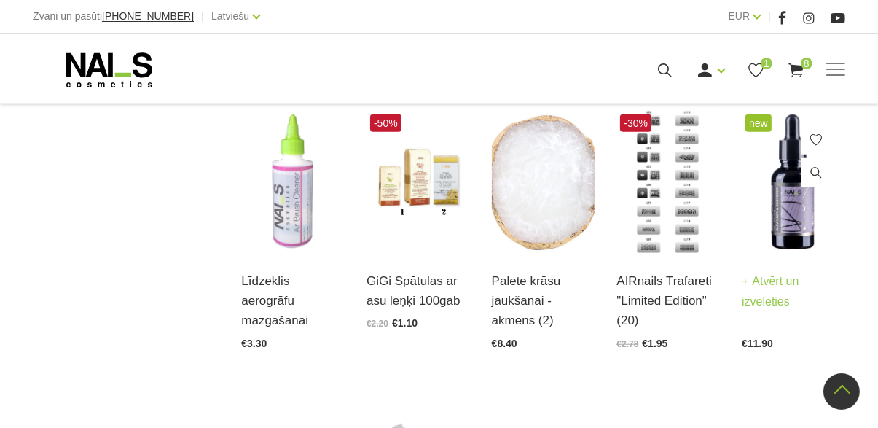
scroll to position [1181, 0]
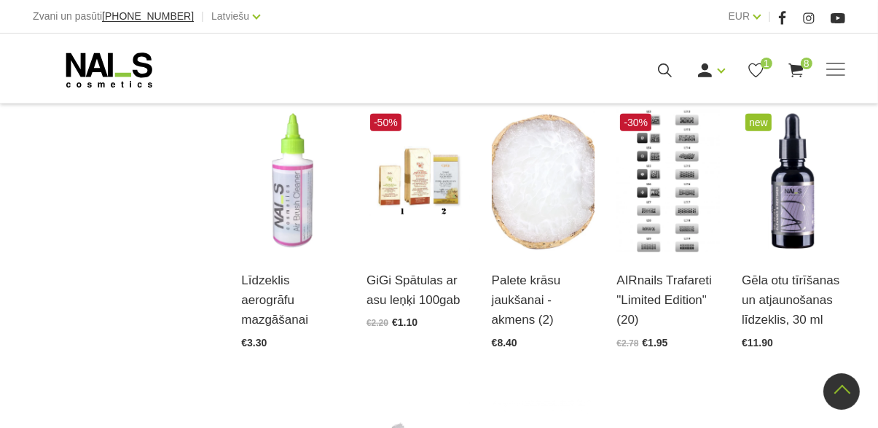
click at [857, 353] on div "Kategorijas Manikīrs/Pedikīrs 11 Gēllakas GEL X Gēllaka GEL POLISH gēllaka Quic…" at bounding box center [439, 13] width 878 height 1450
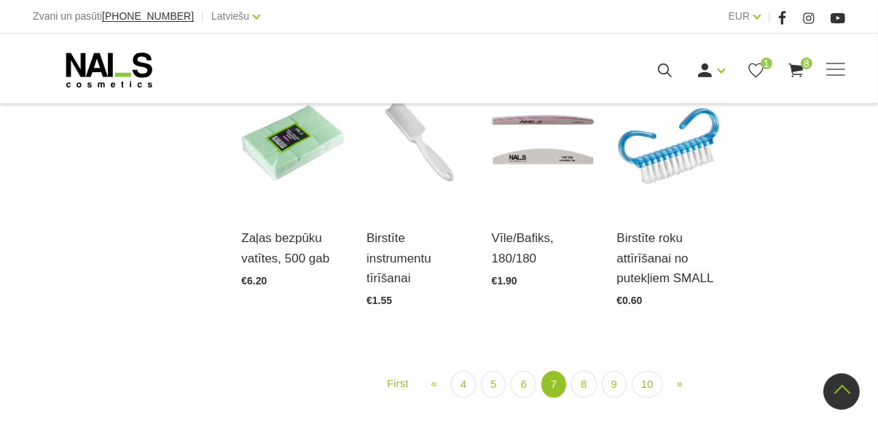
scroll to position [1504, 0]
click at [585, 390] on link "8" at bounding box center [583, 384] width 25 height 27
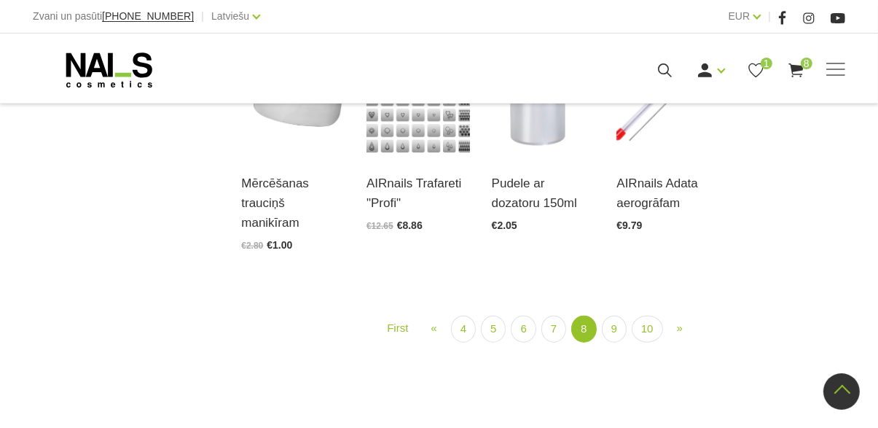
scroll to position [1213, 0]
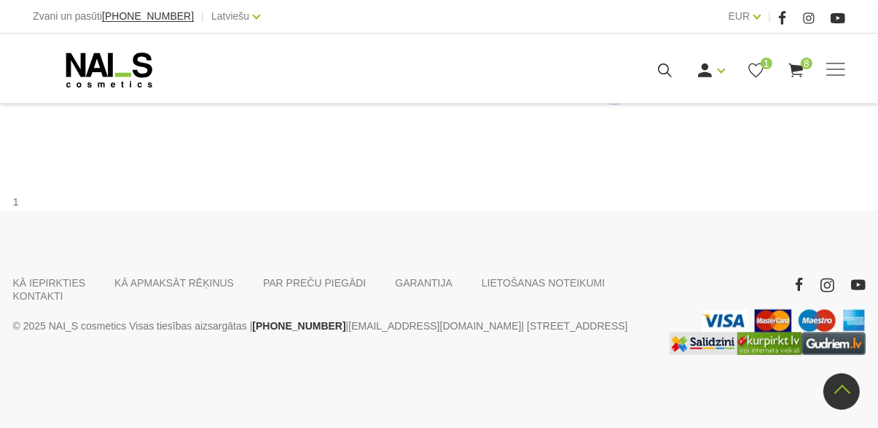
click at [608, 103] on link "9" at bounding box center [614, 89] width 25 height 27
click at [610, 103] on link "9" at bounding box center [614, 89] width 25 height 27
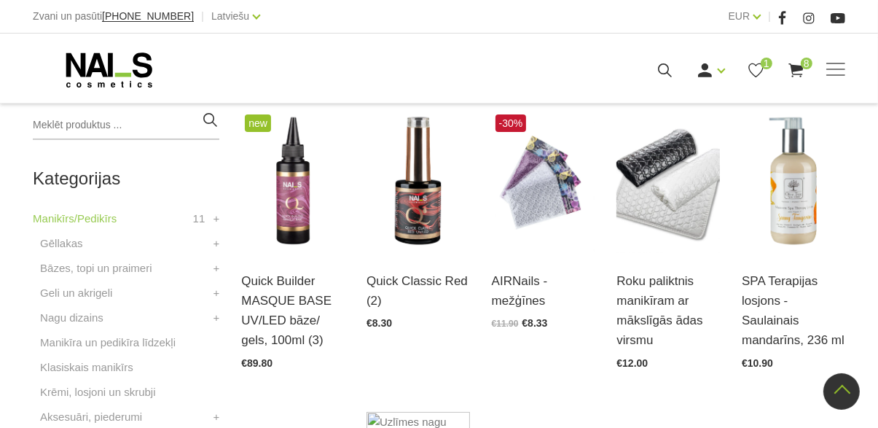
scroll to position [358, 0]
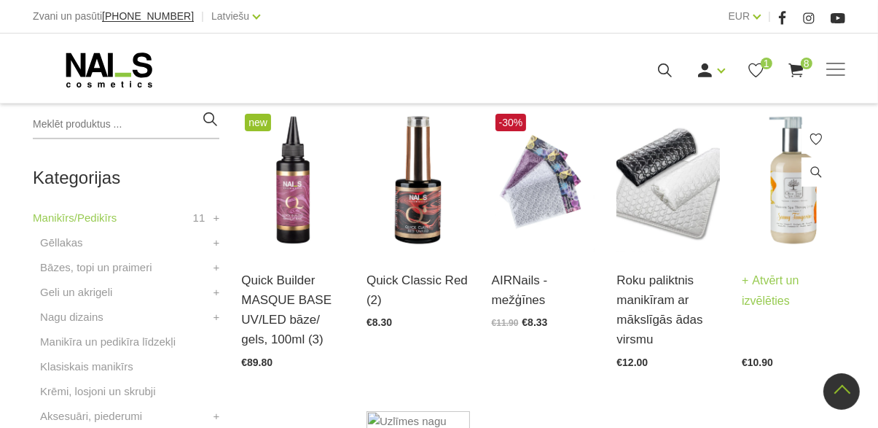
click at [806, 220] on img at bounding box center [793, 181] width 103 height 142
click at [806, 252] on div "SPA Terapijas losjons - Saulainais mandarīns, 236 ml Atvērt un izvēlēties €10.90" at bounding box center [793, 309] width 103 height 115
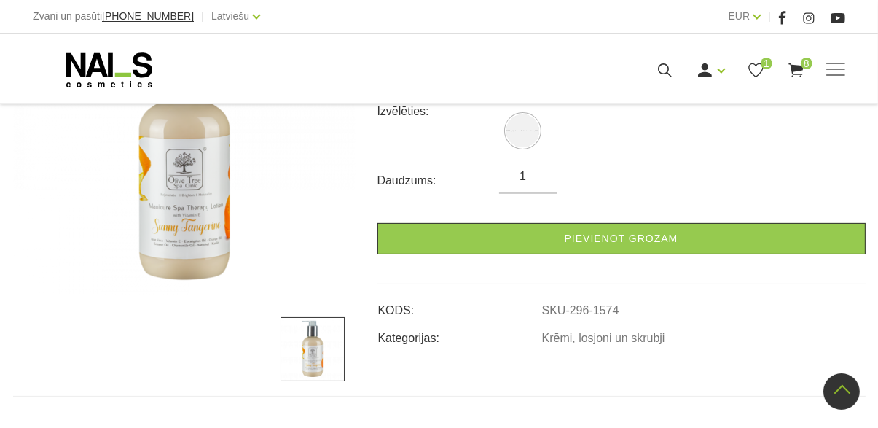
scroll to position [361, 0]
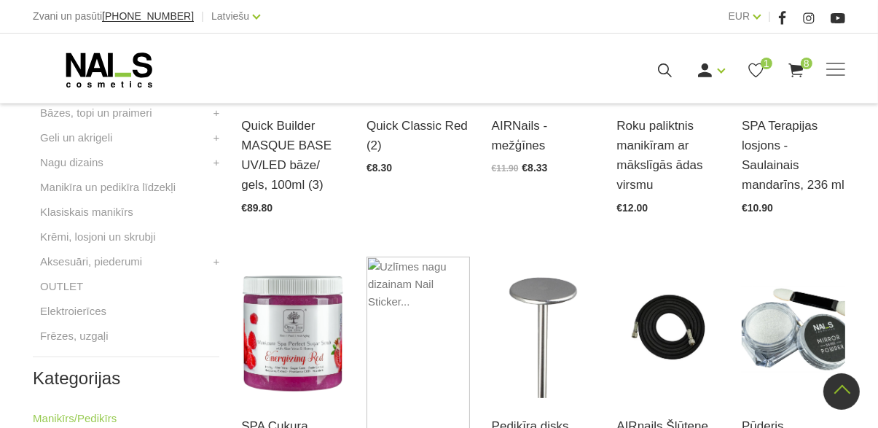
scroll to position [516, 0]
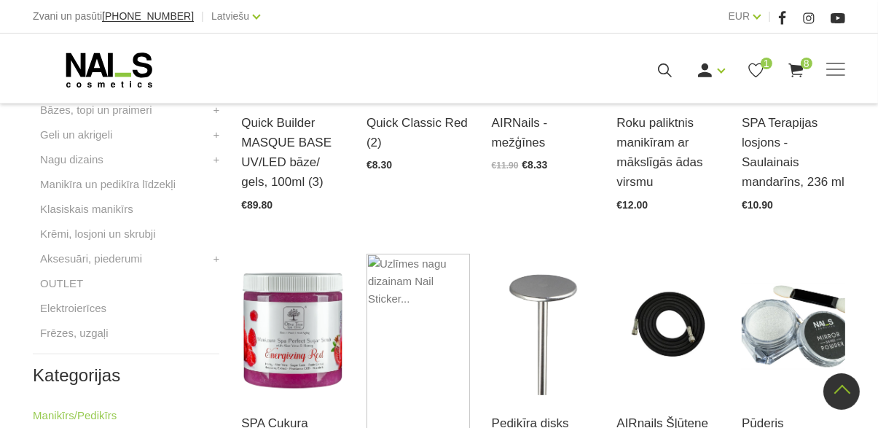
click at [816, 214] on div "SPA Terapijas losjons - Saulainais mandarīns, 236 ml Atvērt un izvēlēties €10.90" at bounding box center [793, 87] width 125 height 268
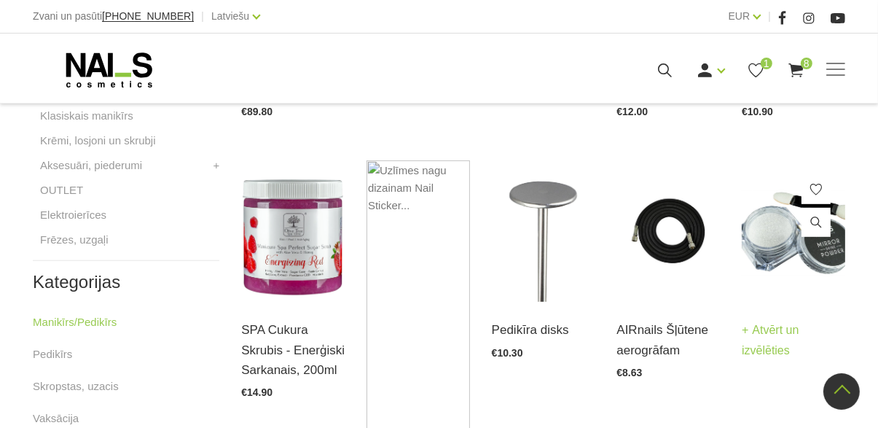
scroll to position [610, 0]
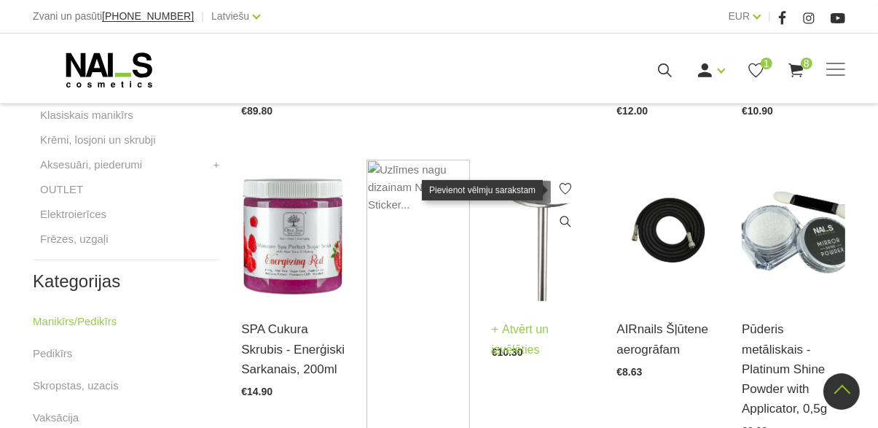
click at [566, 200] on link at bounding box center [565, 188] width 29 height 29
click at [543, 290] on img at bounding box center [543, 231] width 103 height 142
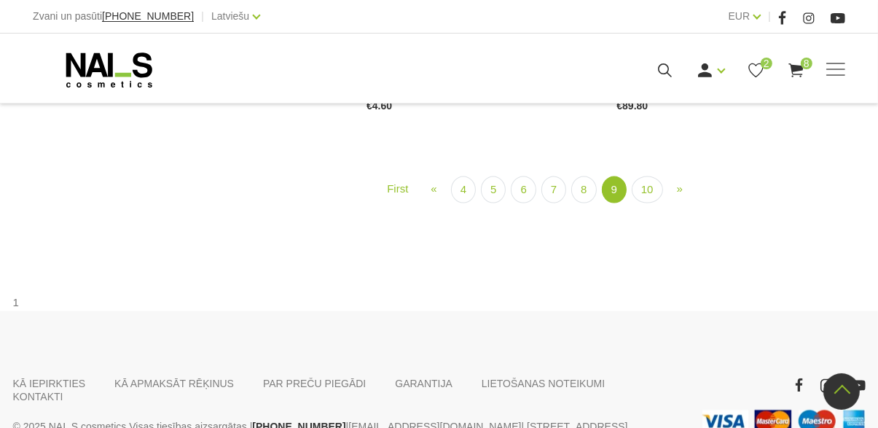
scroll to position [1848, 0]
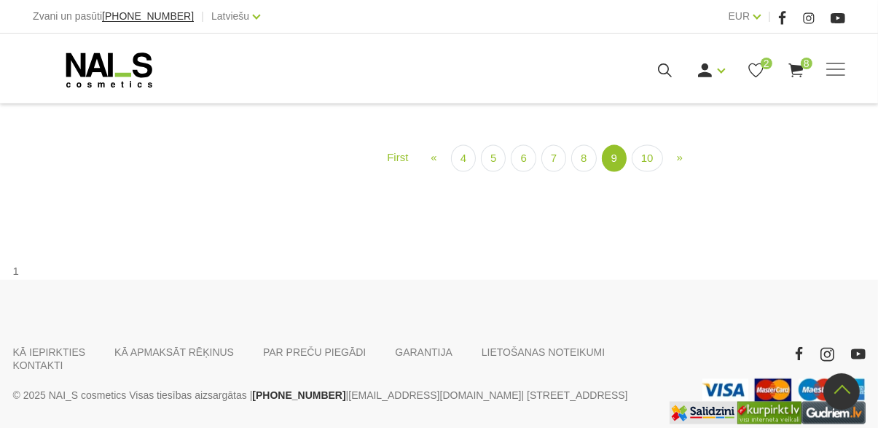
click at [636, 168] on li "10" at bounding box center [647, 158] width 31 height 27
click at [643, 160] on link "10" at bounding box center [647, 158] width 31 height 27
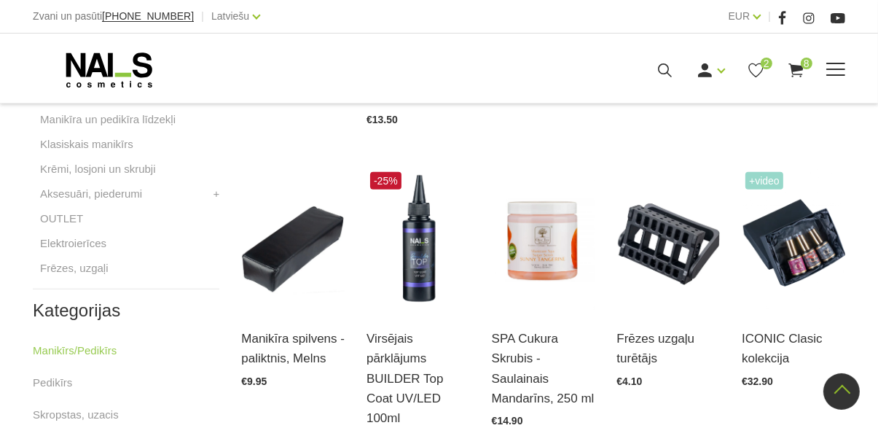
scroll to position [553, 0]
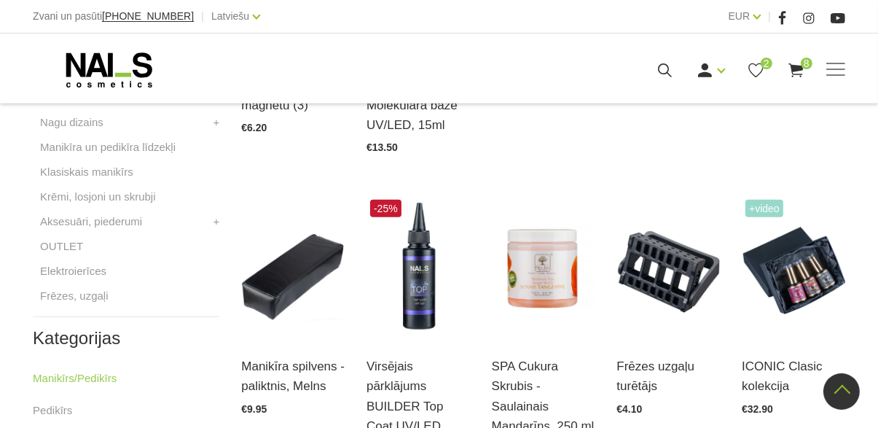
click at [795, 68] on use at bounding box center [795, 70] width 15 height 14
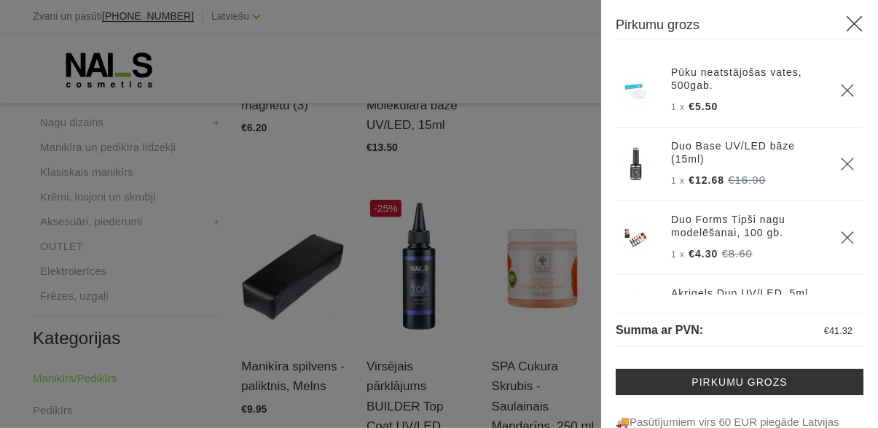
click at [750, 380] on link "Pirkumu grozs" at bounding box center [740, 382] width 248 height 26
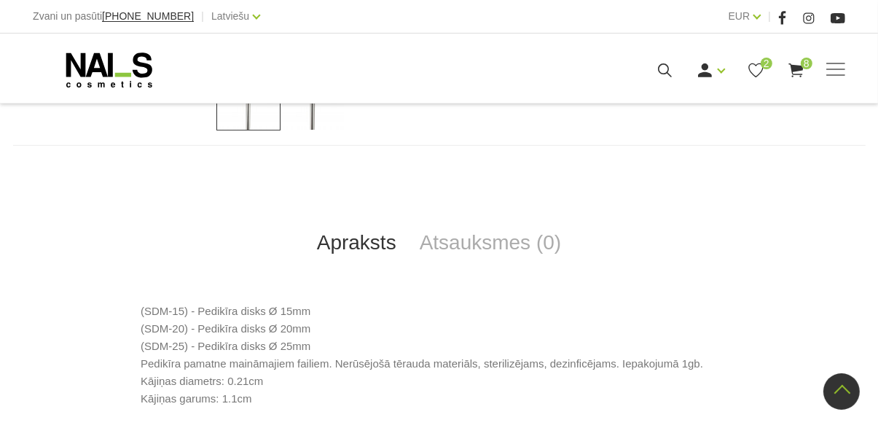
scroll to position [535, 0]
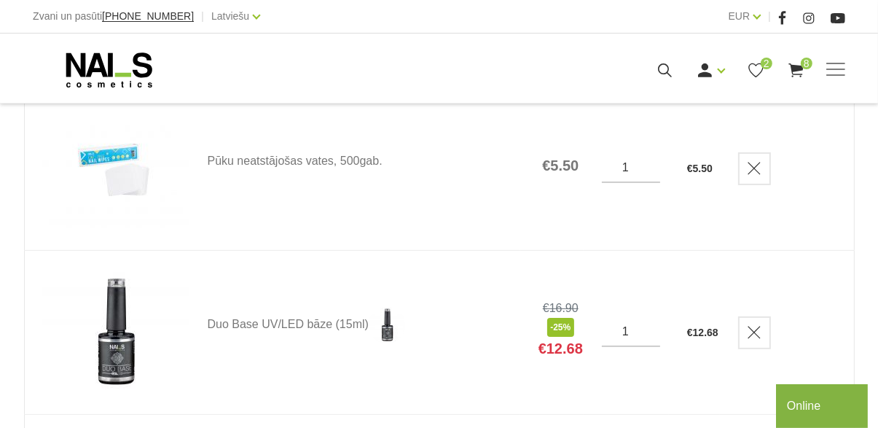
scroll to position [266, 0]
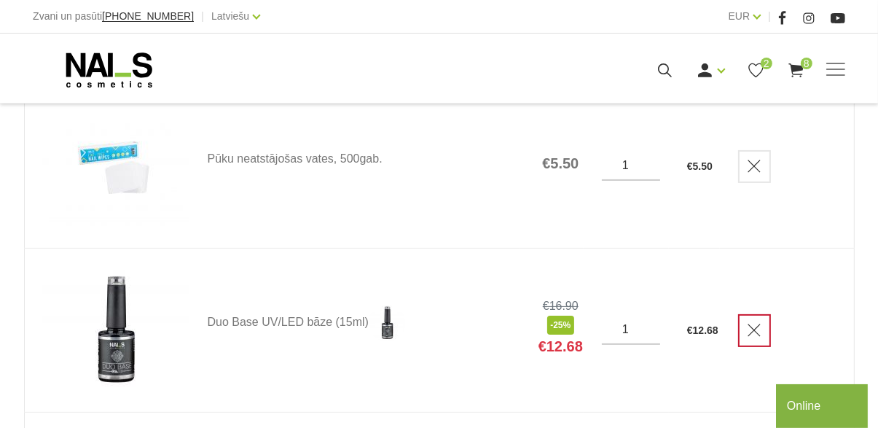
click at [750, 169] on icon "Delete" at bounding box center [754, 166] width 15 height 15
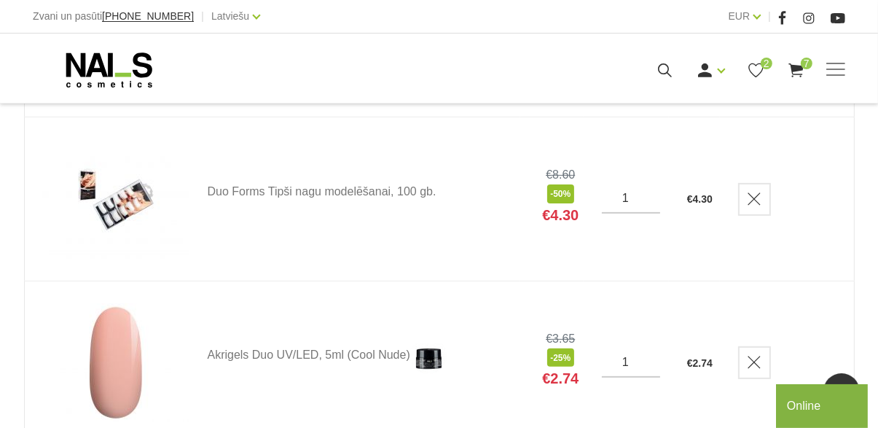
scroll to position [398, 0]
click at [752, 200] on icon "Delete" at bounding box center [754, 198] width 15 height 15
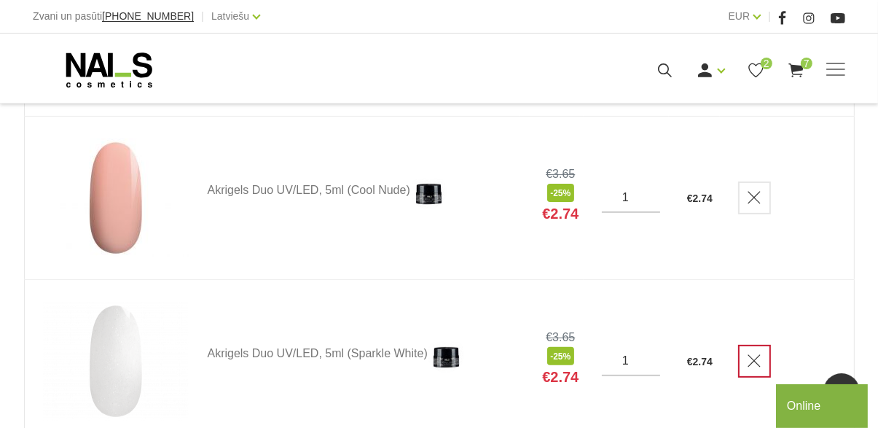
click at [752, 200] on icon "Delete" at bounding box center [754, 197] width 15 height 15
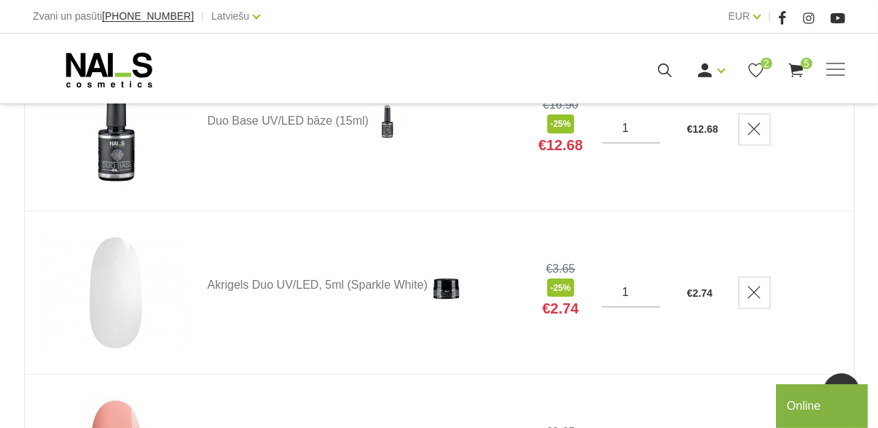
scroll to position [304, 0]
click at [758, 292] on icon "Delete" at bounding box center [754, 290] width 15 height 15
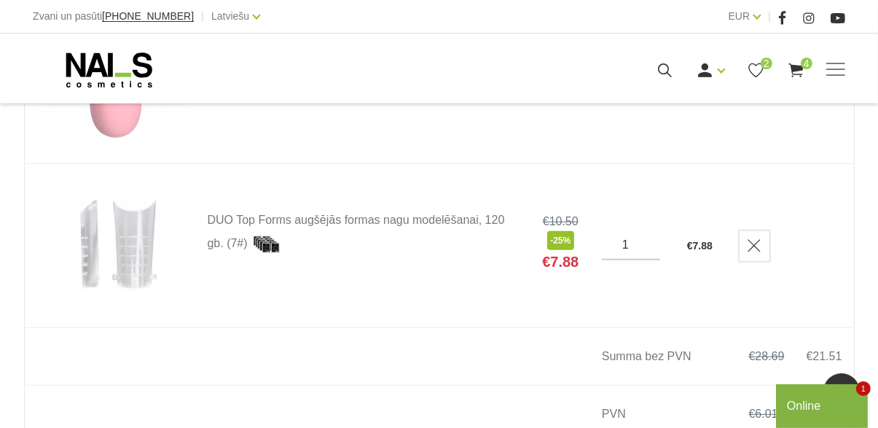
scroll to position [678, 0]
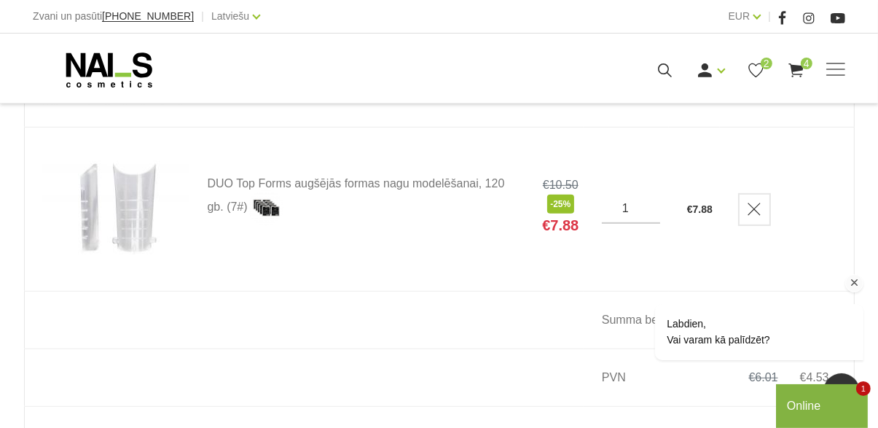
click at [830, 181] on div "Labdien, Vai varam kā palīdzēt?" at bounding box center [739, 270] width 262 height 205
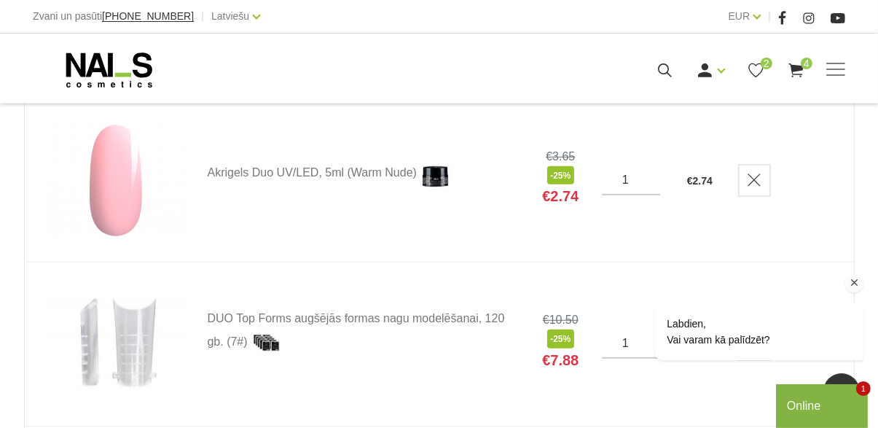
scroll to position [569, 0]
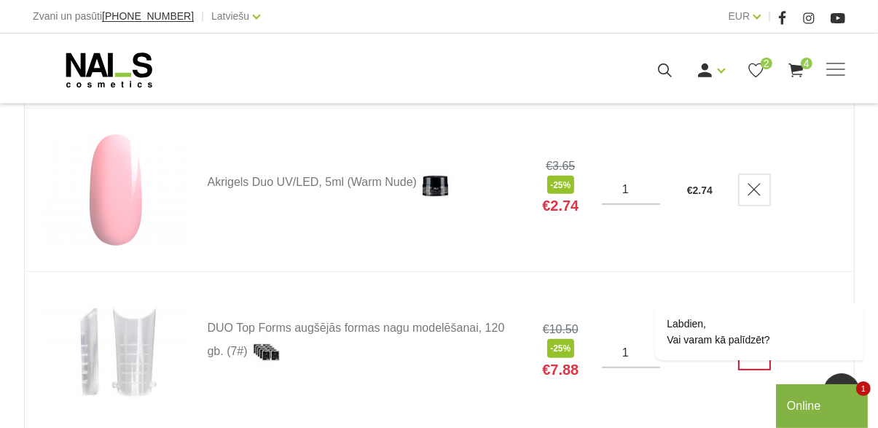
click at [754, 190] on icon "Delete" at bounding box center [754, 189] width 15 height 15
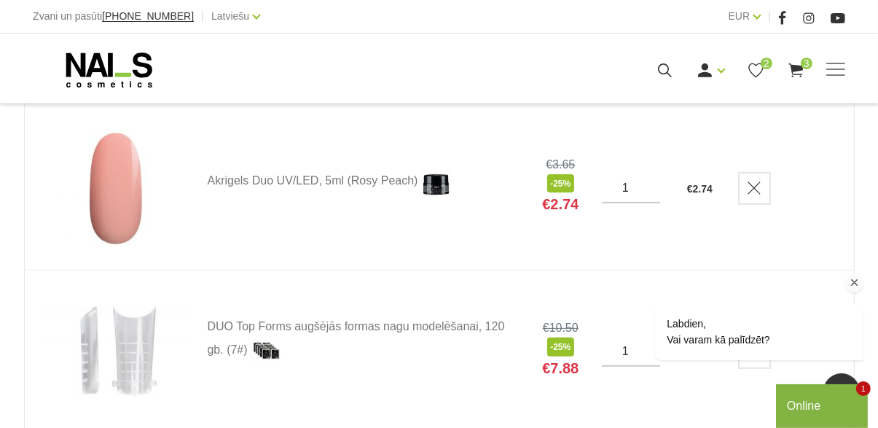
scroll to position [405, 0]
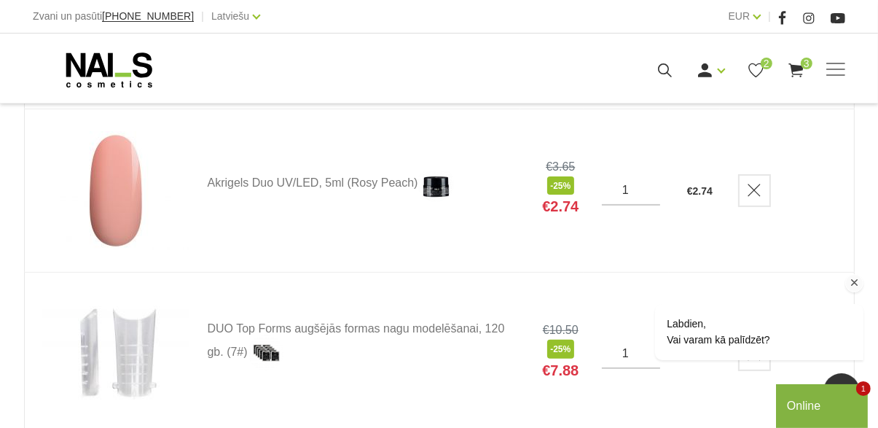
click at [758, 184] on div "Labdien, Vai varam kā palīdzēt?" at bounding box center [739, 270] width 262 height 205
click at [750, 190] on div "Labdien, Vai varam kā palīdzēt?" at bounding box center [739, 270] width 262 height 205
click at [753, 194] on div "Labdien, Vai varam kā palīdzēt?" at bounding box center [739, 270] width 262 height 205
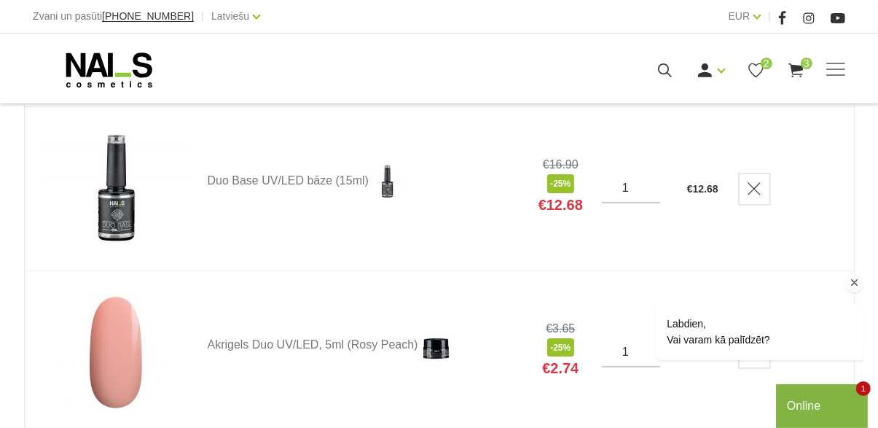
scroll to position [264, 0]
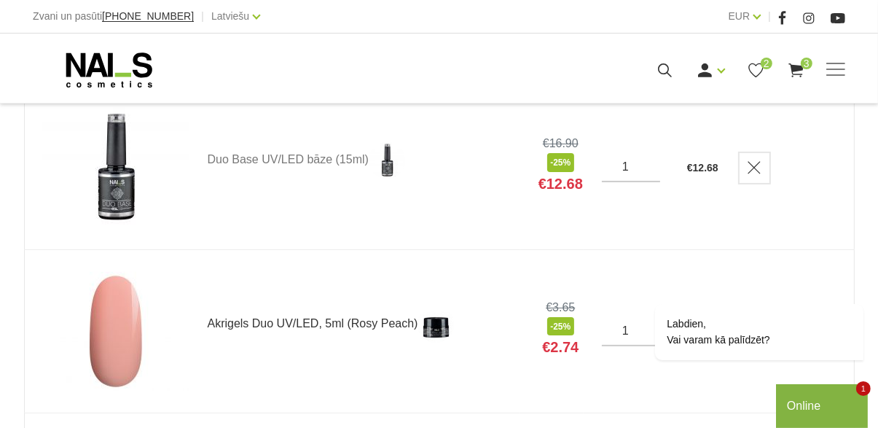
click at [240, 330] on link "Akrigels Duo UV/LED, 5ml (Rosy Peach)" at bounding box center [364, 324] width 312 height 36
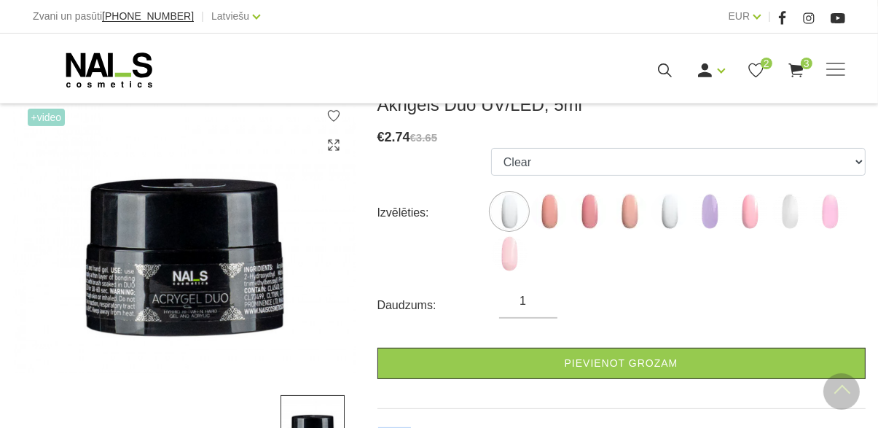
scroll to position [213, 0]
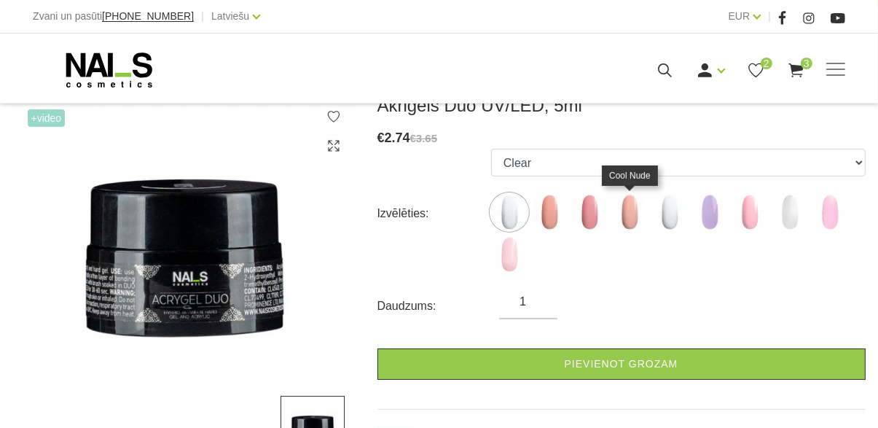
click at [621, 211] on img at bounding box center [629, 212] width 36 height 36
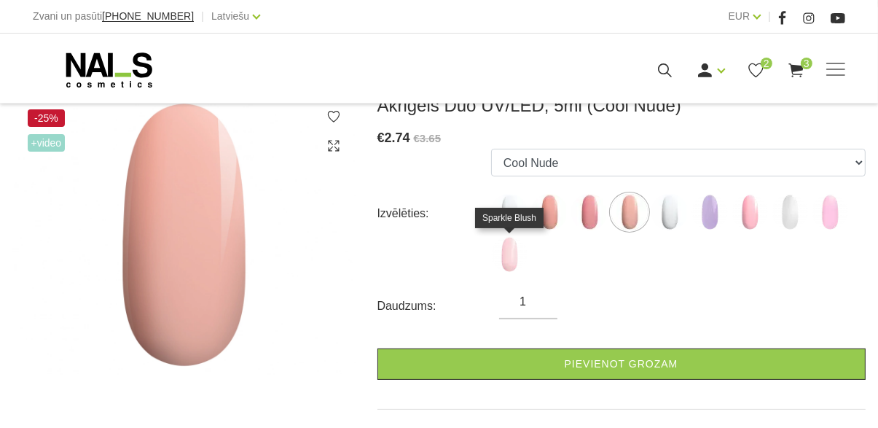
click at [514, 255] on img at bounding box center [509, 254] width 36 height 36
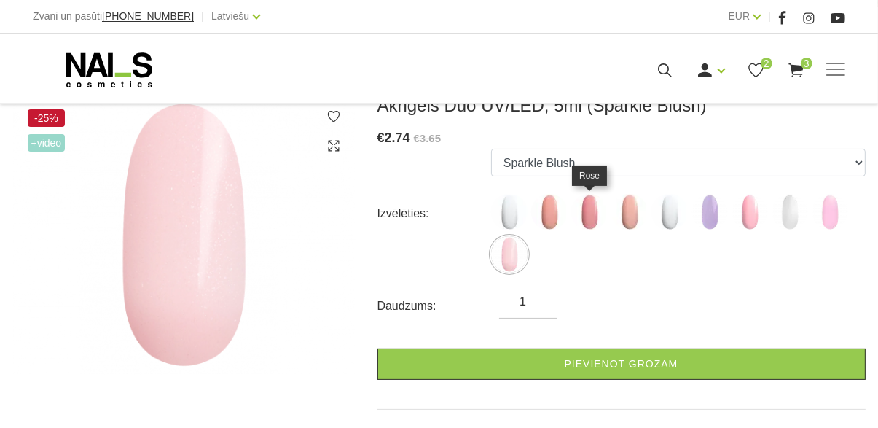
click at [587, 208] on img at bounding box center [589, 212] width 36 height 36
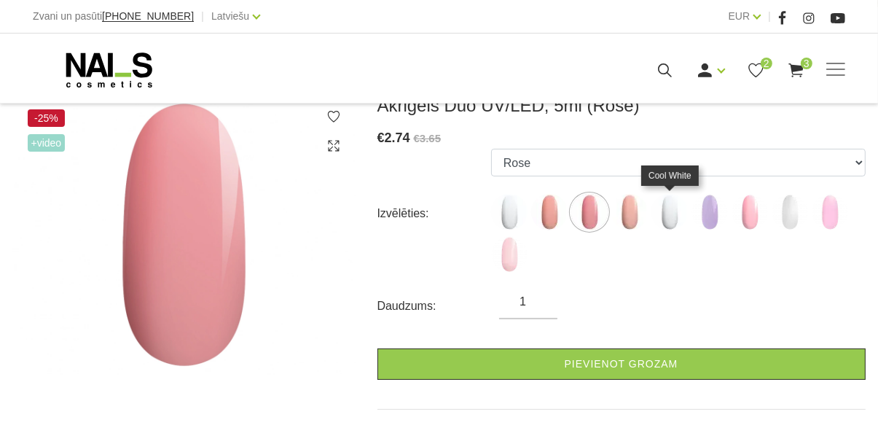
click at [666, 216] on img at bounding box center [669, 212] width 36 height 36
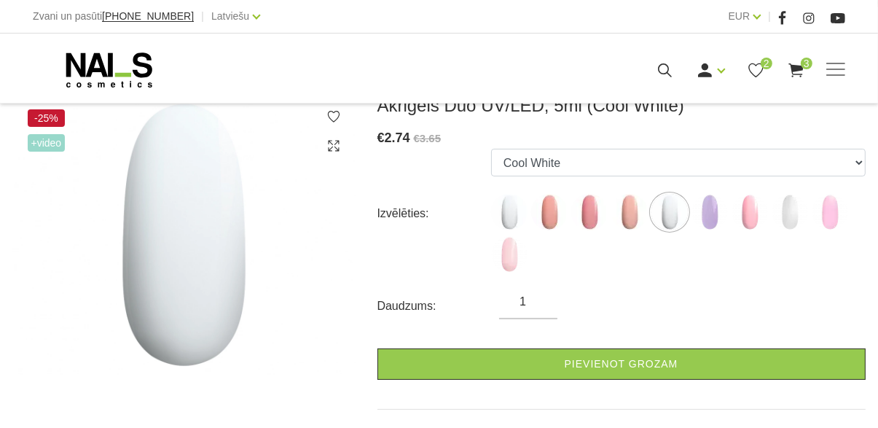
click at [705, 209] on img at bounding box center [709, 212] width 36 height 36
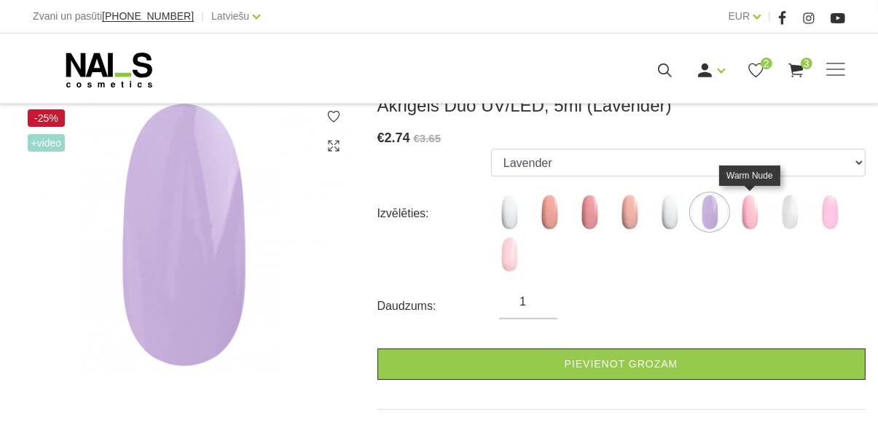
click at [747, 216] on img at bounding box center [749, 212] width 36 height 36
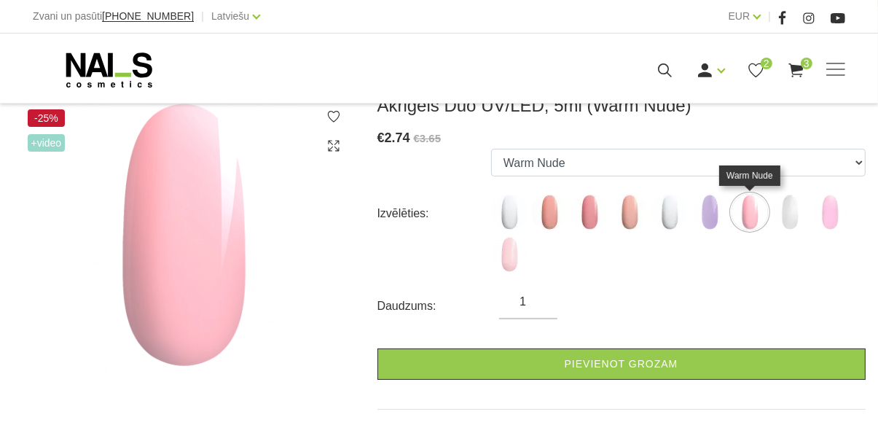
click at [775, 222] on img at bounding box center [789, 212] width 36 height 36
select select "6389"
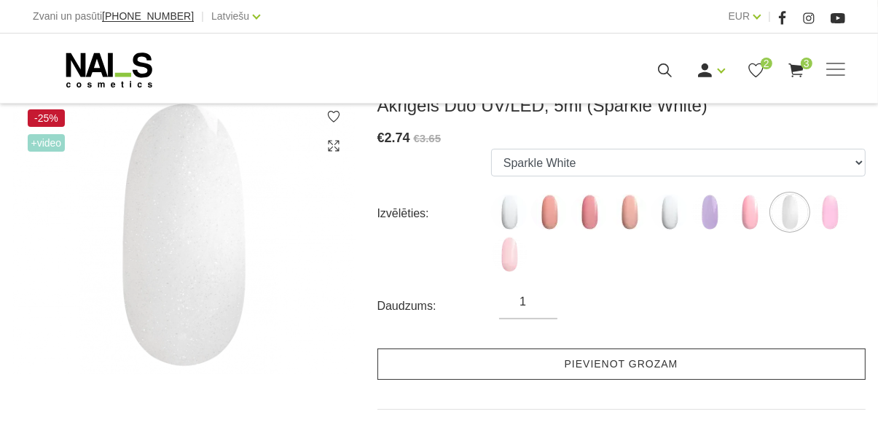
click at [696, 369] on link "Pievienot grozam" at bounding box center [621, 363] width 488 height 31
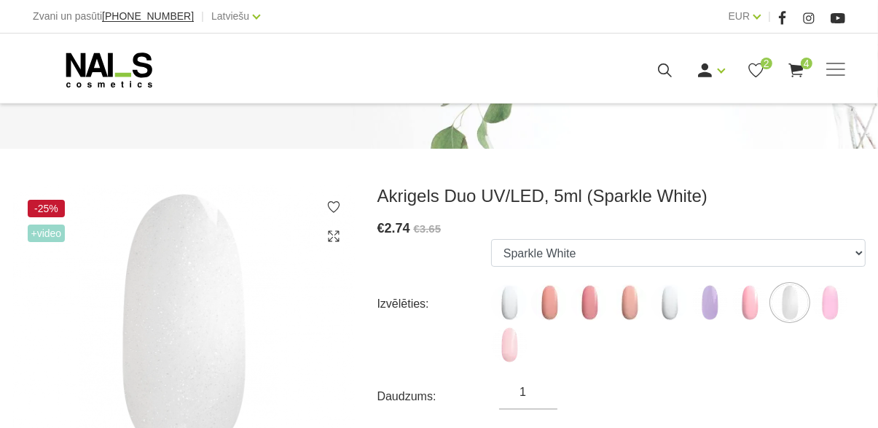
scroll to position [122, 0]
click at [665, 69] on icon at bounding box center [665, 70] width 18 height 18
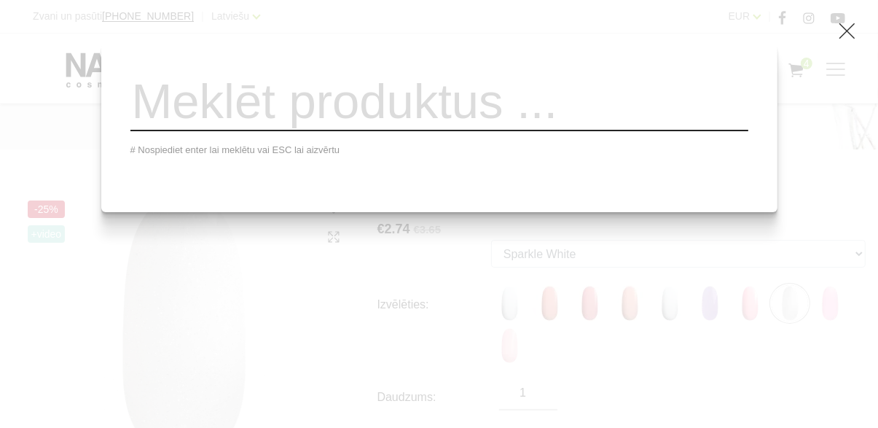
click at [605, 116] on input "search" at bounding box center [439, 101] width 618 height 59
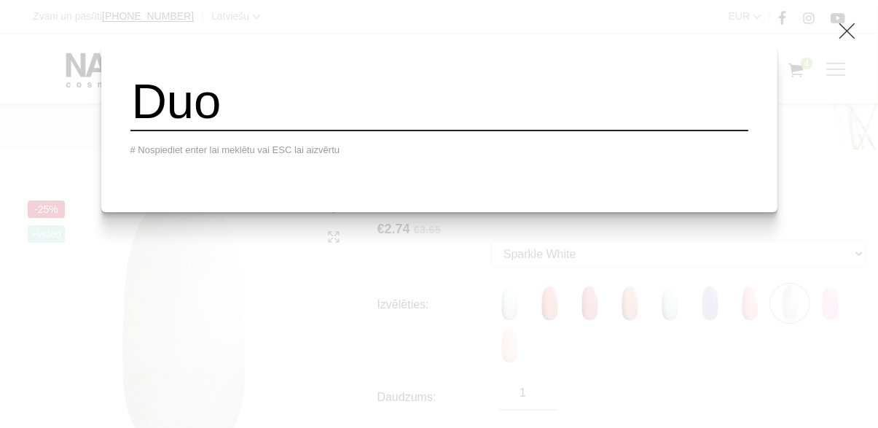
type input "Duo"
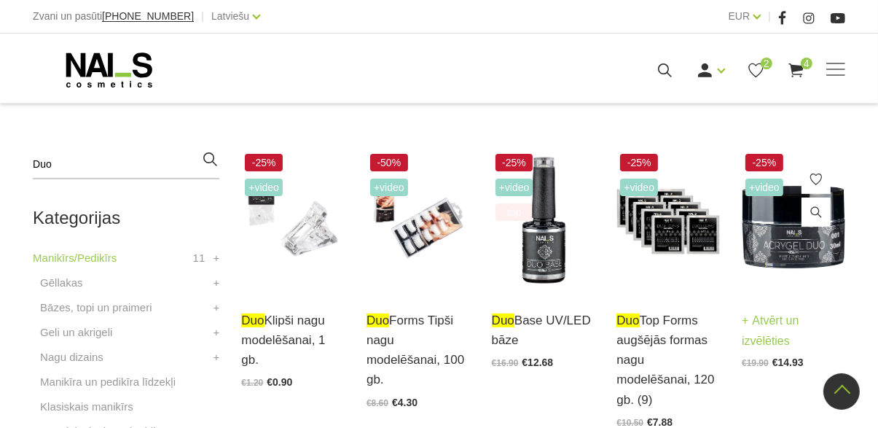
scroll to position [343, 0]
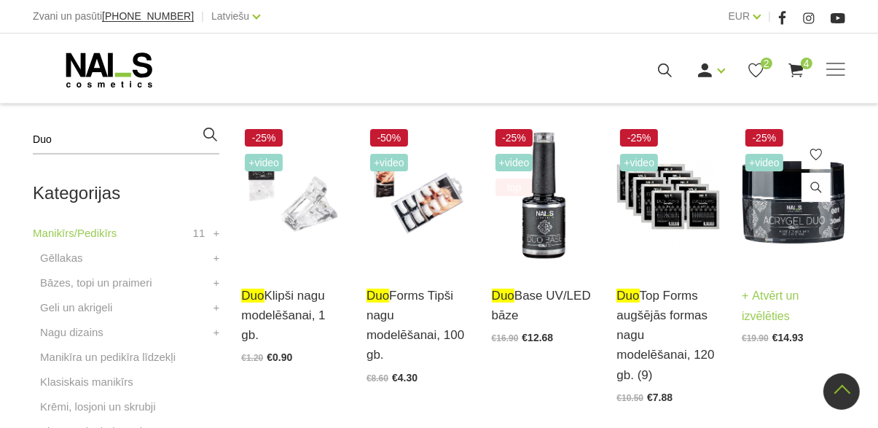
click at [806, 226] on img at bounding box center [793, 196] width 103 height 142
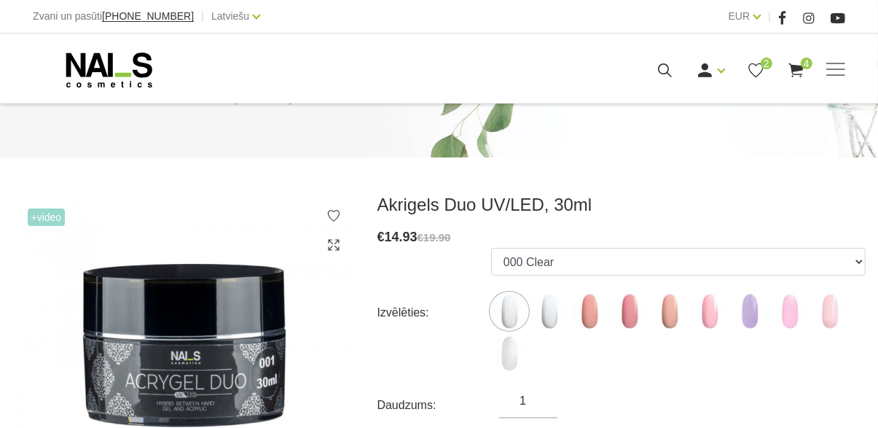
scroll to position [117, 0]
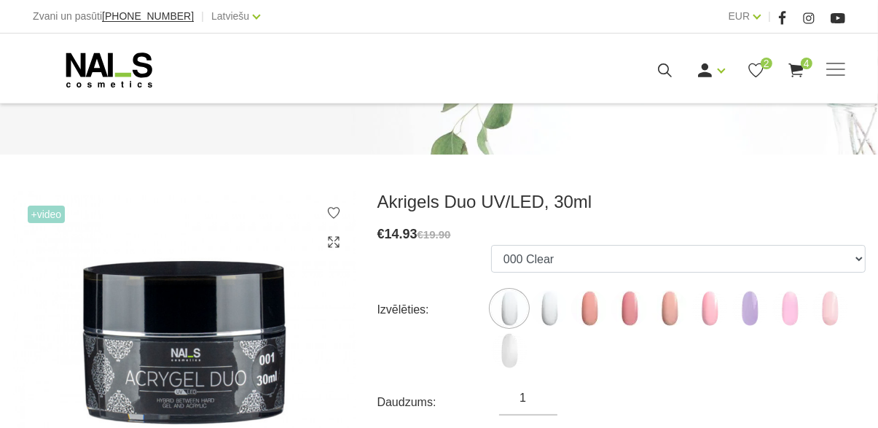
click at [538, 302] on img at bounding box center [549, 308] width 36 height 36
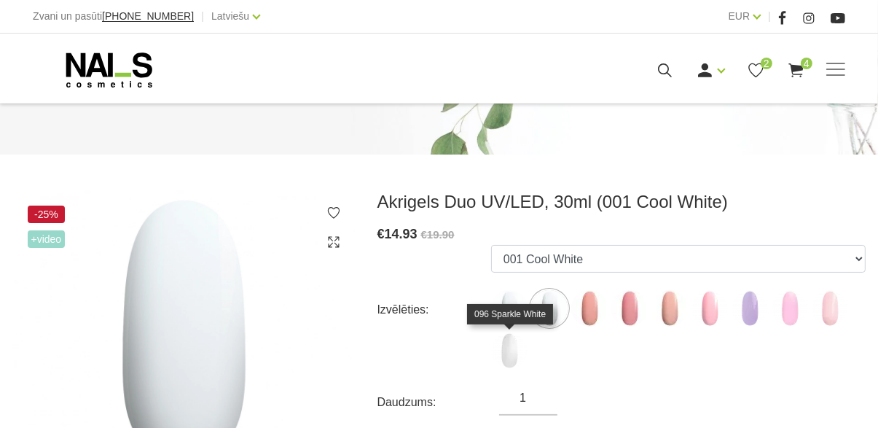
click at [516, 360] on img at bounding box center [509, 350] width 36 height 36
select select "6386"
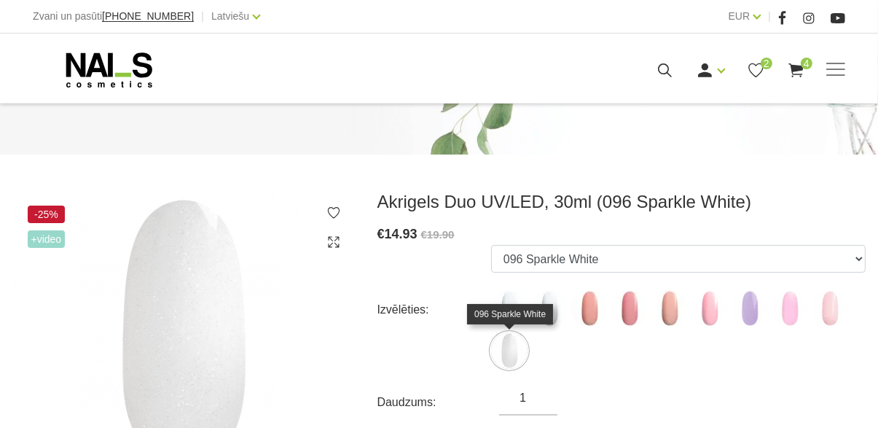
scroll to position [186, 0]
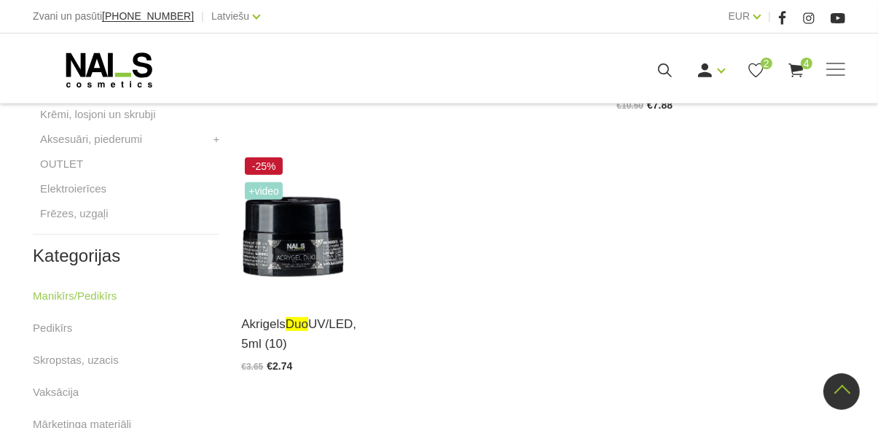
scroll to position [636, 0]
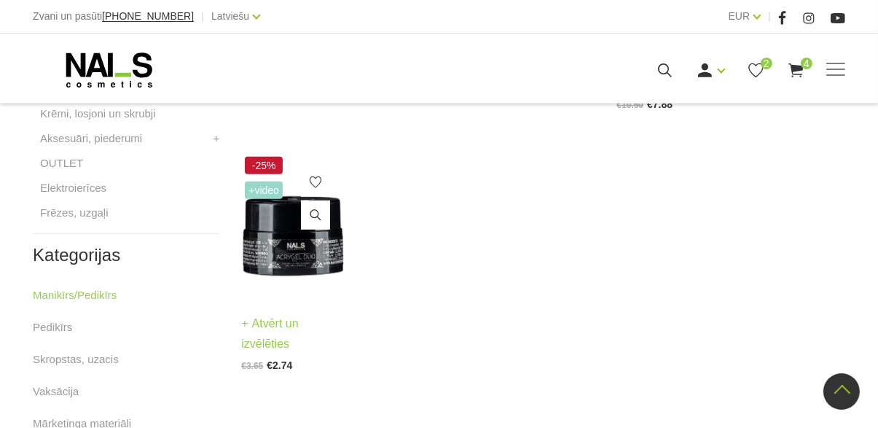
click at [310, 234] on img at bounding box center [292, 224] width 103 height 142
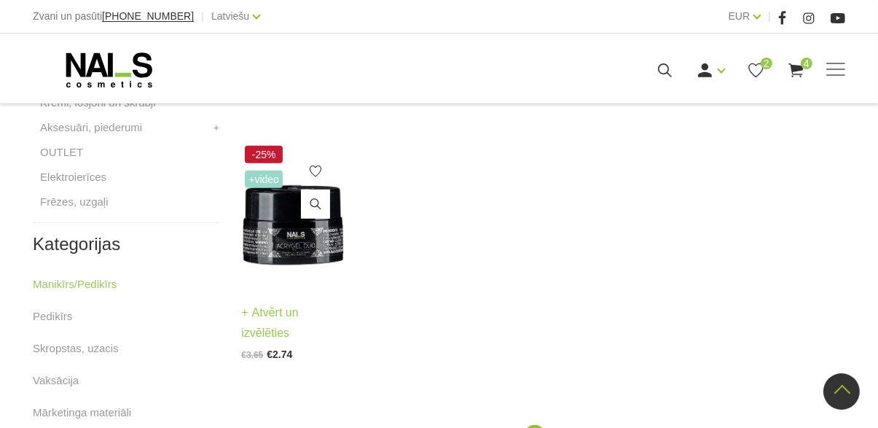
scroll to position [704, 0]
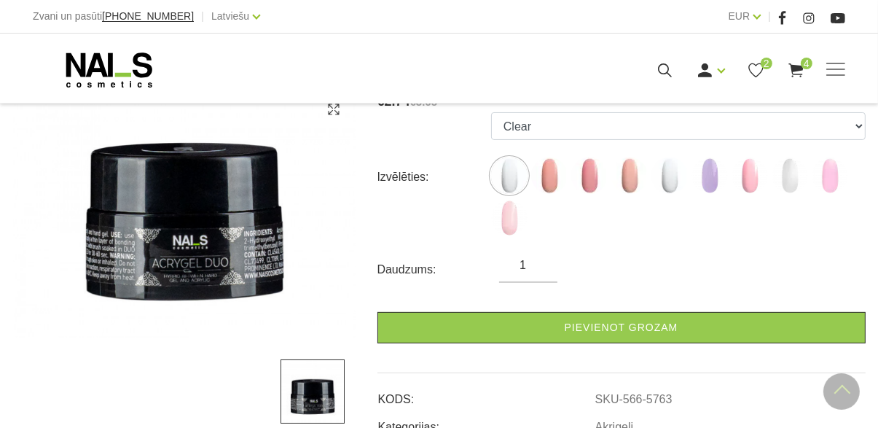
scroll to position [248, 0]
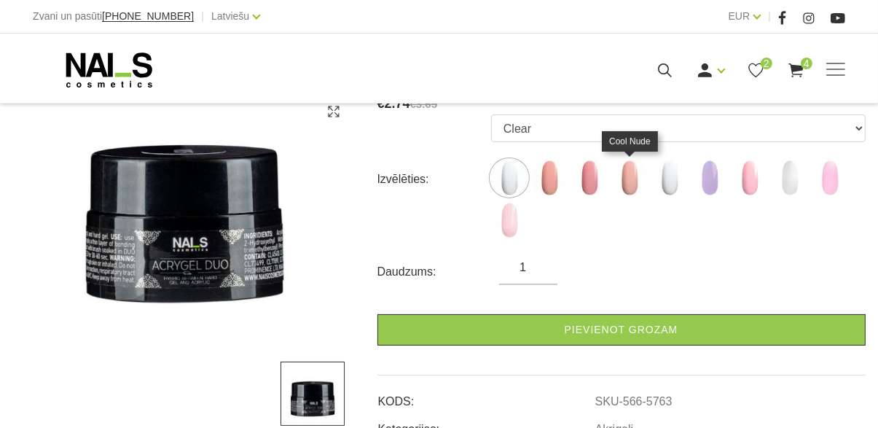
click at [631, 184] on img at bounding box center [629, 178] width 36 height 36
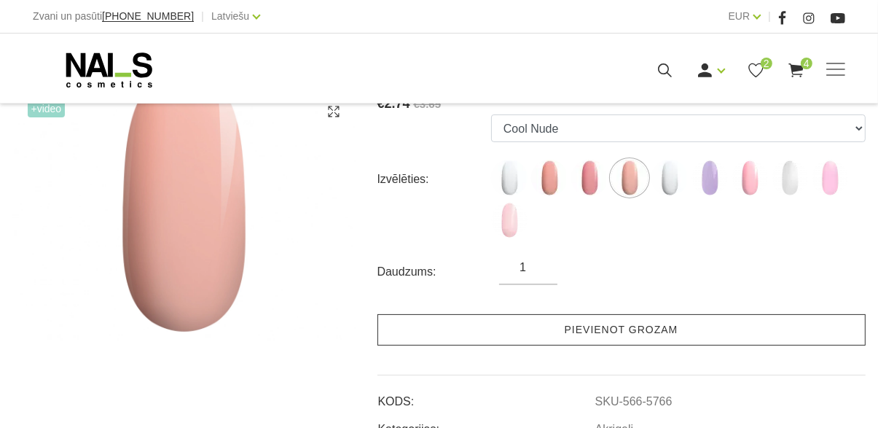
click at [686, 333] on link "Pievienot grozam" at bounding box center [621, 329] width 488 height 31
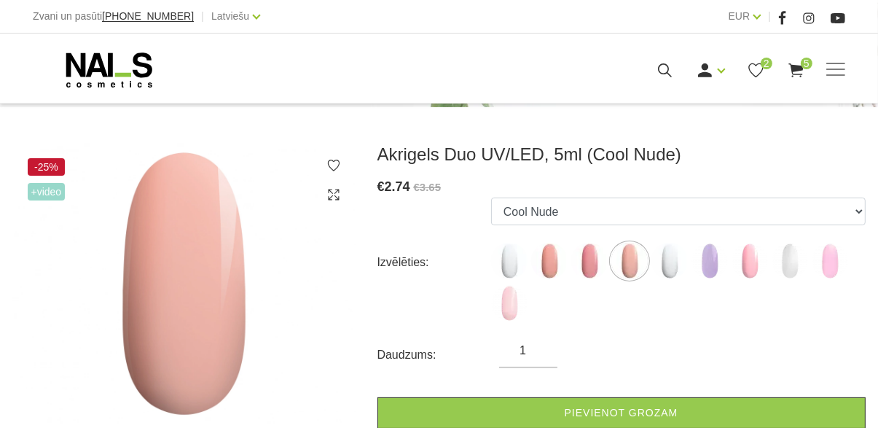
scroll to position [166, 0]
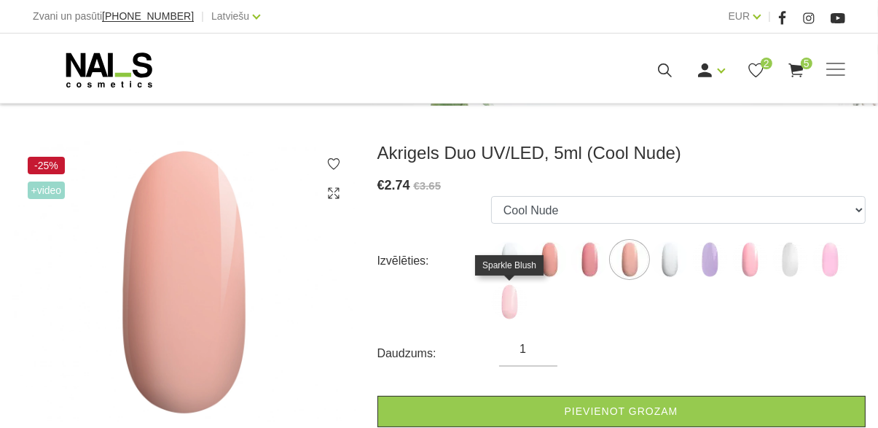
click at [514, 313] on img at bounding box center [509, 301] width 36 height 36
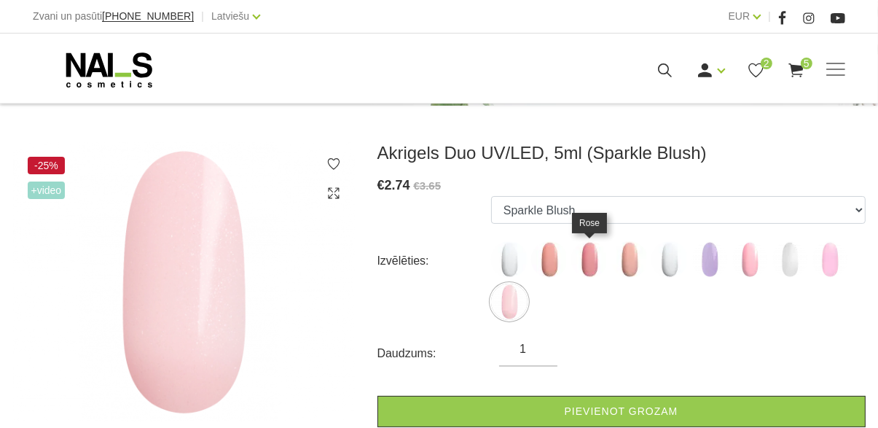
click at [570, 265] on ul "Clear Rosy Peach Rose Cool Nude Cool White Lavender Warm Nude Sparkle White Cot…" at bounding box center [678, 261] width 374 height 130
click at [589, 263] on img at bounding box center [589, 259] width 36 height 36
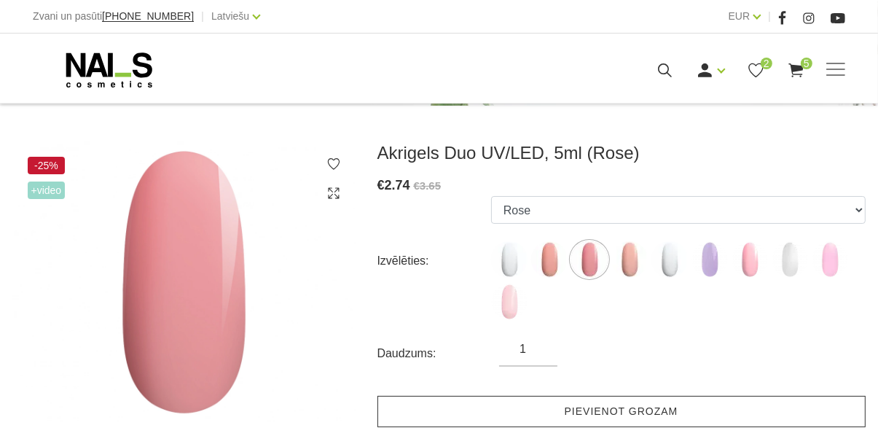
click at [657, 415] on link "Pievienot grozam" at bounding box center [621, 411] width 488 height 31
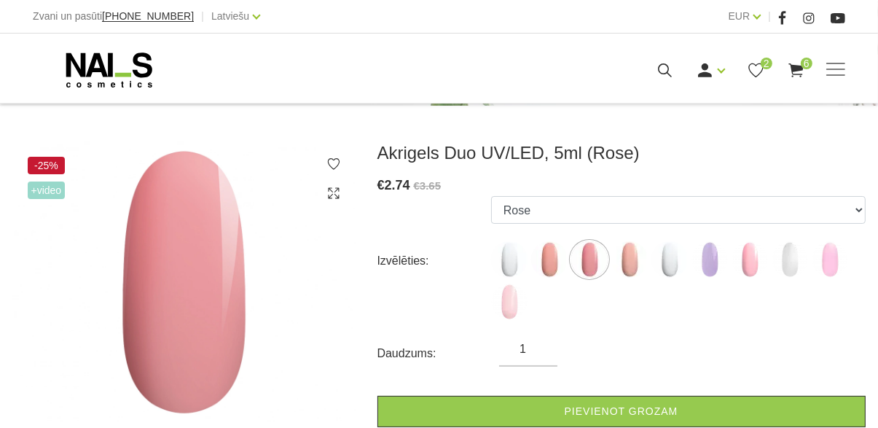
click at [833, 268] on img at bounding box center [830, 259] width 36 height 36
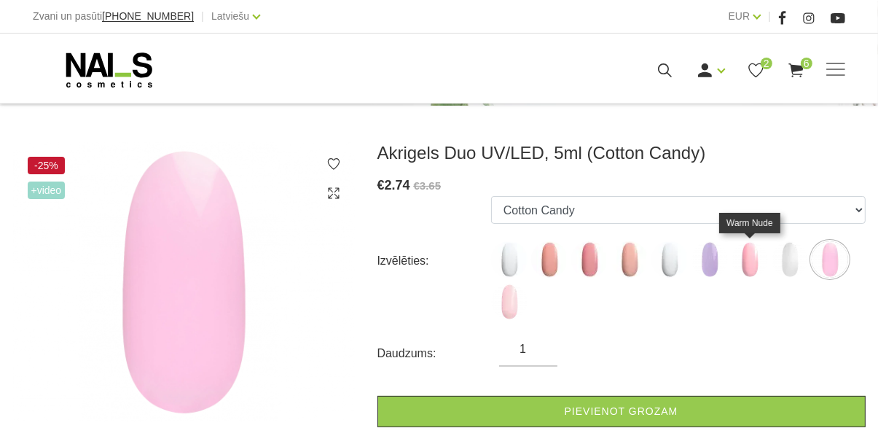
click at [743, 268] on img at bounding box center [749, 259] width 36 height 36
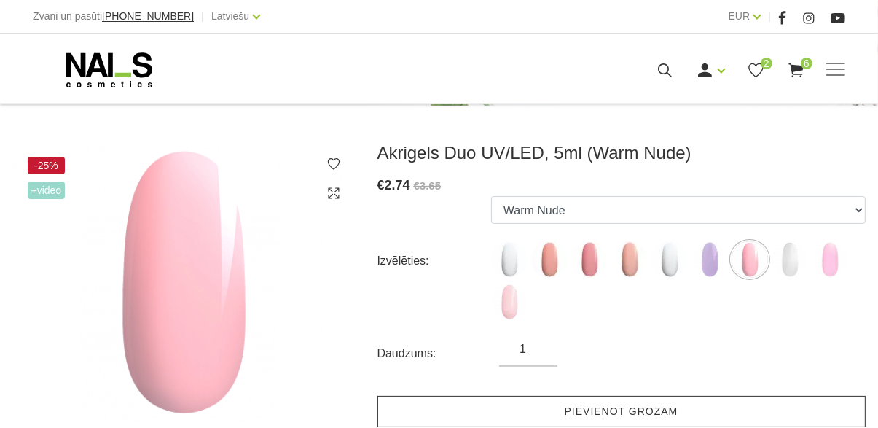
click at [761, 407] on link "Pievienot grozam" at bounding box center [621, 411] width 488 height 31
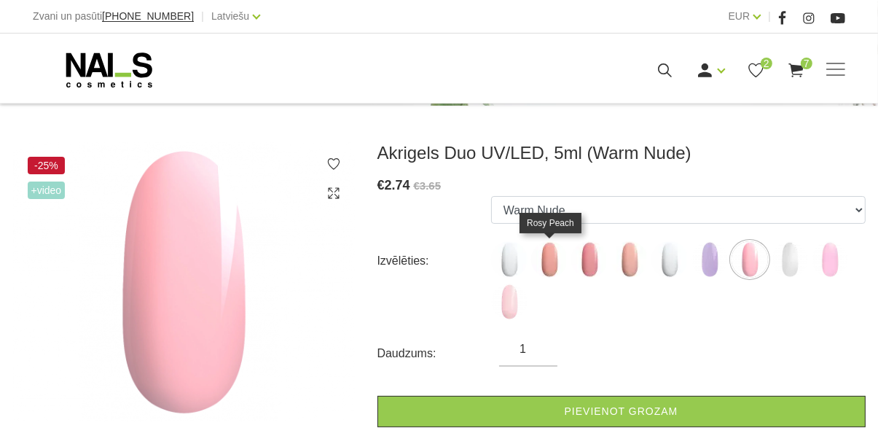
click at [551, 260] on img at bounding box center [549, 259] width 36 height 36
select select "5764"
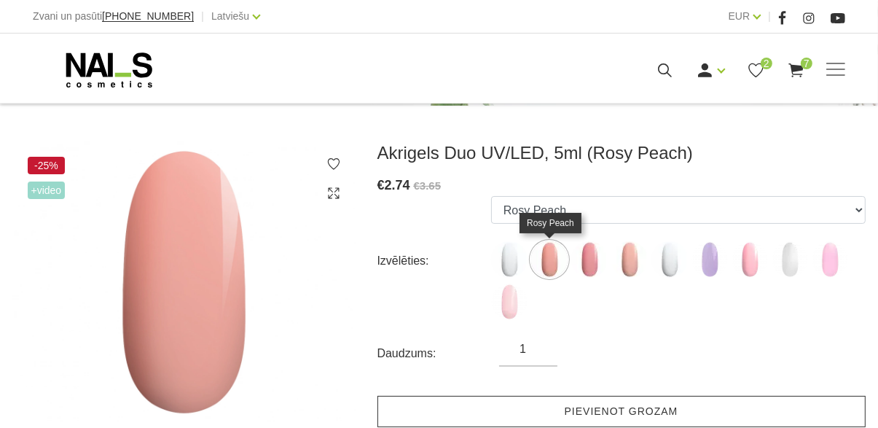
click at [667, 421] on link "Pievienot grozam" at bounding box center [621, 411] width 488 height 31
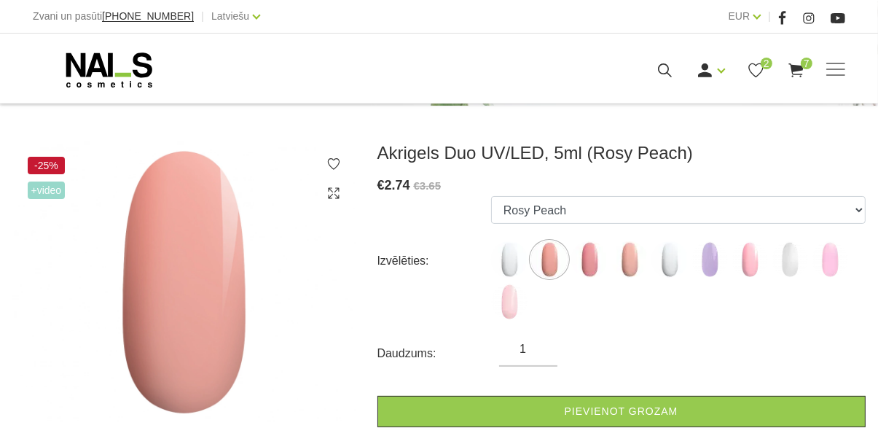
click at [793, 70] on use at bounding box center [795, 70] width 15 height 14
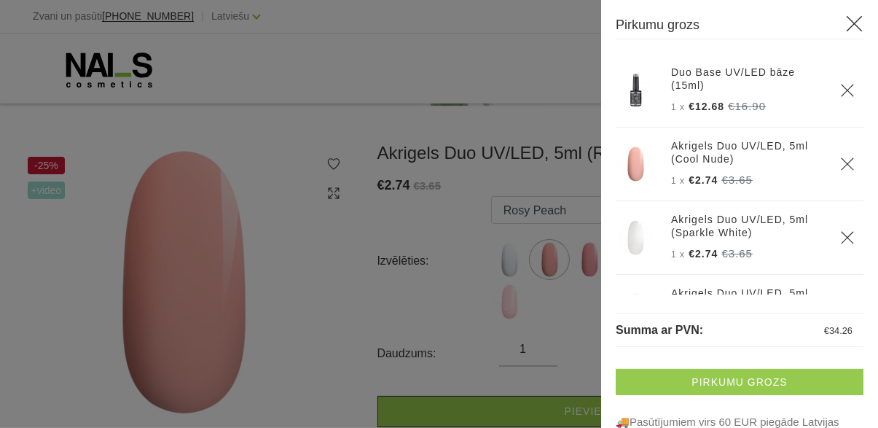
click at [696, 388] on link "Pirkumu grozs" at bounding box center [740, 382] width 248 height 26
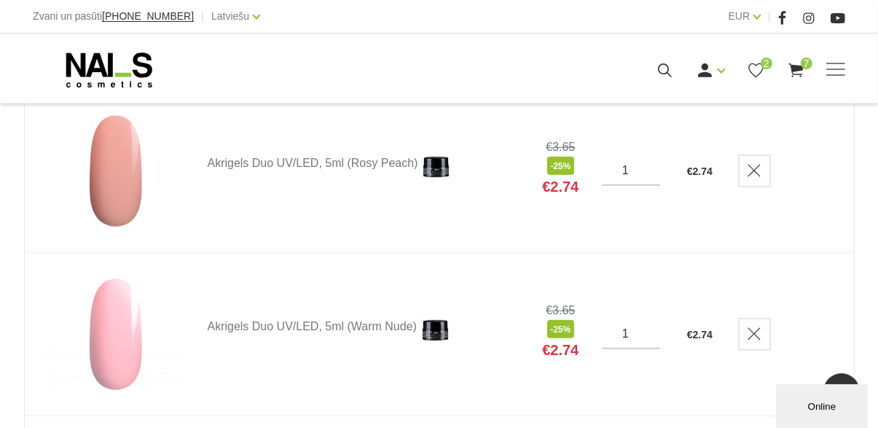
scroll to position [752, 0]
click at [749, 338] on icon "Delete" at bounding box center [754, 333] width 15 height 15
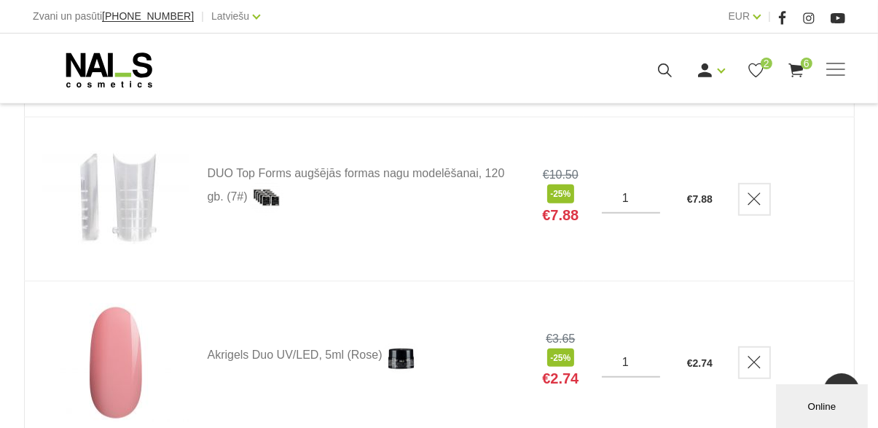
scroll to position [889, 0]
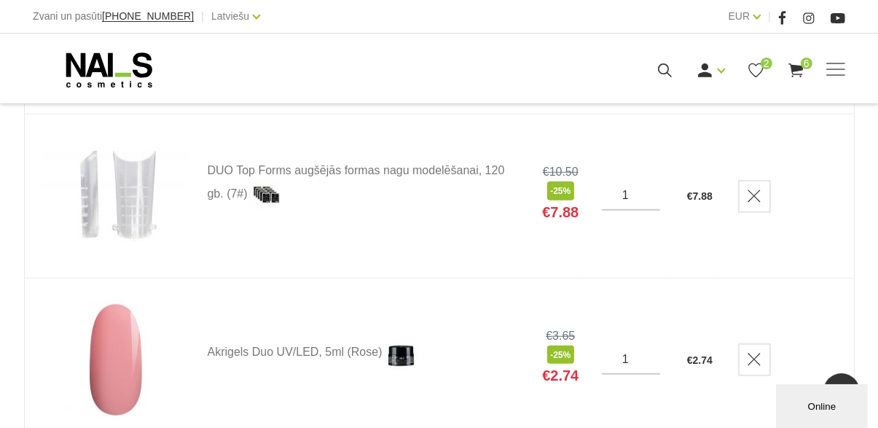
click at [752, 365] on icon "Delete" at bounding box center [754, 359] width 15 height 15
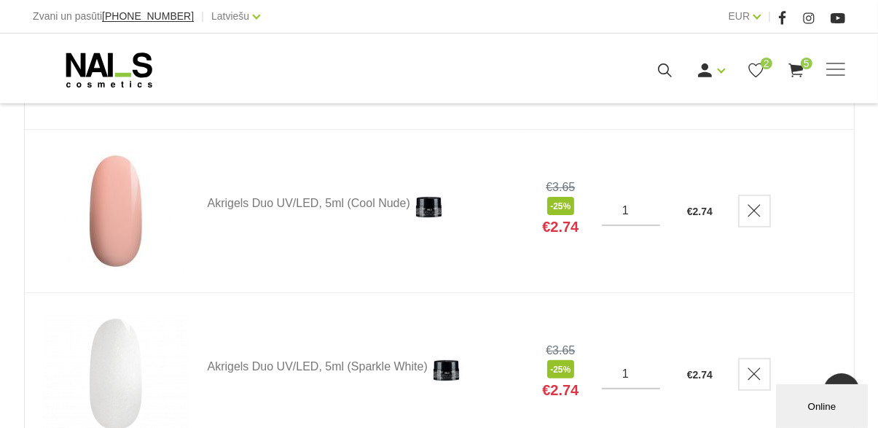
scroll to position [404, 0]
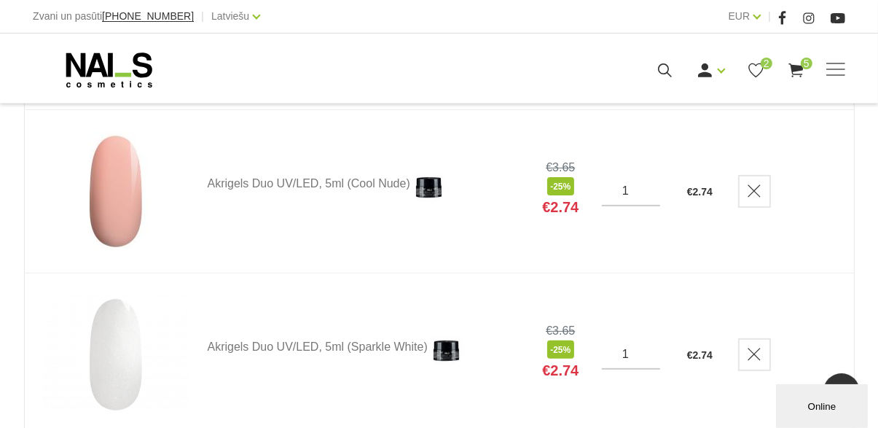
click at [760, 63] on use at bounding box center [755, 70] width 15 height 15
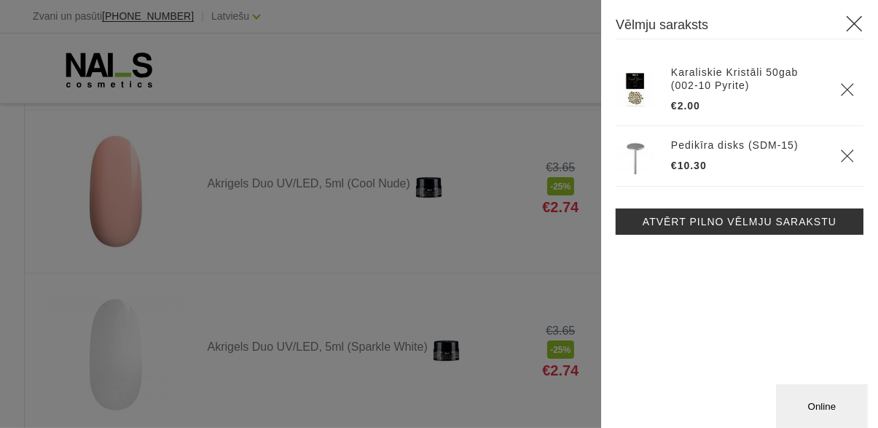
click at [841, 157] on icon "Delete" at bounding box center [847, 156] width 15 height 15
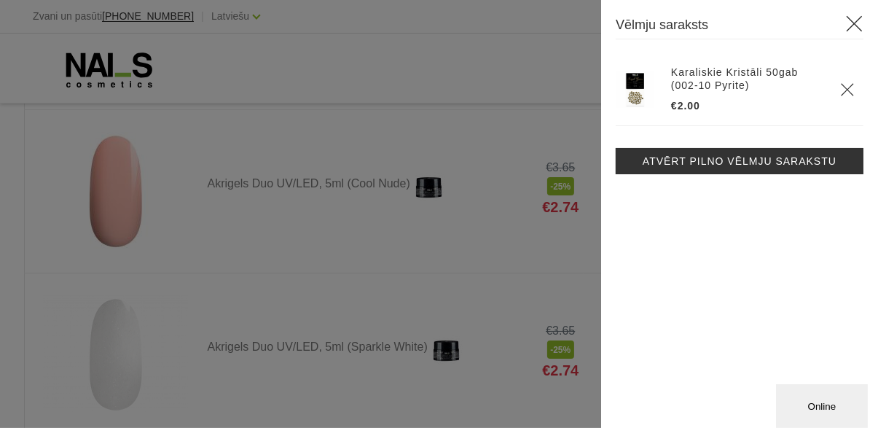
click at [849, 93] on icon "Delete" at bounding box center [847, 89] width 15 height 15
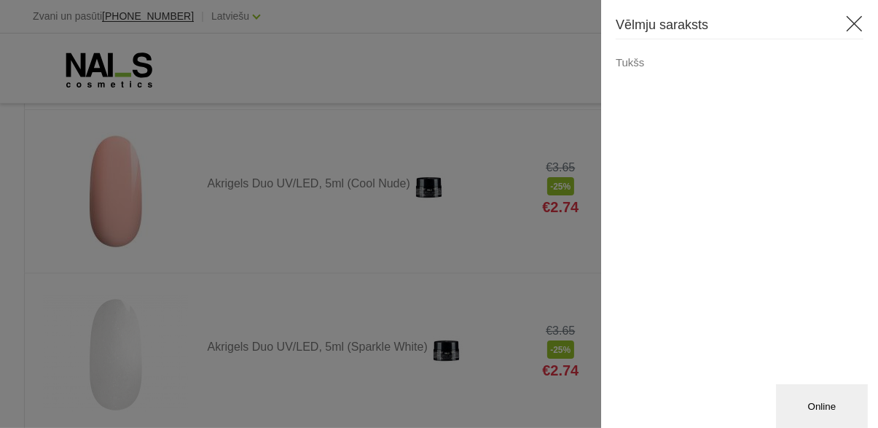
click at [859, 27] on icon at bounding box center [854, 24] width 18 height 18
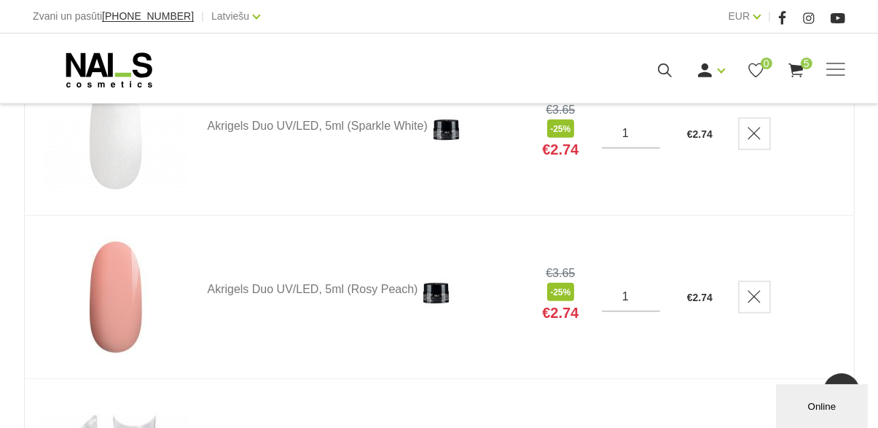
scroll to position [627, 0]
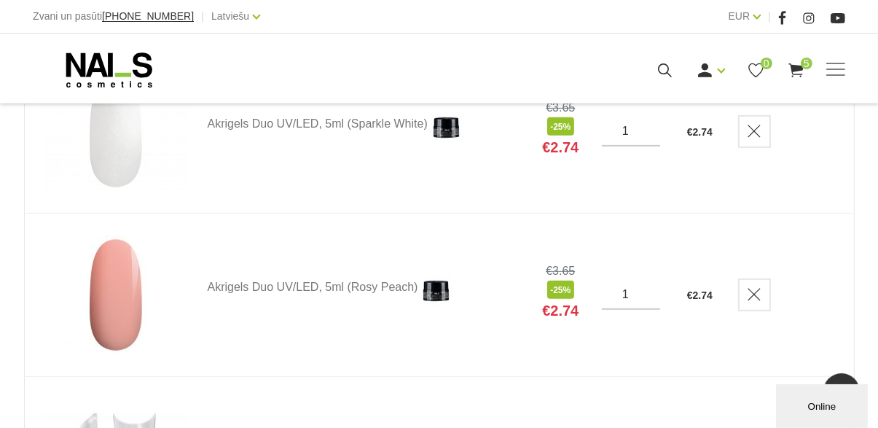
click at [750, 302] on link "Delete" at bounding box center [754, 294] width 33 height 33
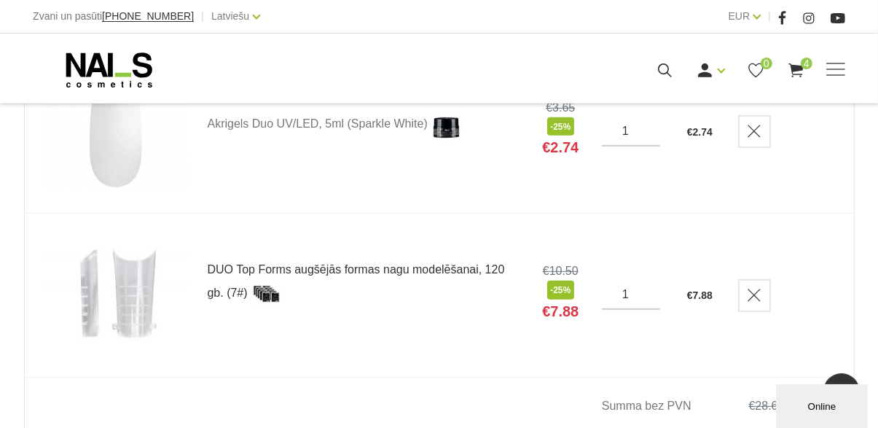
click at [319, 271] on link "DUO Top Forms augšējās formas nagu modelēšanai, 120 gb. (7#)" at bounding box center [364, 288] width 312 height 48
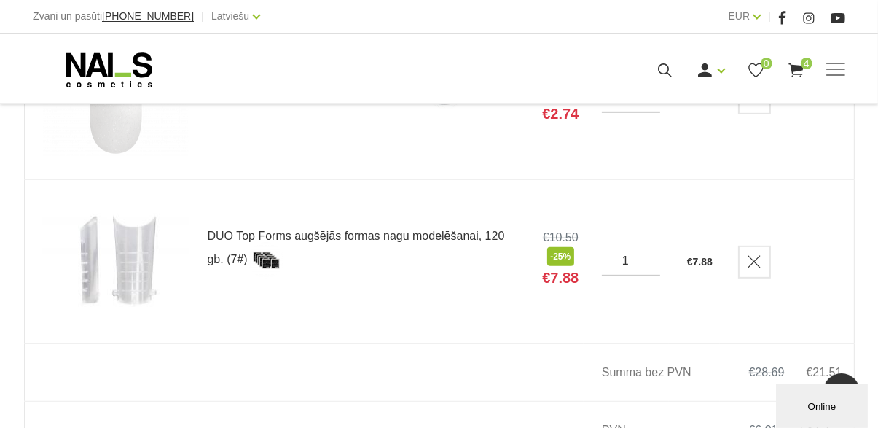
scroll to position [696, 0]
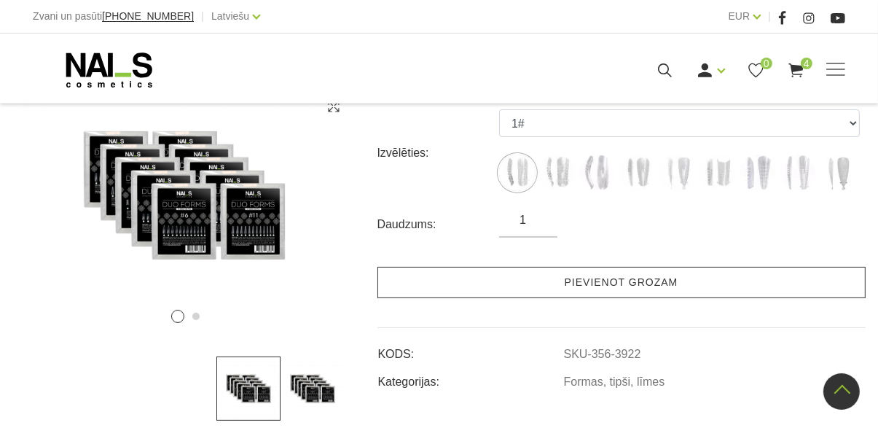
scroll to position [321, 0]
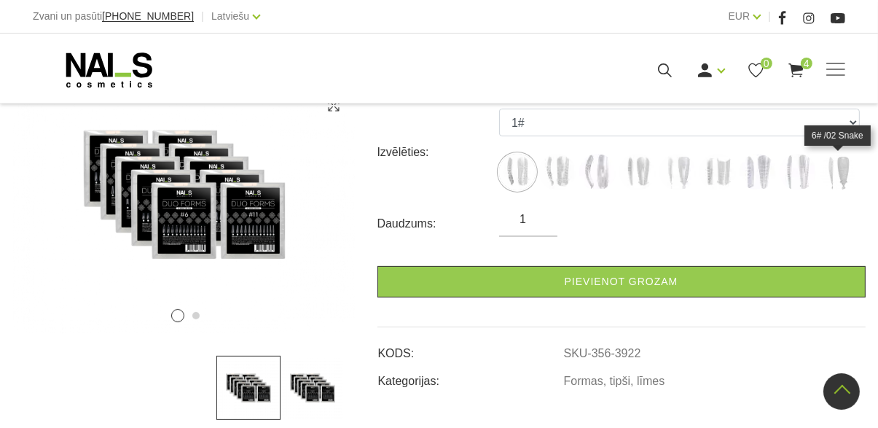
click at [838, 175] on img at bounding box center [838, 172] width 36 height 36
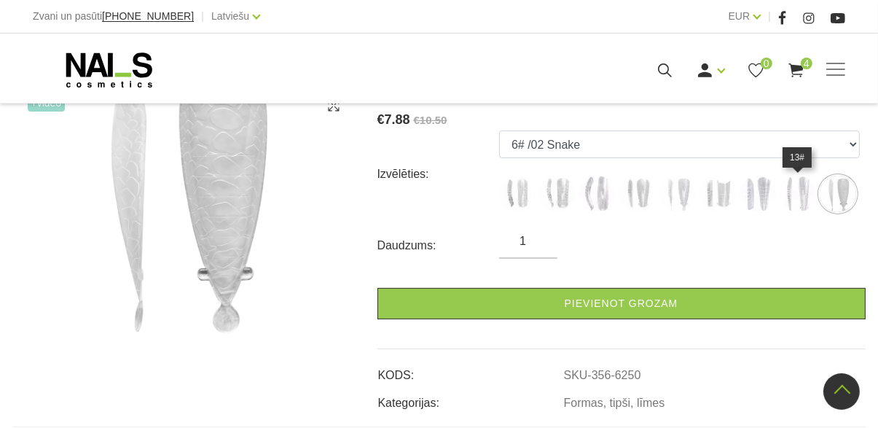
click at [803, 186] on img at bounding box center [797, 194] width 36 height 36
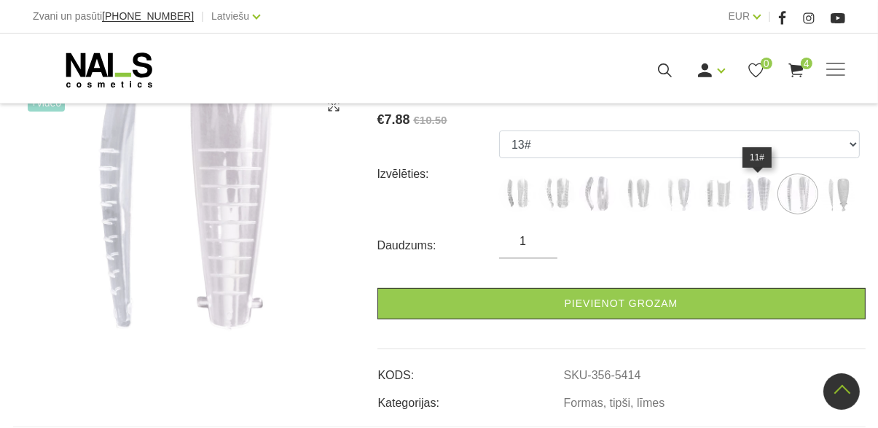
click at [751, 196] on img at bounding box center [757, 194] width 36 height 36
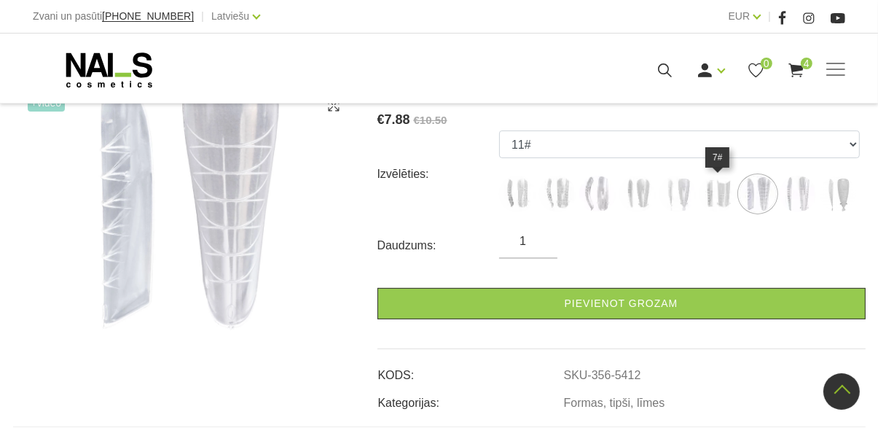
click at [712, 197] on img at bounding box center [717, 194] width 36 height 36
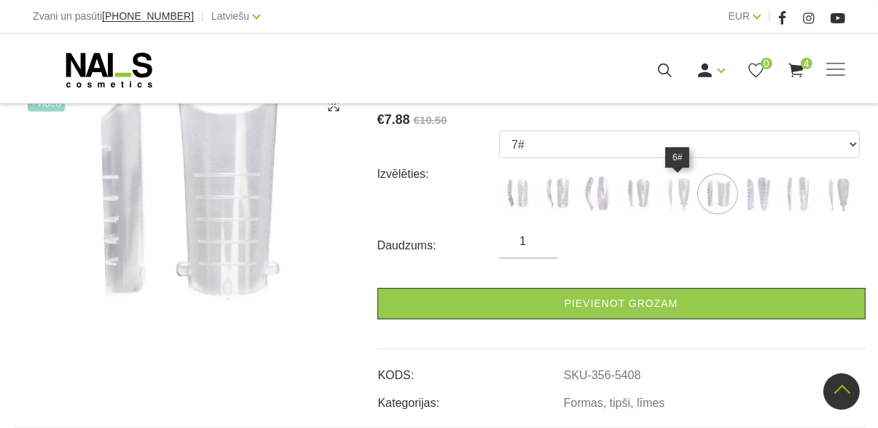
click at [675, 194] on img at bounding box center [677, 194] width 36 height 36
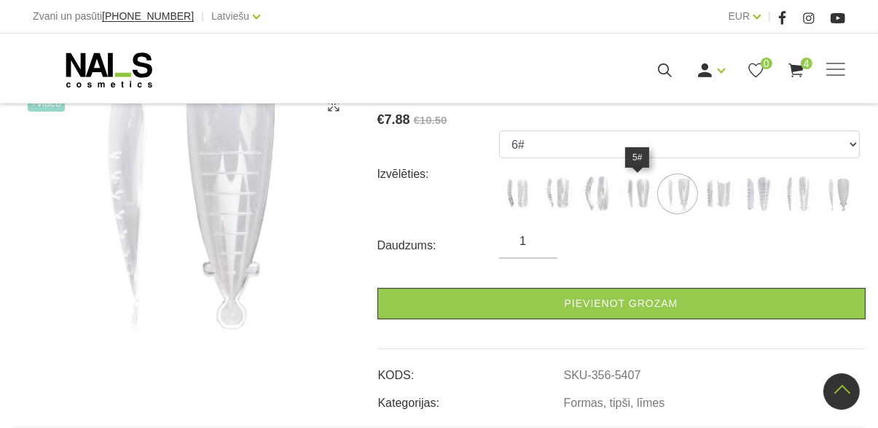
click at [642, 192] on img at bounding box center [637, 194] width 36 height 36
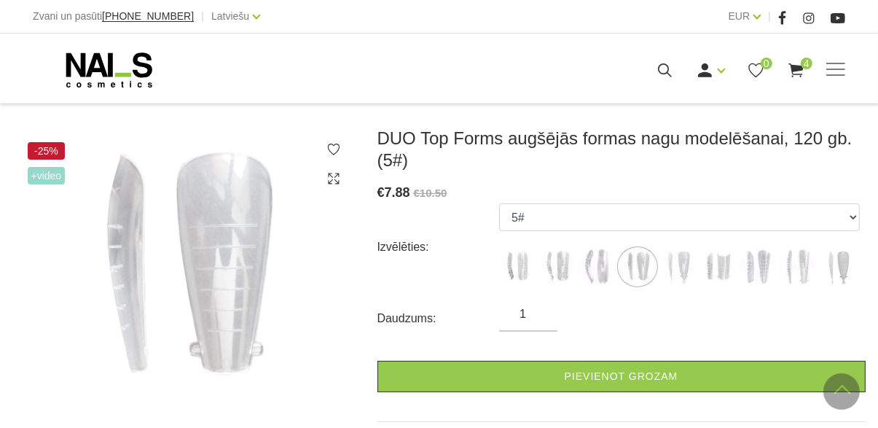
scroll to position [227, 0]
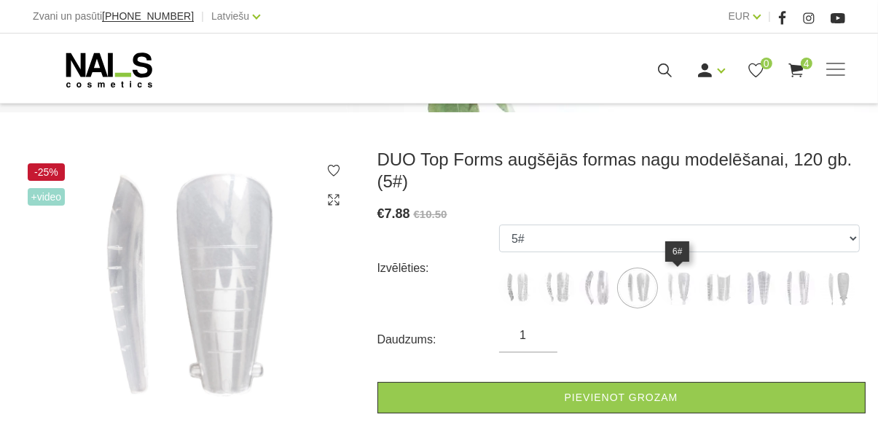
click at [666, 298] on img at bounding box center [677, 288] width 36 height 36
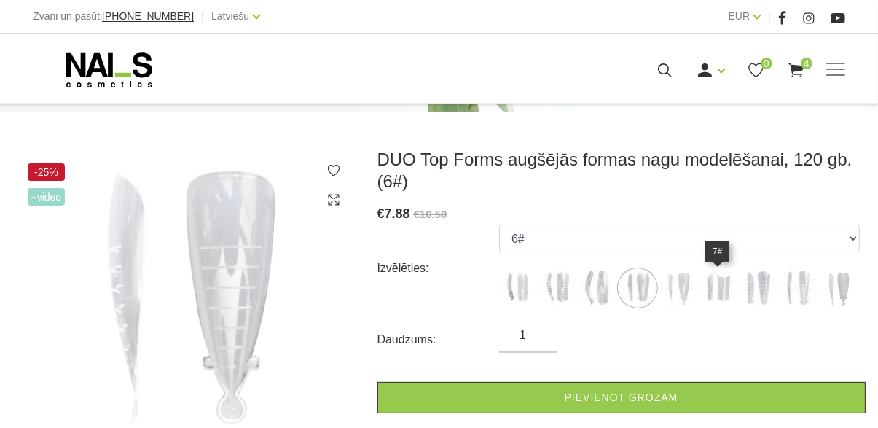
click at [717, 286] on img at bounding box center [717, 288] width 36 height 36
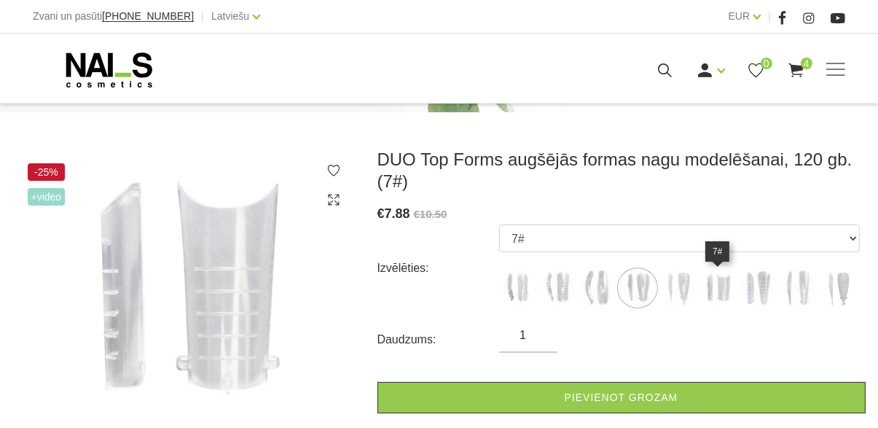
click at [721, 280] on img at bounding box center [717, 288] width 36 height 36
click at [752, 283] on img at bounding box center [757, 288] width 36 height 36
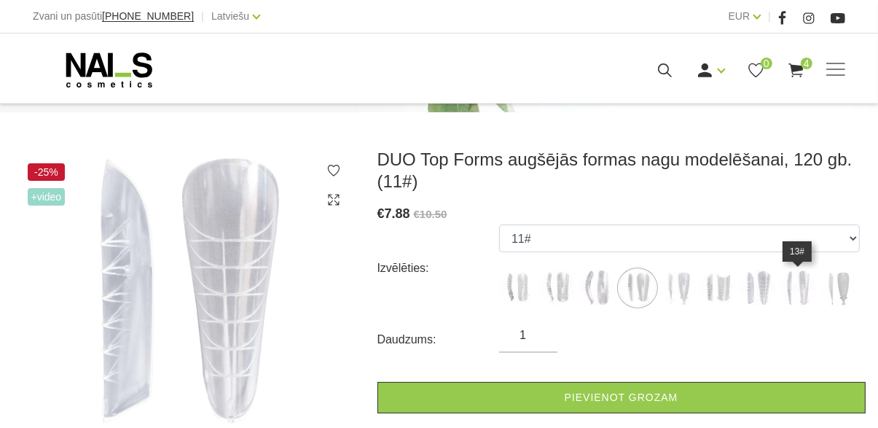
click at [798, 282] on img at bounding box center [797, 288] width 36 height 36
select select "5414"
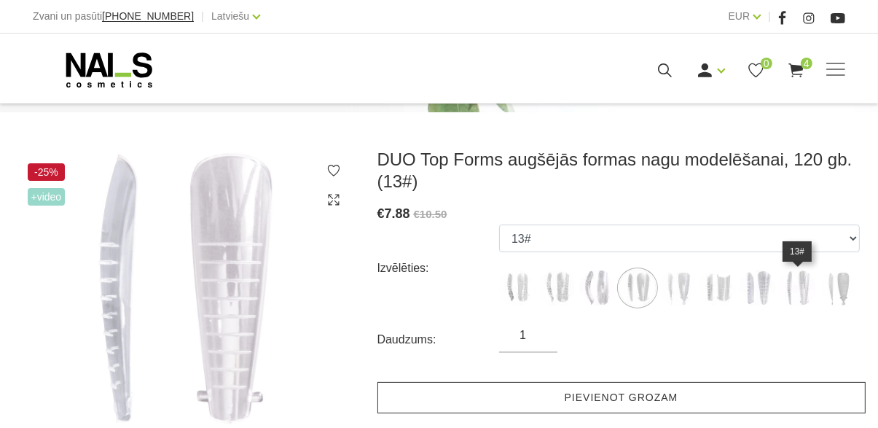
click at [617, 410] on link "Pievienot grozam" at bounding box center [621, 397] width 488 height 31
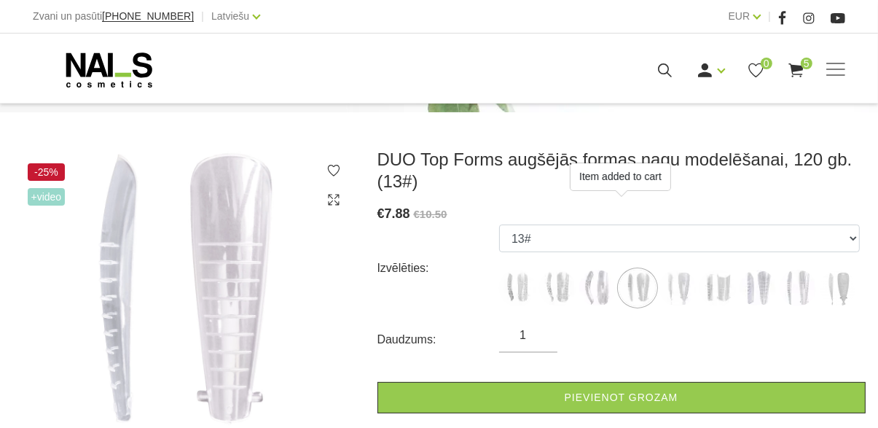
click at [792, 71] on use at bounding box center [795, 70] width 15 height 14
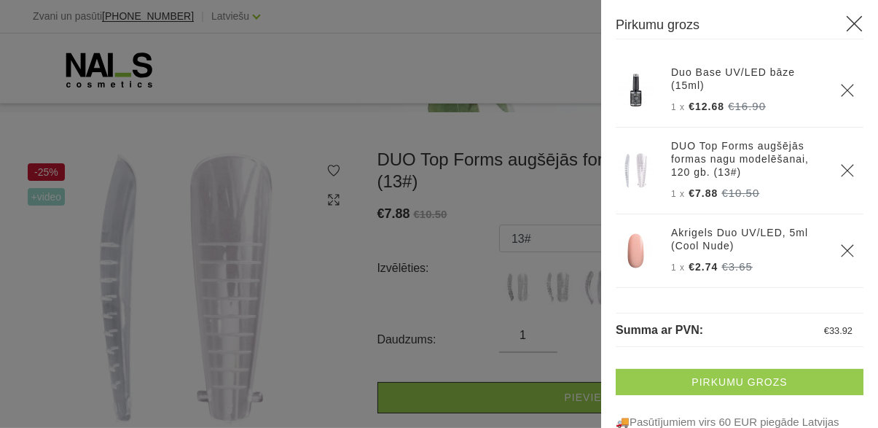
click at [747, 387] on link "Pirkumu grozs" at bounding box center [740, 382] width 248 height 26
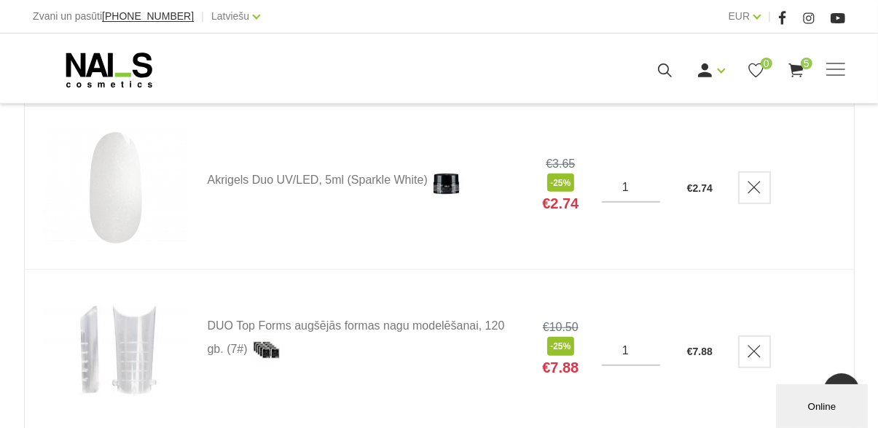
scroll to position [736, 0]
click at [747, 350] on icon "Delete" at bounding box center [754, 350] width 15 height 15
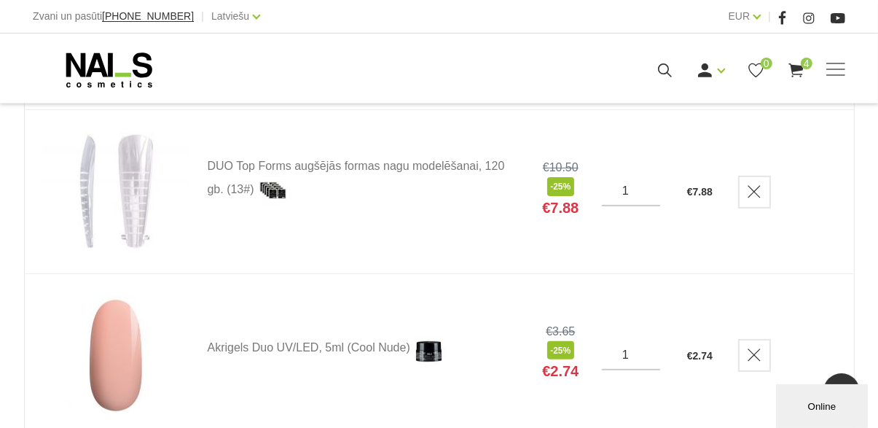
scroll to position [404, 0]
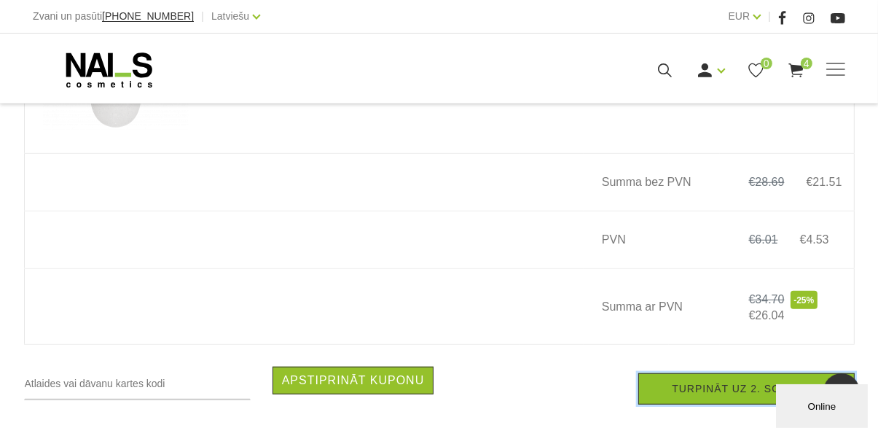
click at [724, 389] on link "Turpināt uz 2. soli no 3" at bounding box center [746, 388] width 216 height 31
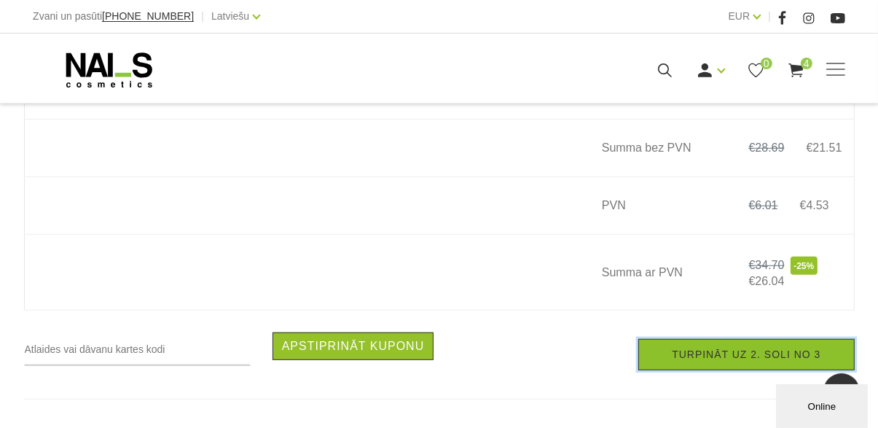
scroll to position [919, 0]
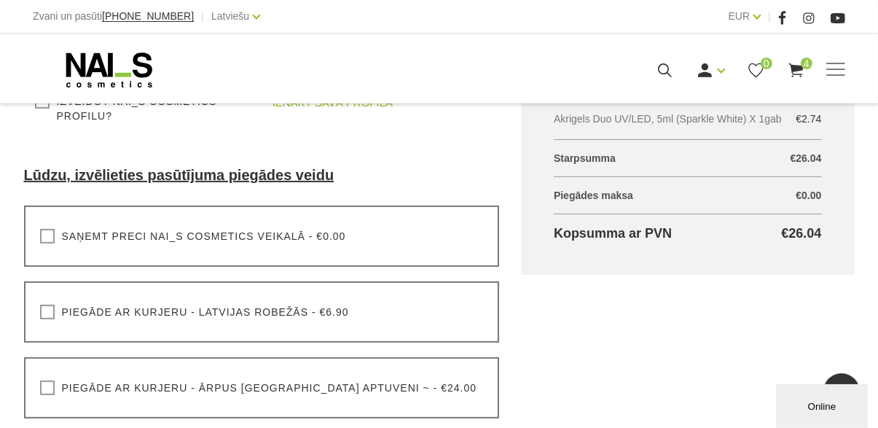
scroll to position [406, 0]
click at [40, 239] on label "Saņemt preci NAI_S cosmetics veikalā - €0.00" at bounding box center [193, 235] width 306 height 15
click at [0, 0] on input "Saņemt preci NAI_S cosmetics veikalā - €0.00" at bounding box center [0, 0] width 0 height 0
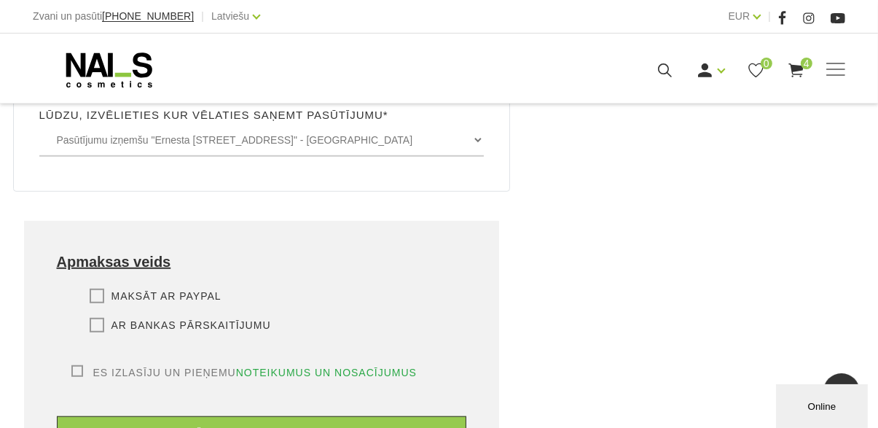
scroll to position [880, 0]
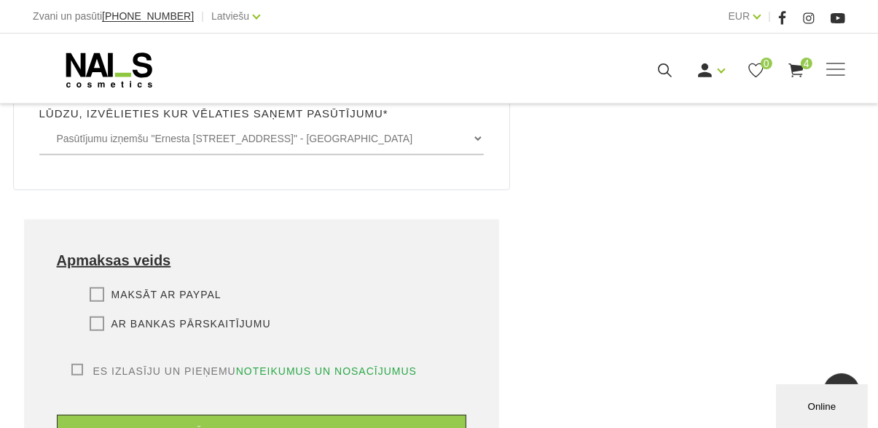
click at [98, 287] on label "Maksāt ar PayPal" at bounding box center [156, 294] width 132 height 15
click at [0, 0] on input "Maksāt ar PayPal" at bounding box center [0, 0] width 0 height 0
click at [79, 364] on label "Es izlasīju un pieņemu noteikumus un nosacījumus" at bounding box center [244, 371] width 346 height 15
click at [0, 0] on input "Es izlasīju un pieņemu noteikumus un nosacījumus" at bounding box center [0, 0] width 0 height 0
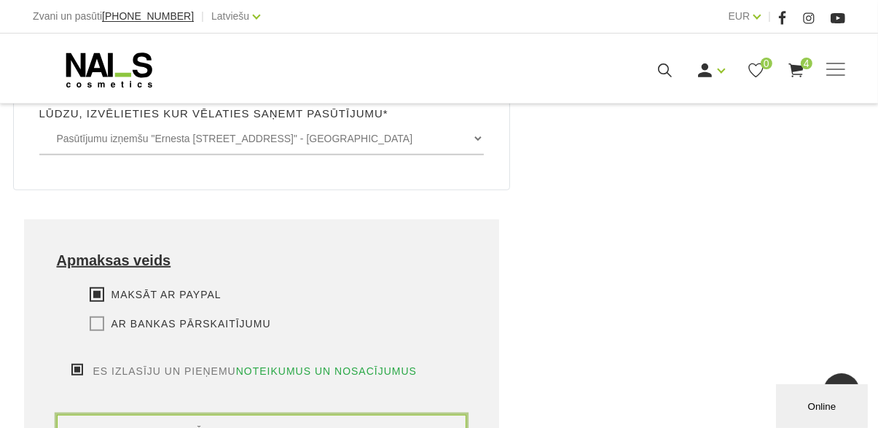
click at [318, 423] on button "pabeigt iepirkšanos un doties uz apmaksas lapu" at bounding box center [262, 431] width 410 height 34
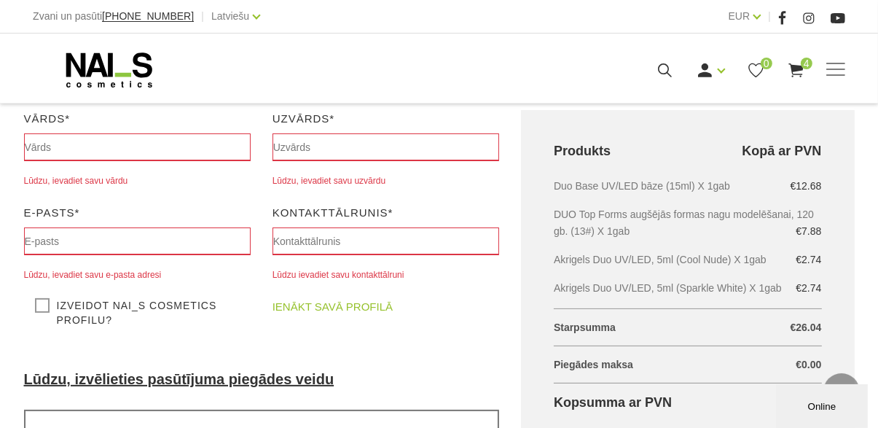
scroll to position [235, 0]
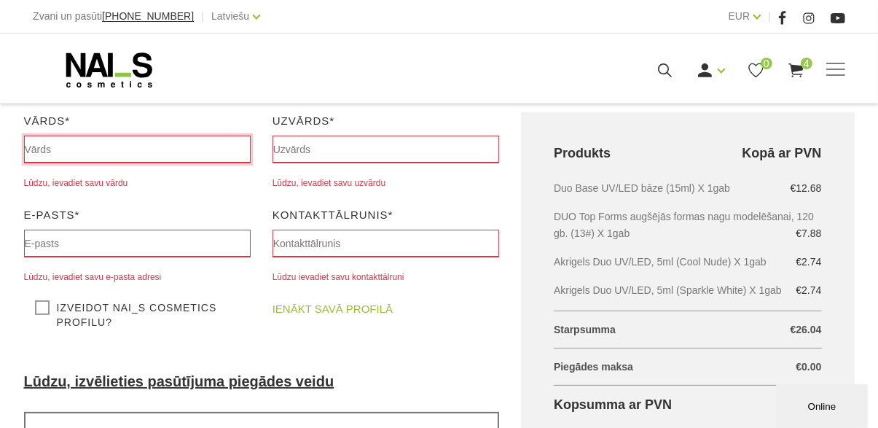
click at [194, 149] on input "text" at bounding box center [137, 149] width 227 height 28
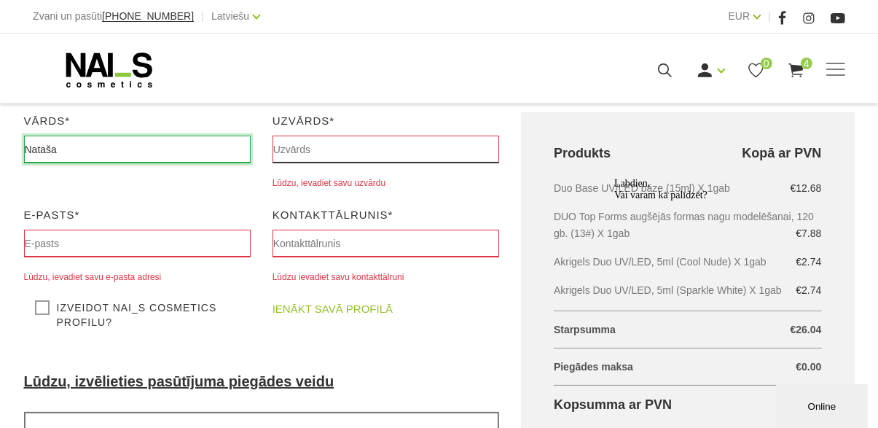
type input "Nataša"
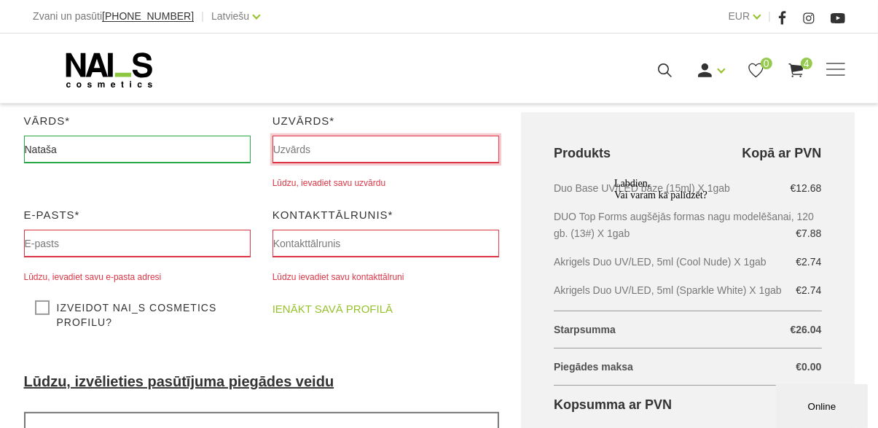
click at [399, 146] on input "text" at bounding box center [385, 149] width 227 height 28
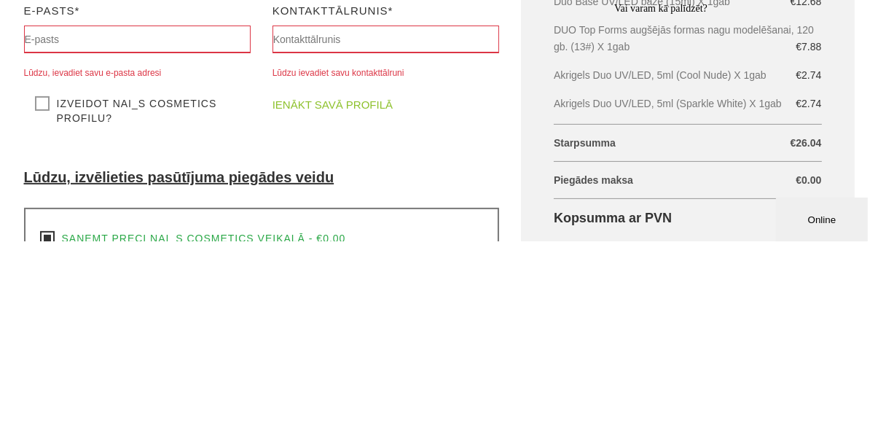
type input "Satkune"
click at [365, 294] on link "ienākt savā profilā" at bounding box center [332, 291] width 120 height 17
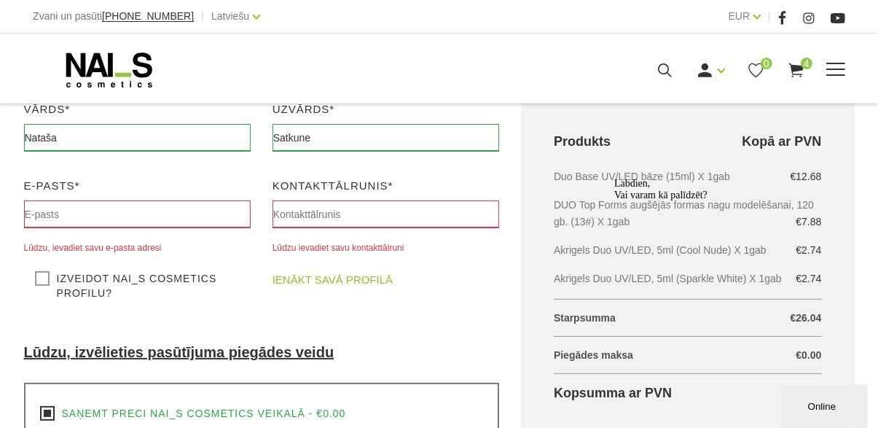
scroll to position [280, 0]
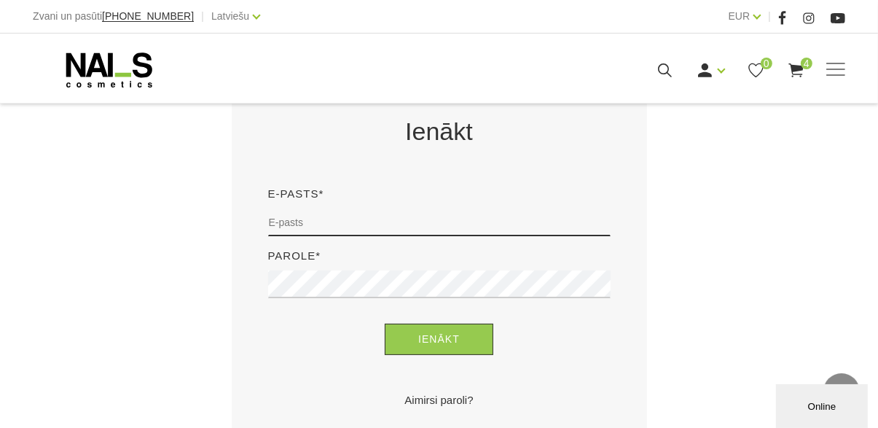
scroll to position [297, 0]
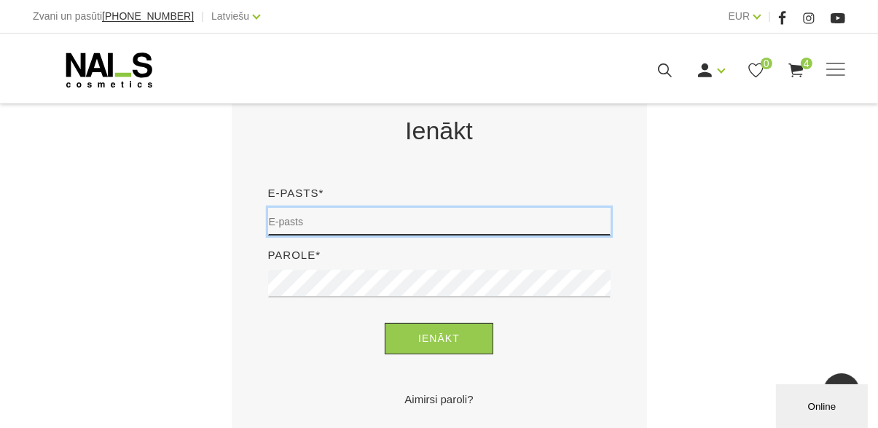
click at [456, 217] on input "email" at bounding box center [439, 222] width 342 height 28
type input "[EMAIL_ADDRESS][DOMAIN_NAME]"
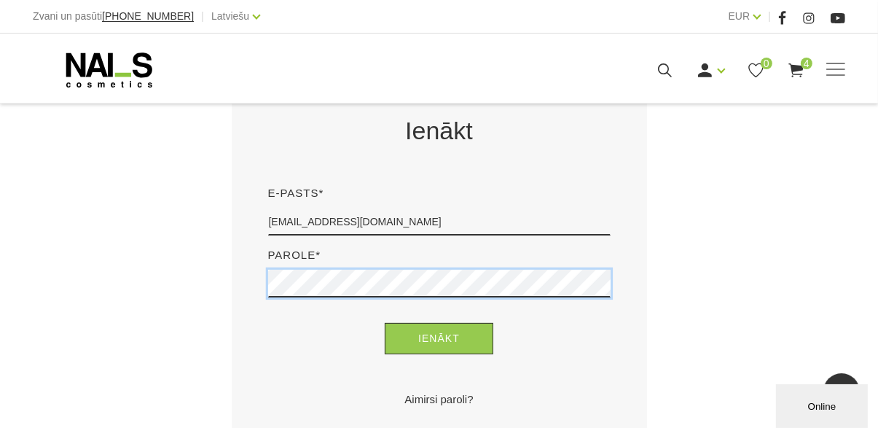
click at [385, 323] on button "Ienākt" at bounding box center [439, 338] width 109 height 31
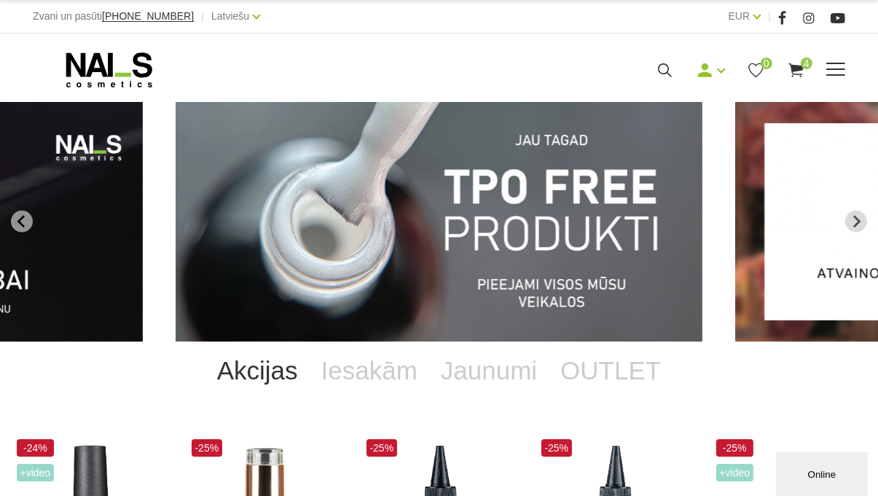
click at [782, 79] on div "Manikīrs Gēllakas Bāzes, topi un praimeri Geli un akrigeli Nagu dizains Manikīr…" at bounding box center [439, 70] width 812 height 36
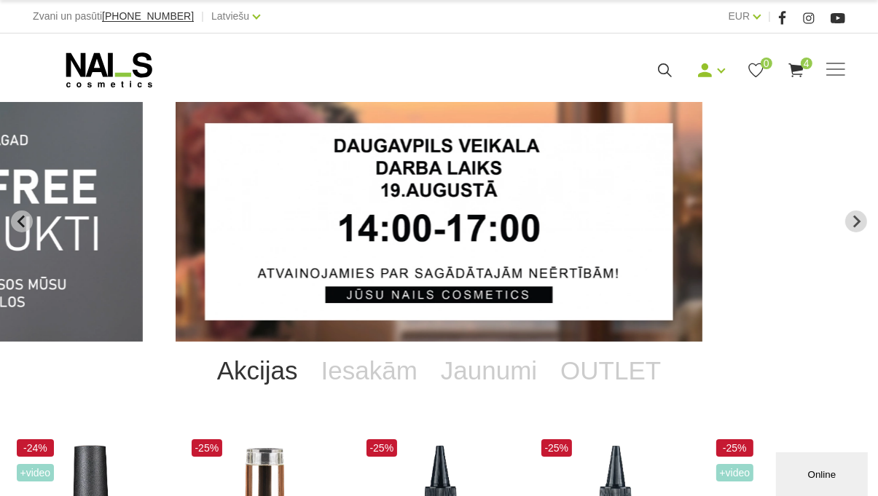
click at [793, 71] on use at bounding box center [795, 70] width 15 height 14
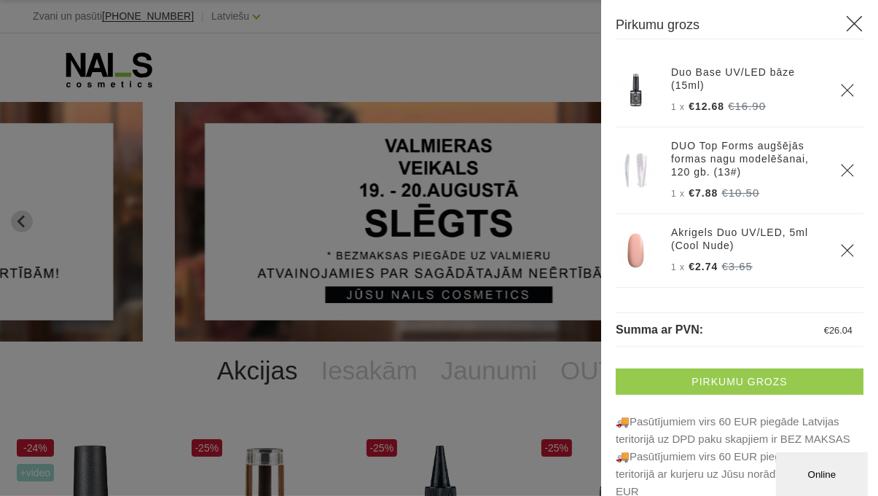
click at [709, 385] on link "Pirkumu grozs" at bounding box center [740, 382] width 248 height 26
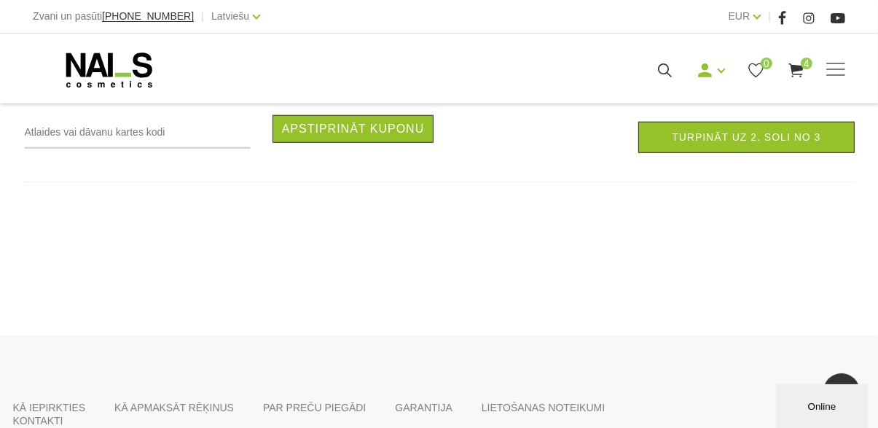
scroll to position [1104, 0]
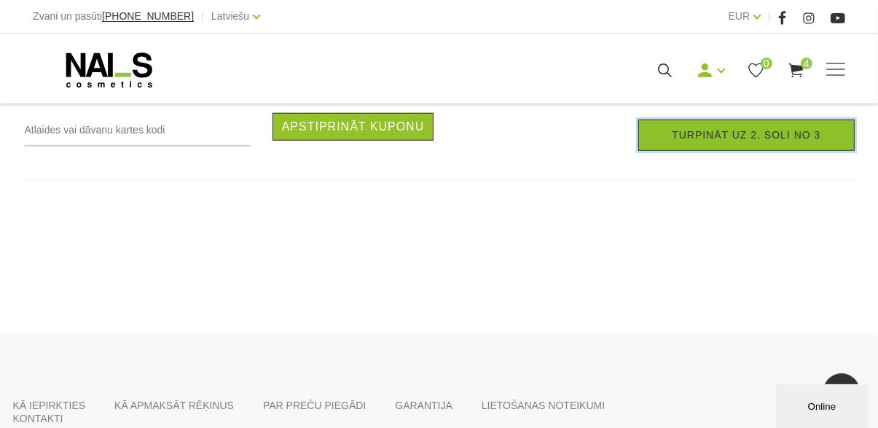
click at [782, 138] on link "Turpināt uz 2. soli no 3" at bounding box center [746, 134] width 216 height 31
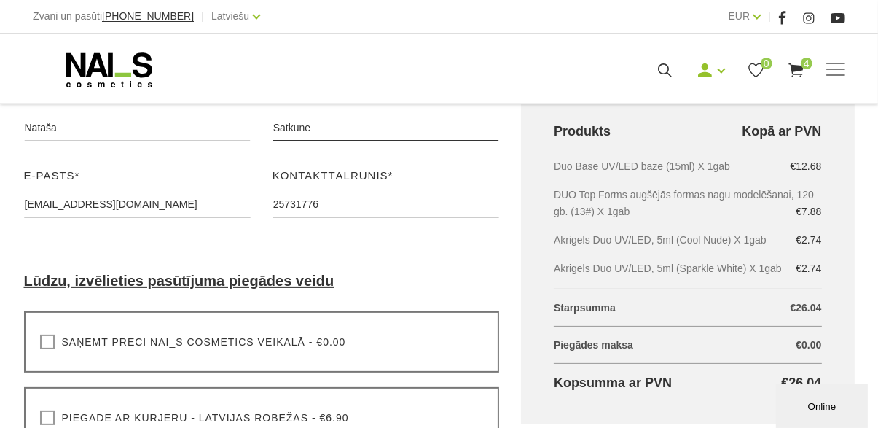
scroll to position [257, 0]
click at [47, 340] on label "Saņemt preci NAI_S cosmetics veikalā - €0.00" at bounding box center [193, 341] width 306 height 15
click at [0, 0] on input "Saņemt preci NAI_S cosmetics veikalā - €0.00" at bounding box center [0, 0] width 0 height 0
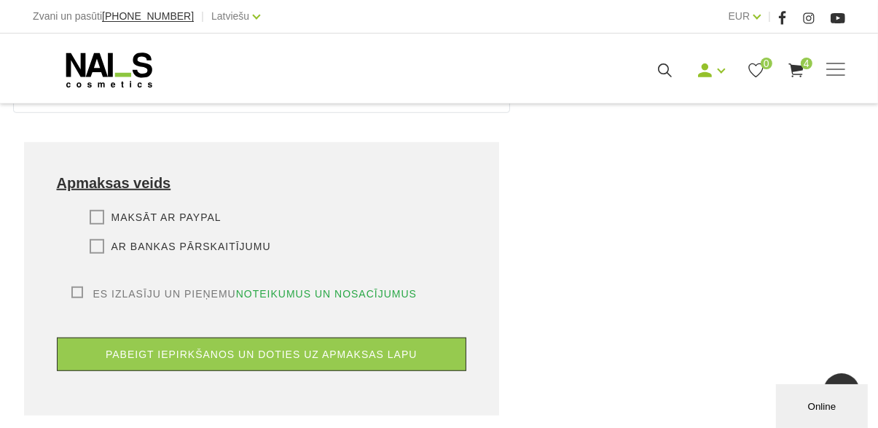
scroll to position [913, 0]
click at [92, 210] on label "Maksāt ar PayPal" at bounding box center [156, 217] width 132 height 15
click at [0, 0] on input "Maksāt ar PayPal" at bounding box center [0, 0] width 0 height 0
click at [74, 286] on label "Es izlasīju un pieņemu noteikumus un nosacījumus" at bounding box center [244, 293] width 346 height 15
click at [0, 0] on input "Es izlasīju un pieņemu noteikumus un nosacījumus" at bounding box center [0, 0] width 0 height 0
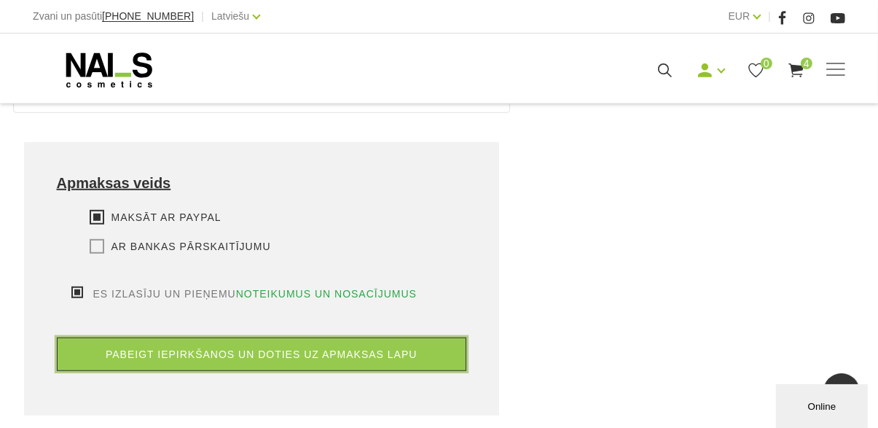
click at [248, 344] on button "pabeigt iepirkšanos un doties uz apmaksas lapu" at bounding box center [262, 354] width 410 height 34
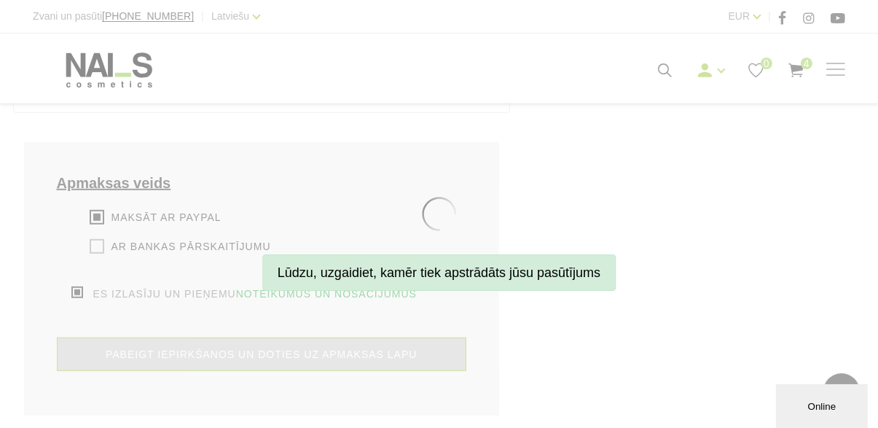
scroll to position [982, 0]
